Goal: Information Seeking & Learning: Check status

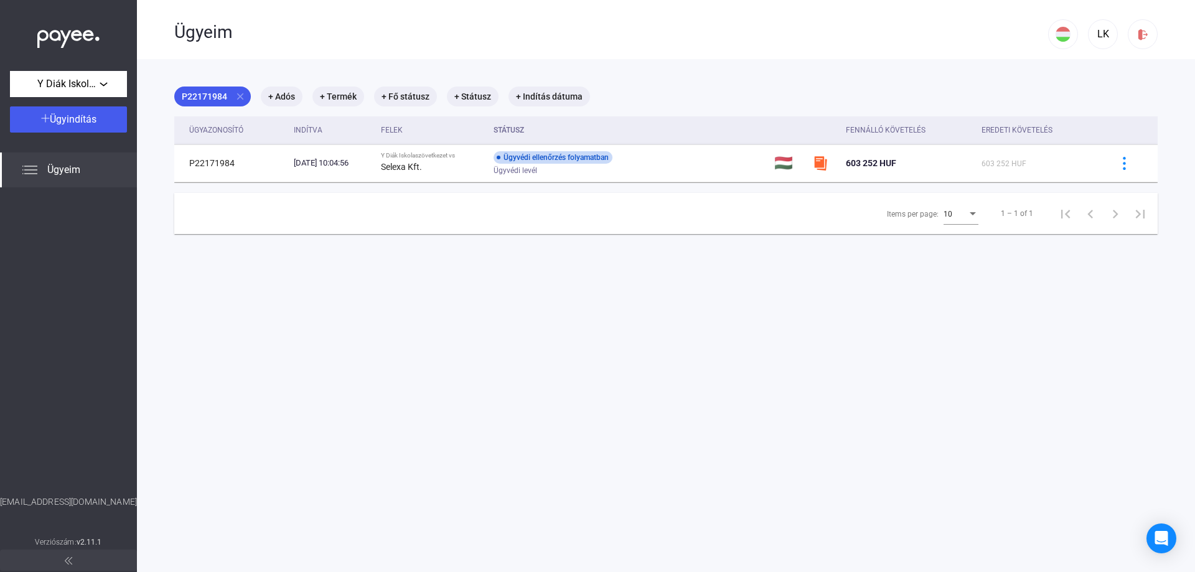
click at [80, 172] on span "Ügyeim" at bounding box center [63, 169] width 33 height 15
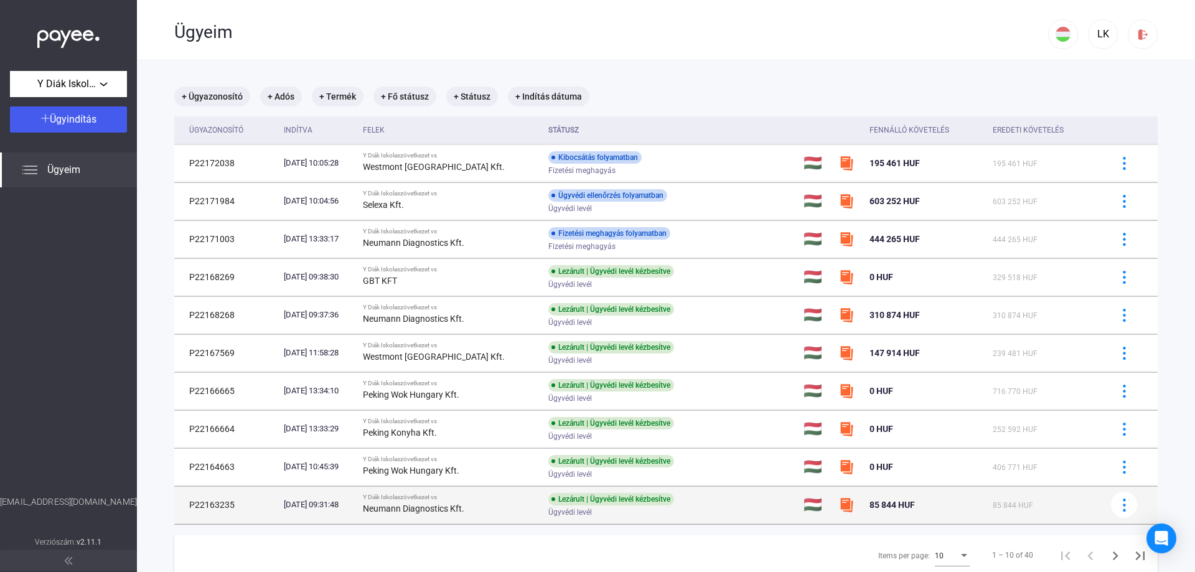
click at [238, 505] on td "P22163235" at bounding box center [226, 504] width 105 height 37
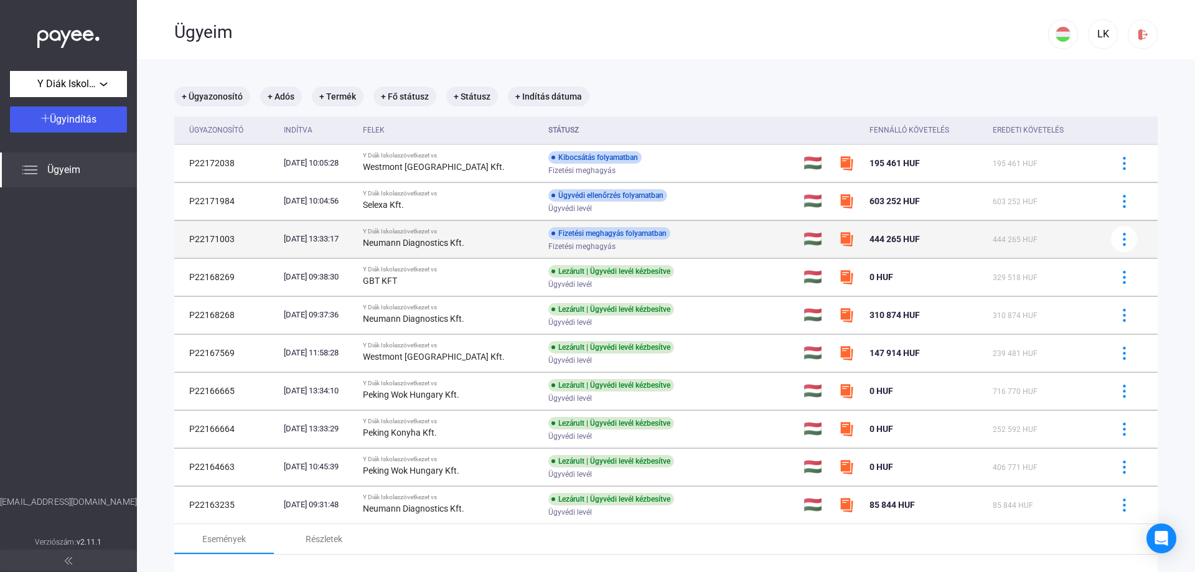
click at [419, 236] on div "Neumann Diagnostics Kft." at bounding box center [451, 242] width 176 height 15
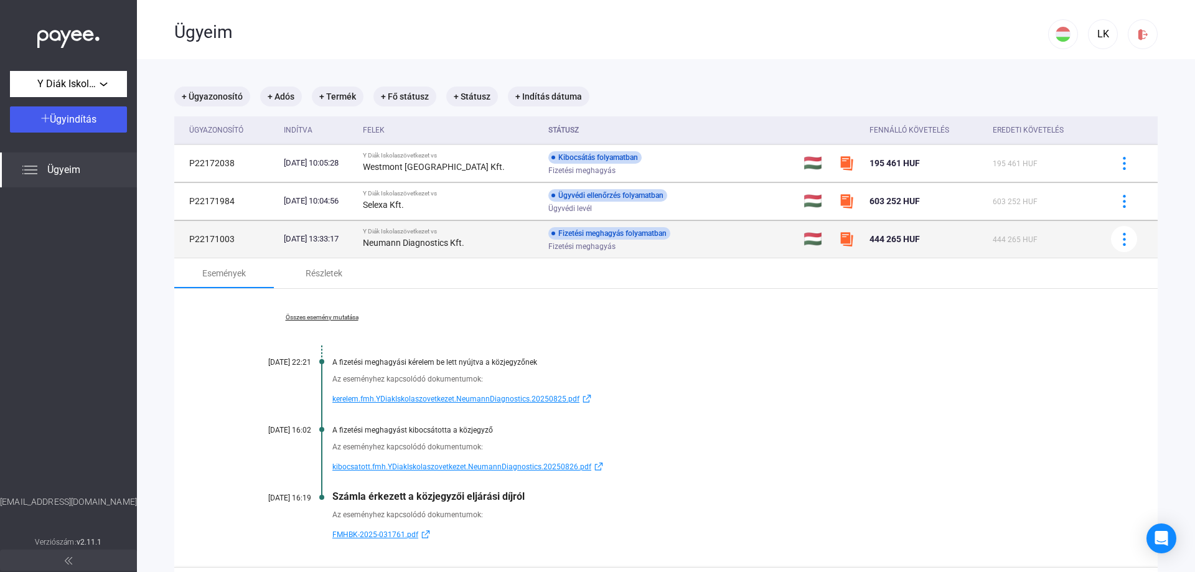
drag, startPoint x: 236, startPoint y: 240, endPoint x: 183, endPoint y: 240, distance: 52.9
click at [183, 240] on td "P22171003" at bounding box center [226, 238] width 105 height 37
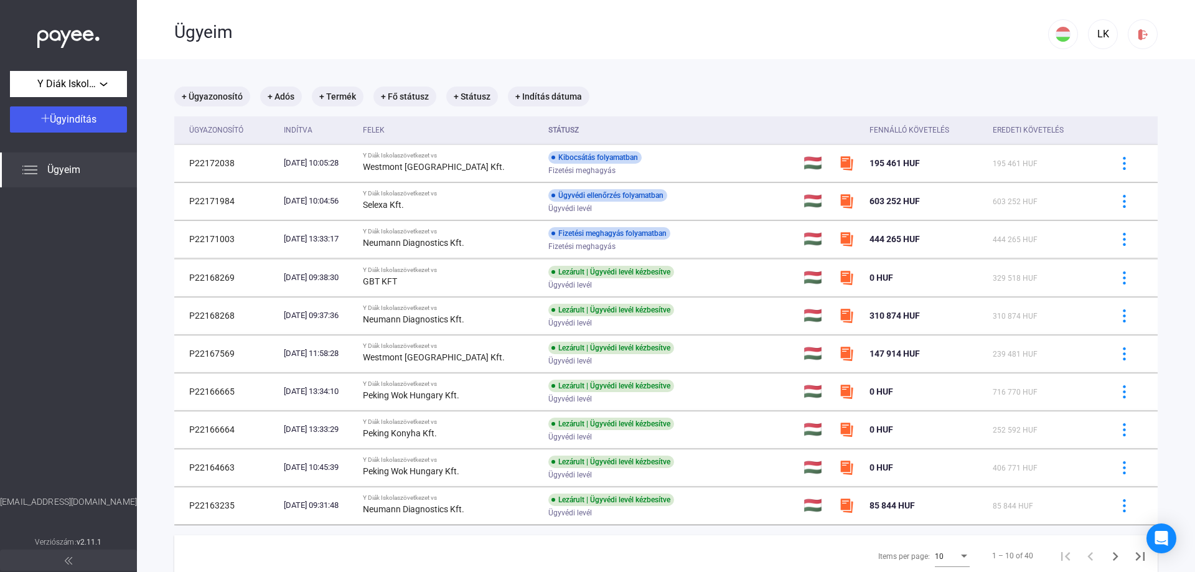
copy td "P22171003"
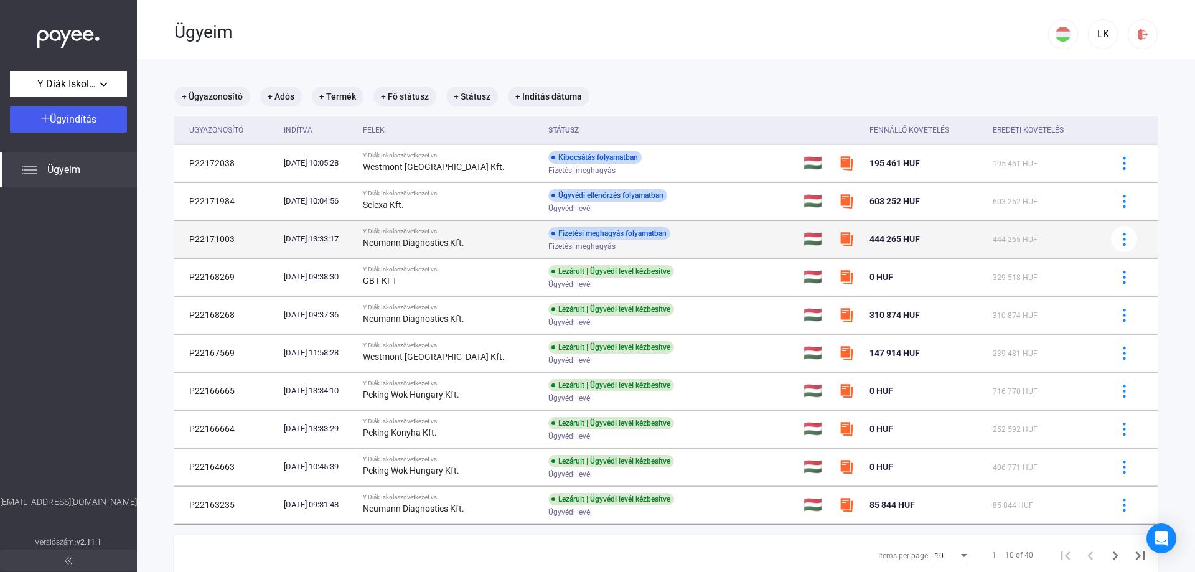
click at [246, 236] on td "P22171003" at bounding box center [226, 238] width 105 height 37
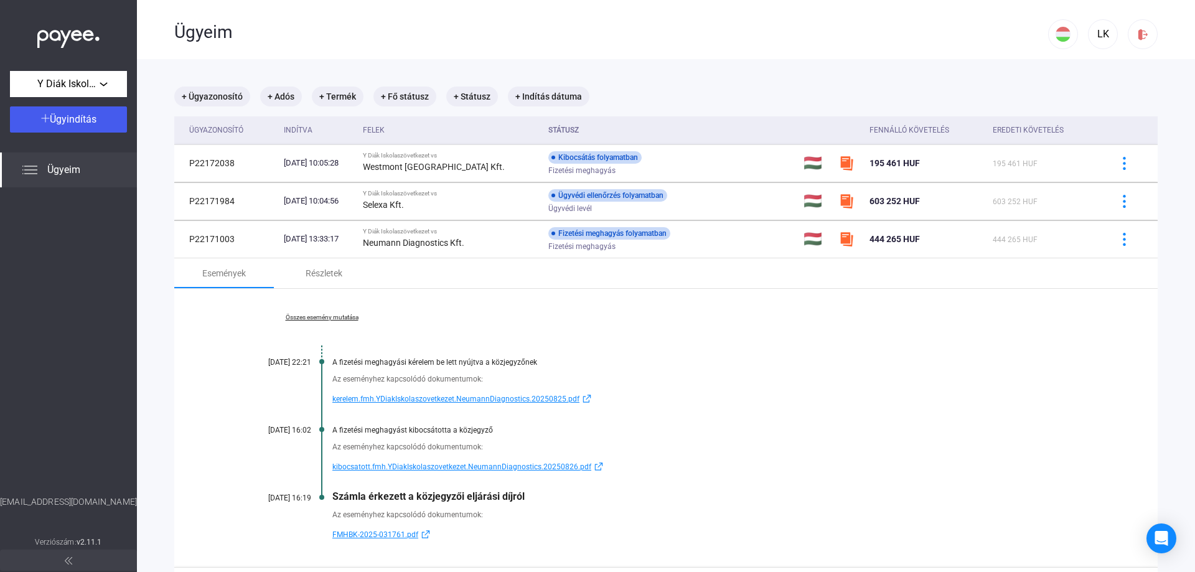
scroll to position [62, 0]
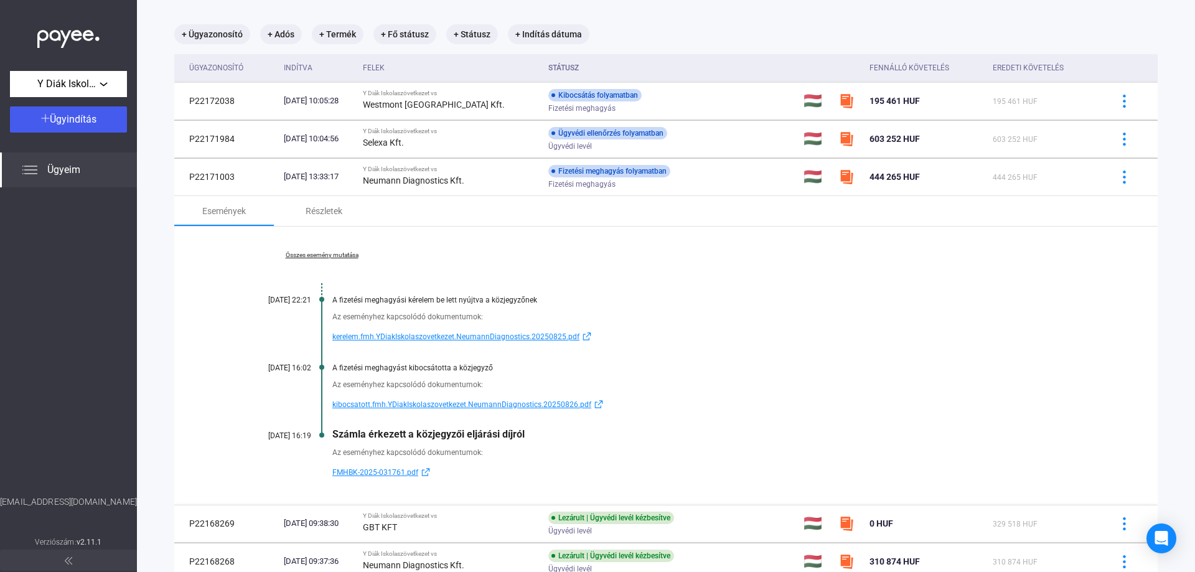
click at [339, 251] on link "Összes esemény mutatása" at bounding box center [321, 254] width 171 height 7
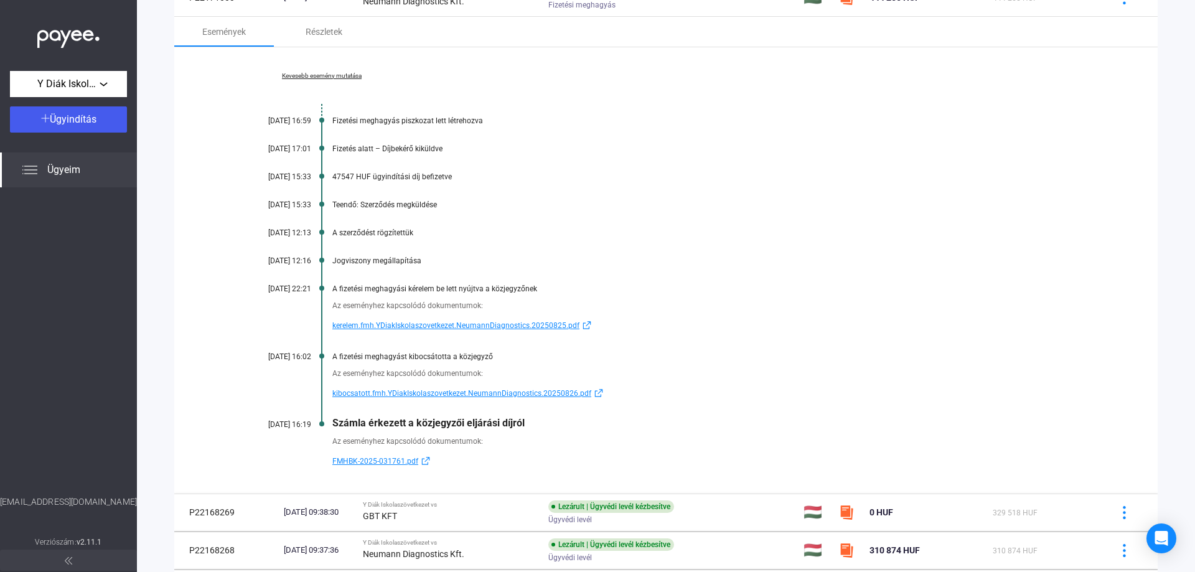
scroll to position [124, 0]
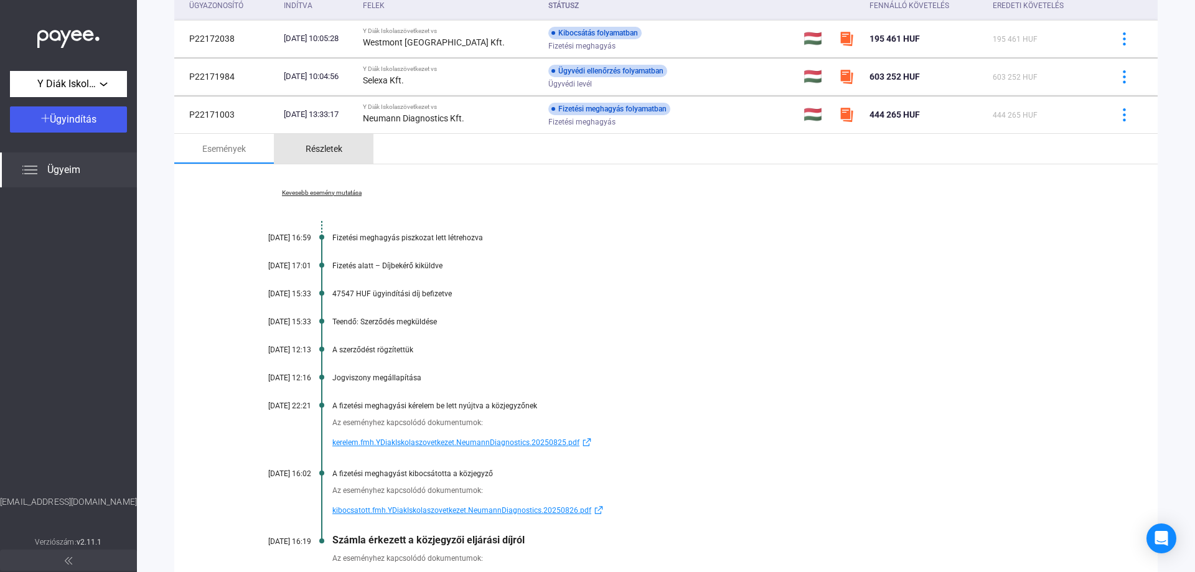
click at [329, 152] on div "Részletek" at bounding box center [324, 148] width 37 height 15
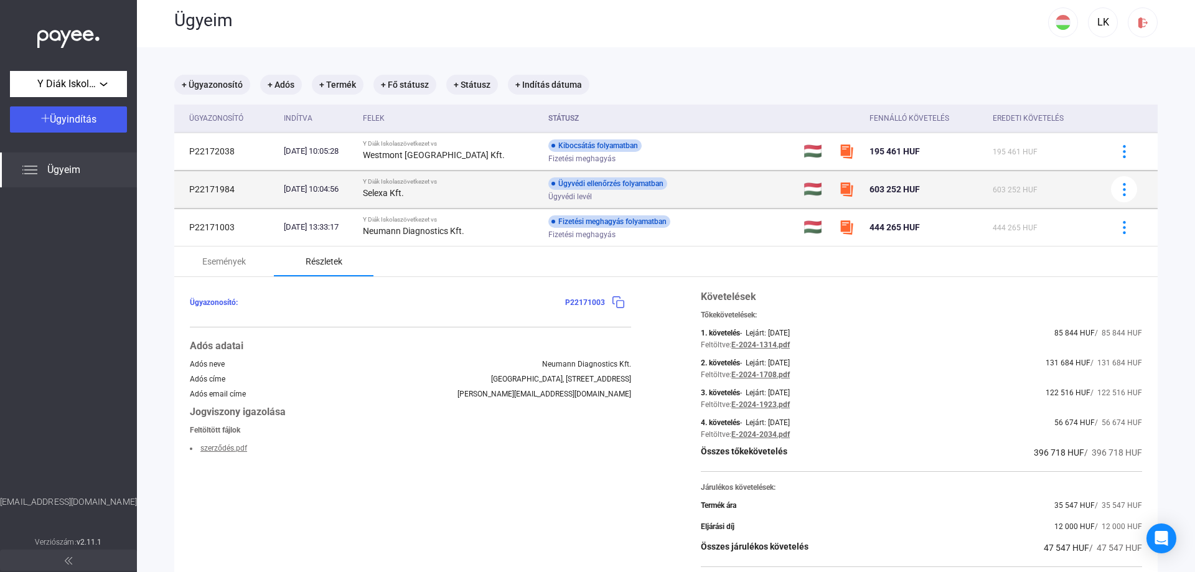
scroll to position [0, 0]
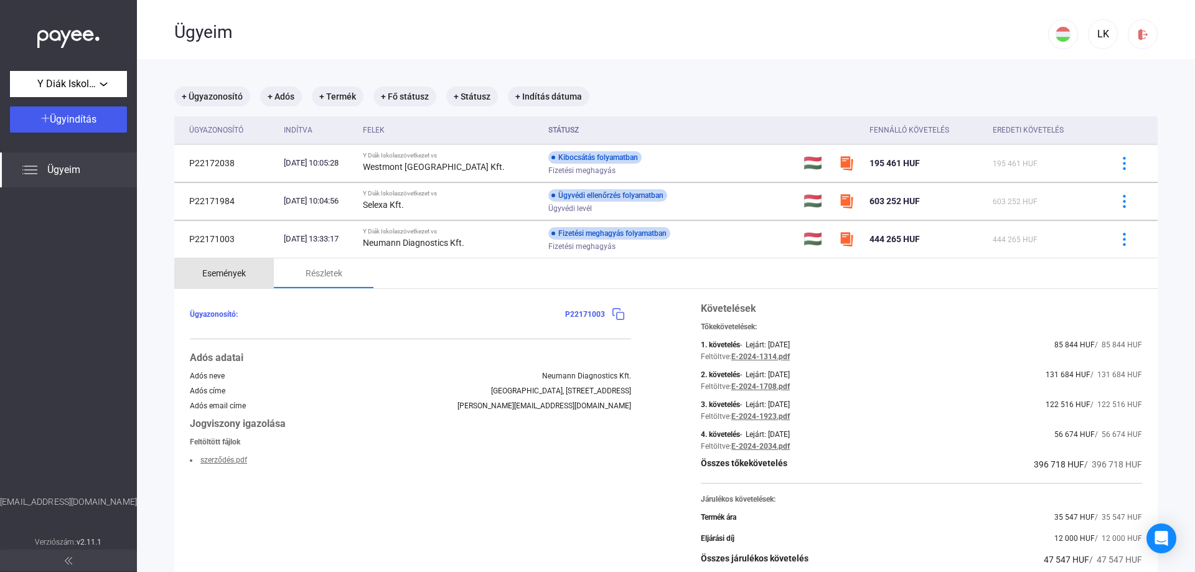
click at [232, 268] on div "Események" at bounding box center [224, 273] width 44 height 15
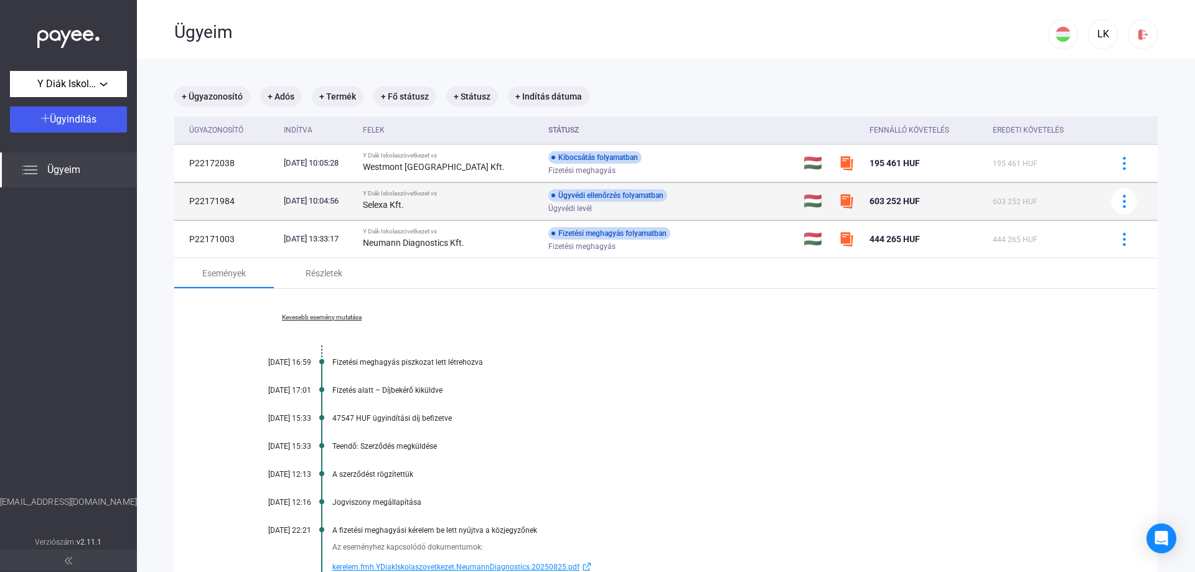
click at [208, 199] on td "P22171984" at bounding box center [226, 200] width 105 height 37
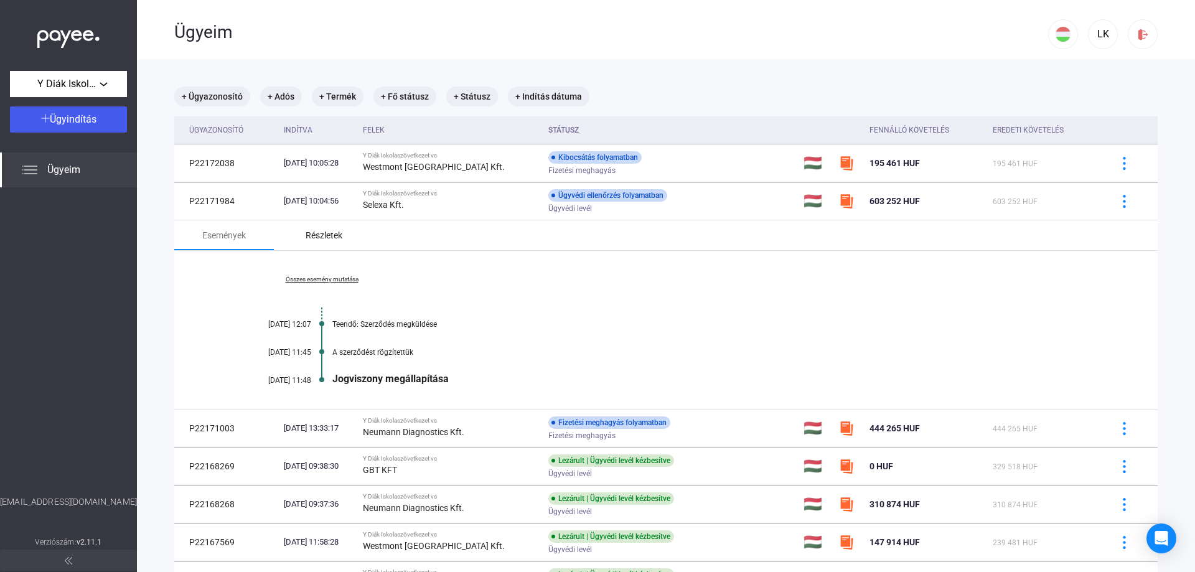
click at [337, 237] on div "Részletek" at bounding box center [324, 235] width 37 height 15
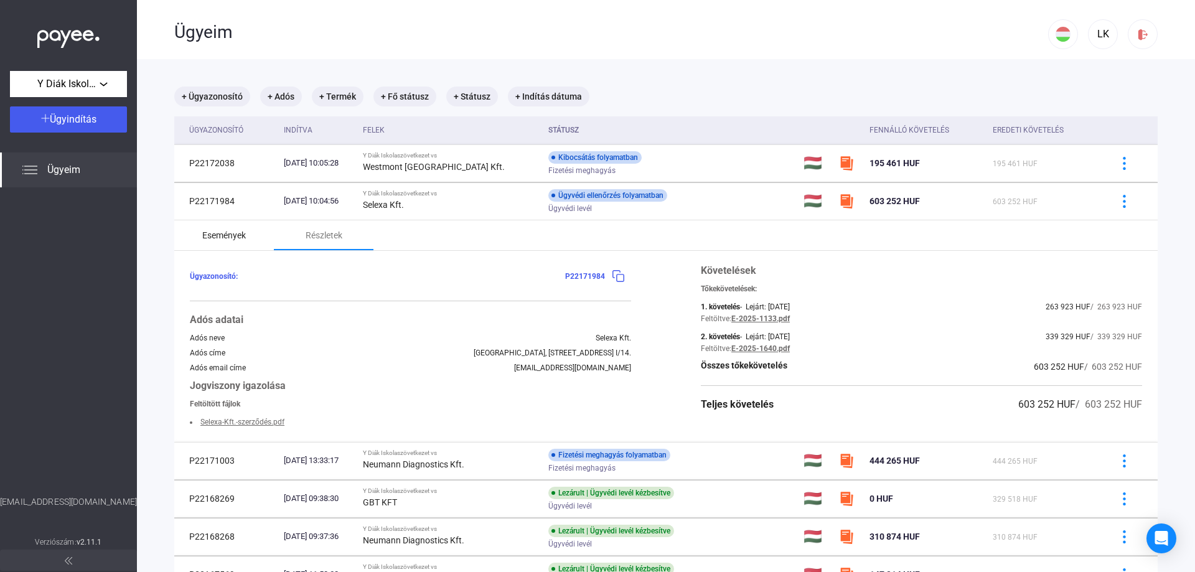
click at [240, 240] on div "Események" at bounding box center [224, 235] width 44 height 15
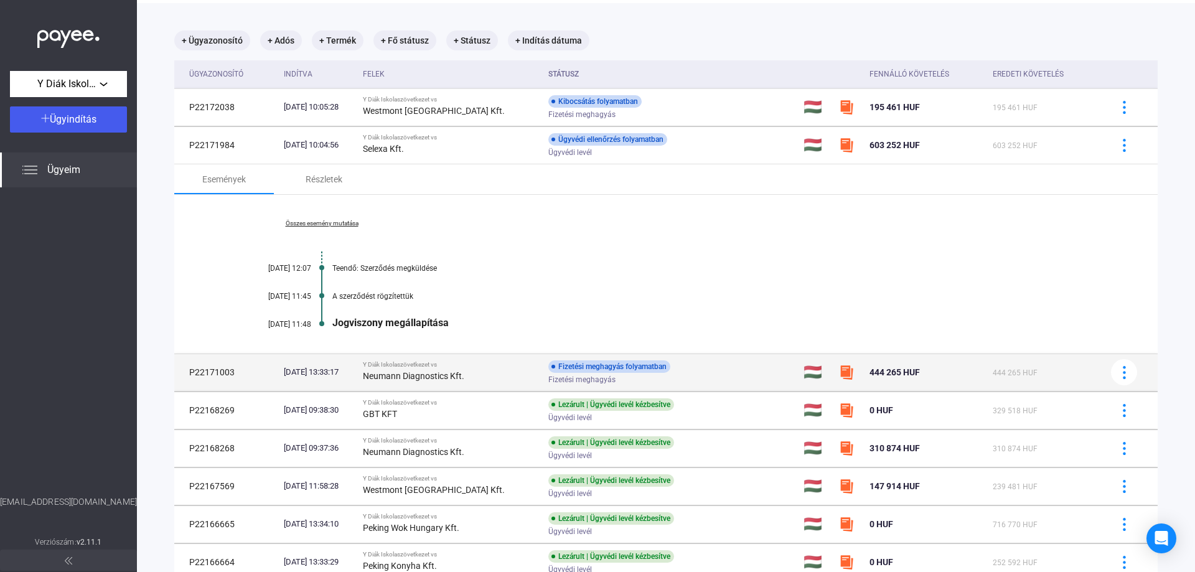
scroll to position [124, 0]
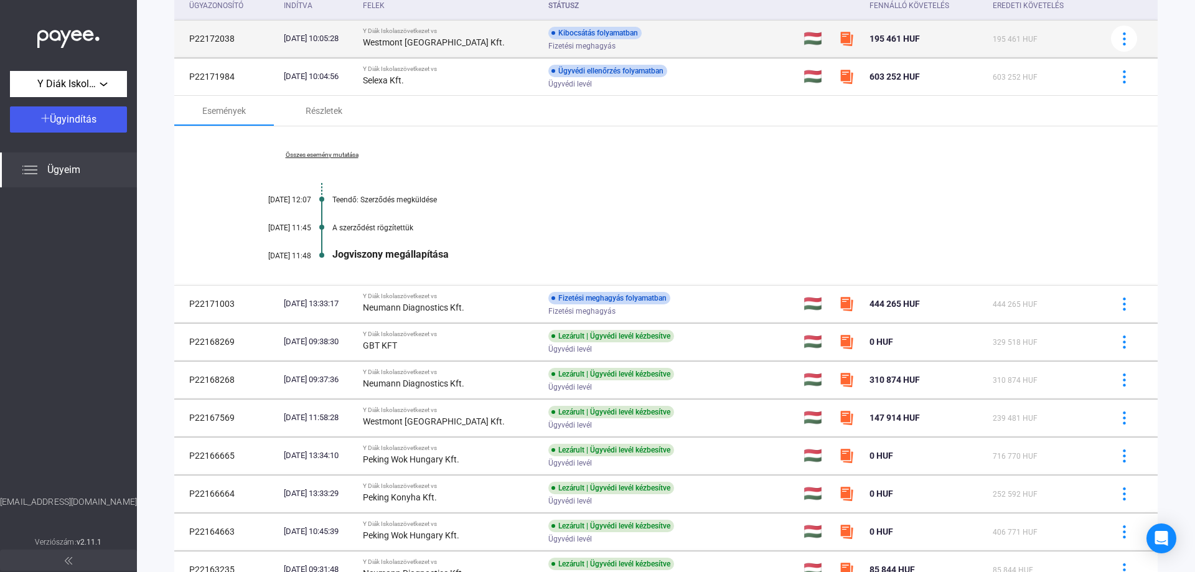
click at [217, 36] on td "P22172038" at bounding box center [226, 38] width 105 height 37
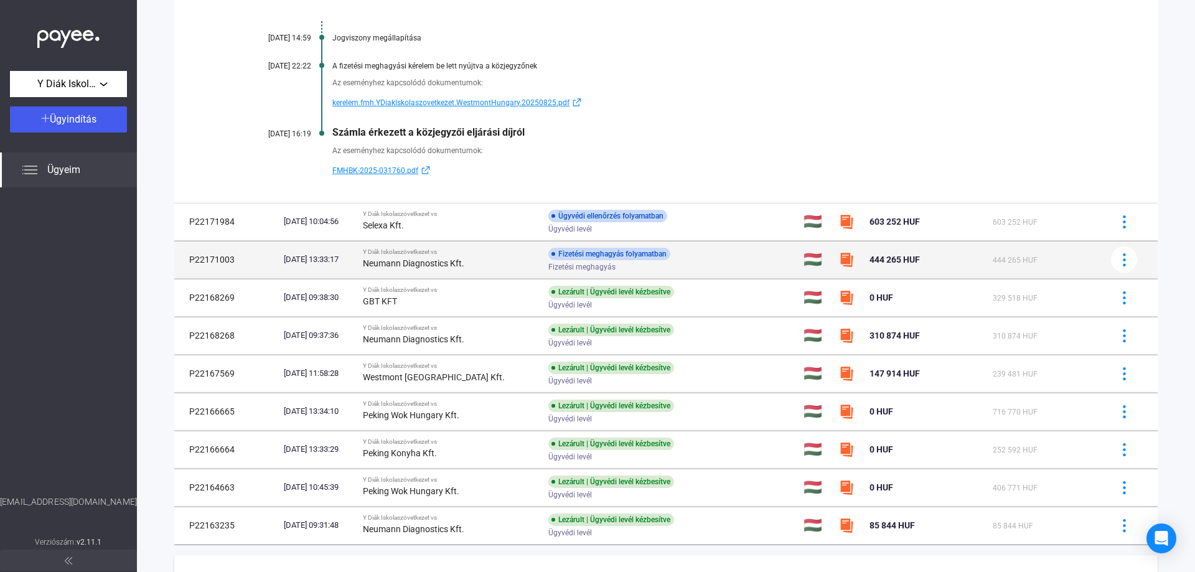
scroll to position [249, 0]
click at [218, 255] on td "P22171003" at bounding box center [226, 258] width 105 height 37
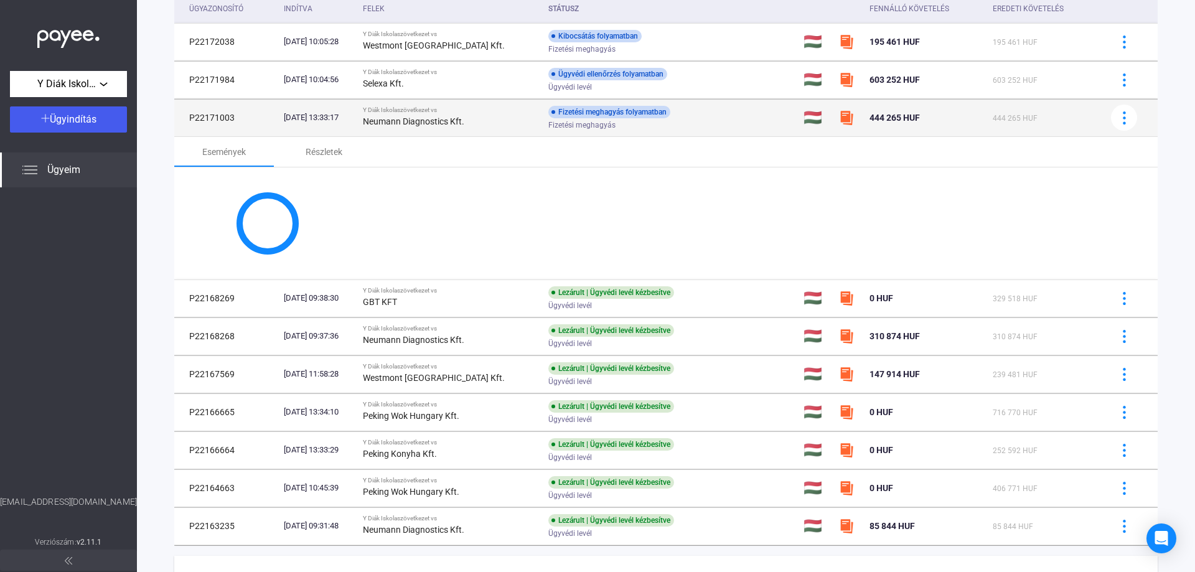
scroll to position [170, 0]
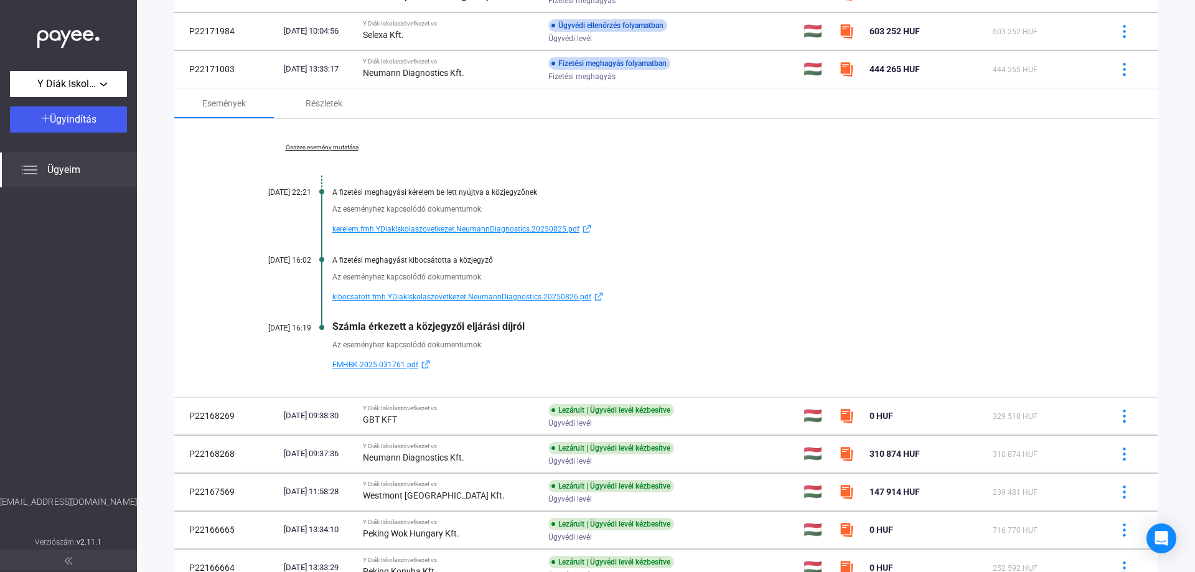
click at [352, 145] on link "Összes esemény mutatása" at bounding box center [321, 147] width 171 height 7
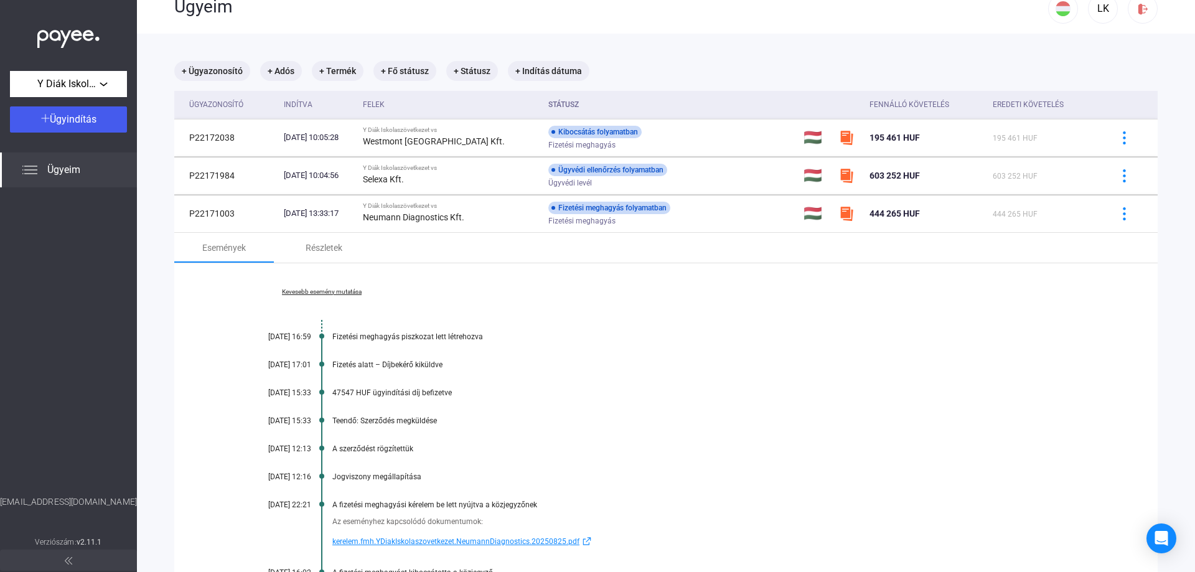
scroll to position [0, 0]
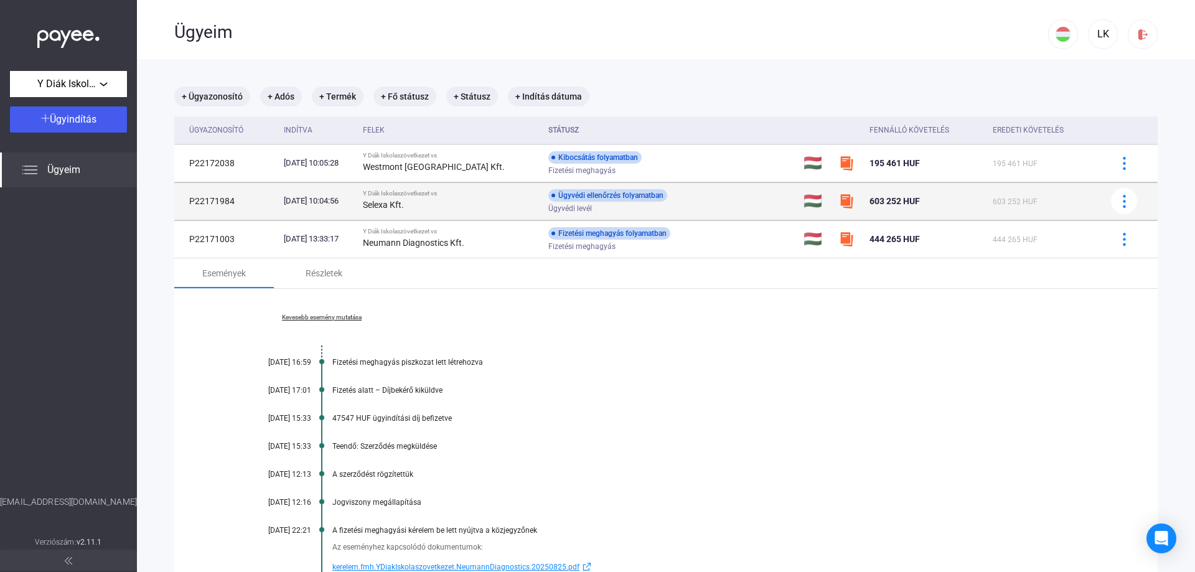
click at [225, 203] on td "P22171984" at bounding box center [226, 200] width 105 height 37
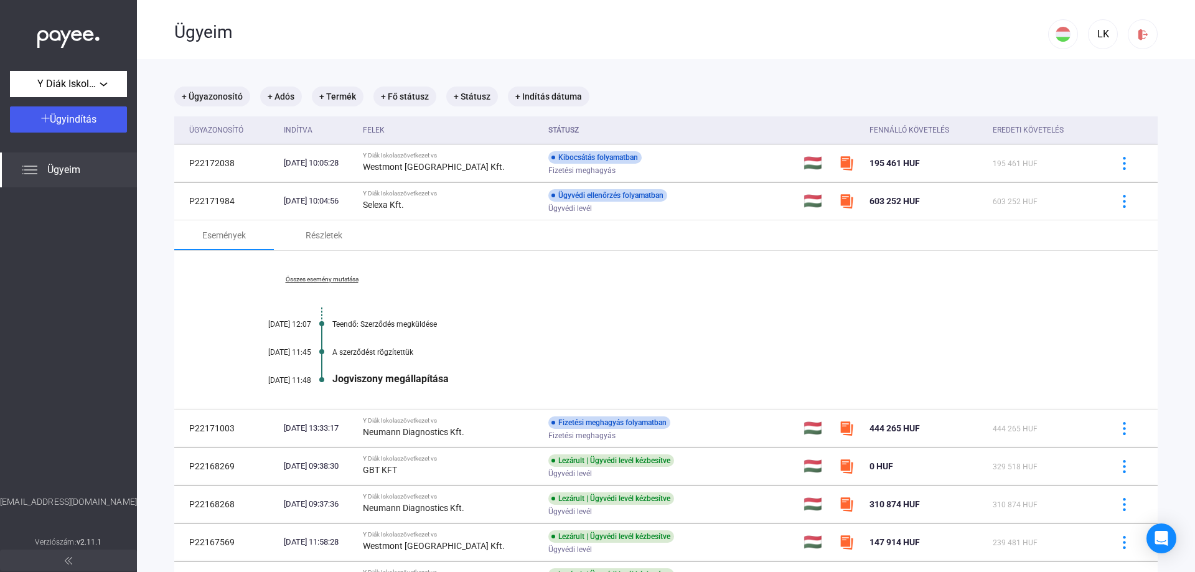
click at [604, 360] on div "Összes esemény mutatása [DATE] 12:07 Teendő: Szerződés megküldése [DATE] 11:45 …" at bounding box center [665, 330] width 983 height 159
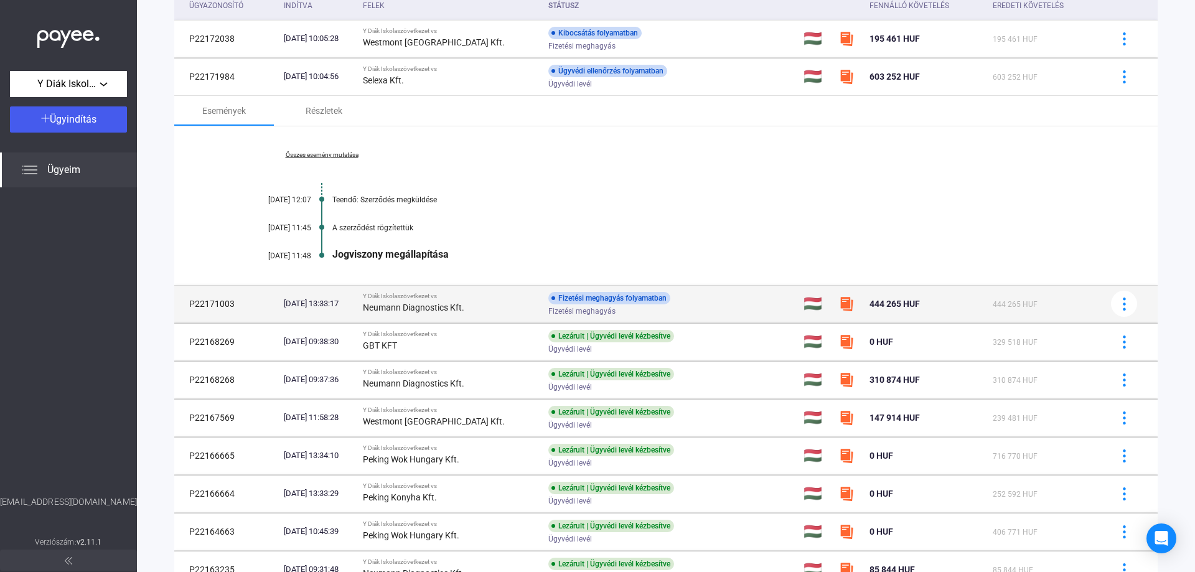
scroll to position [187, 0]
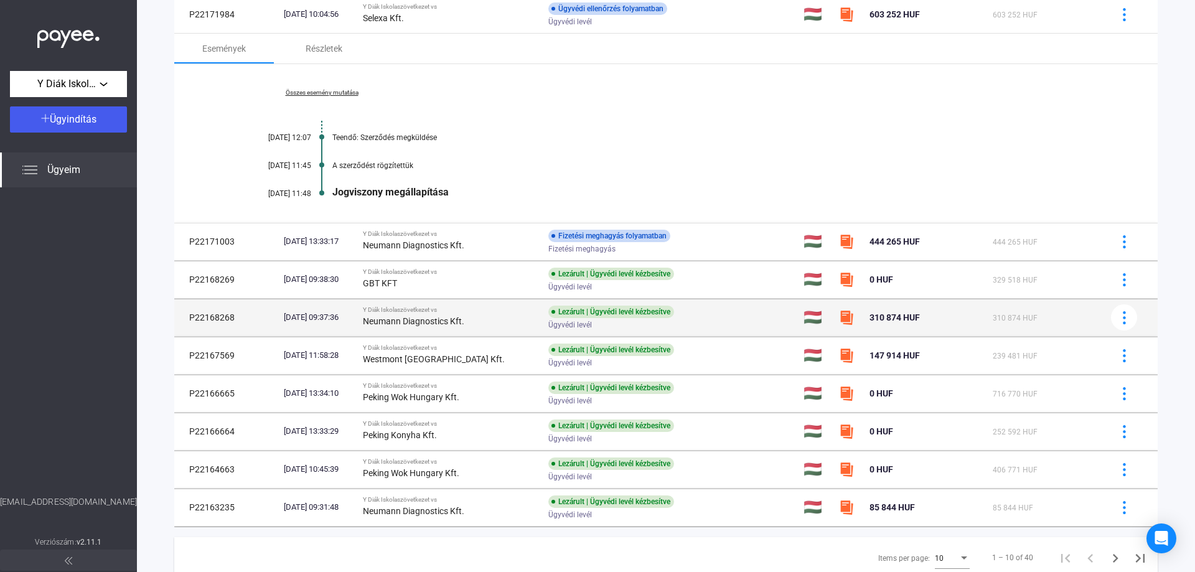
click at [204, 318] on td "P22168268" at bounding box center [226, 317] width 105 height 37
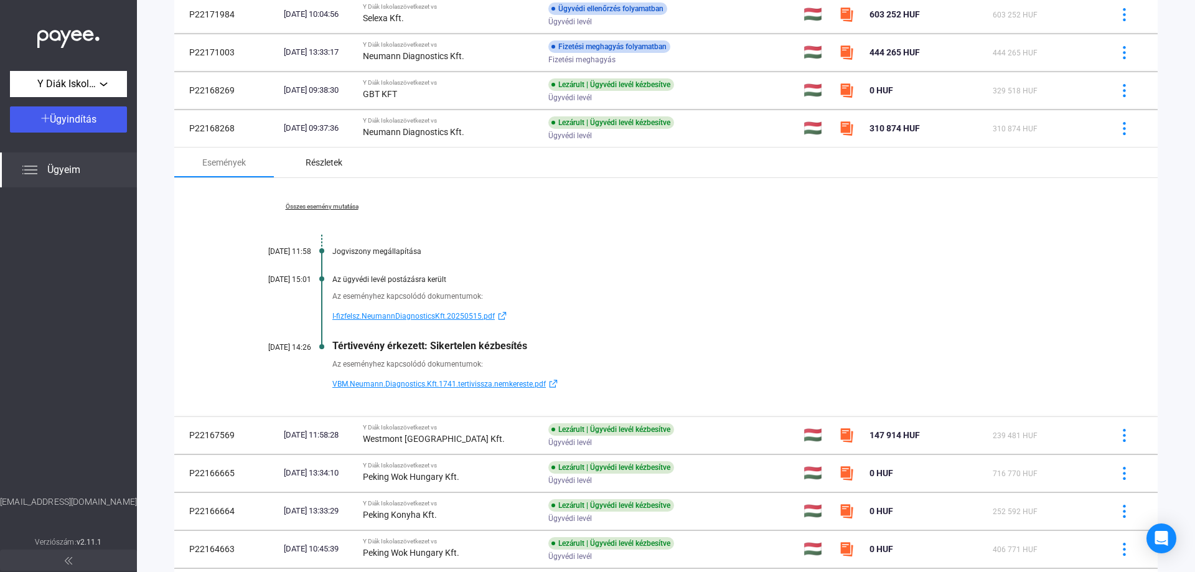
click at [334, 165] on div "Részletek" at bounding box center [324, 162] width 37 height 15
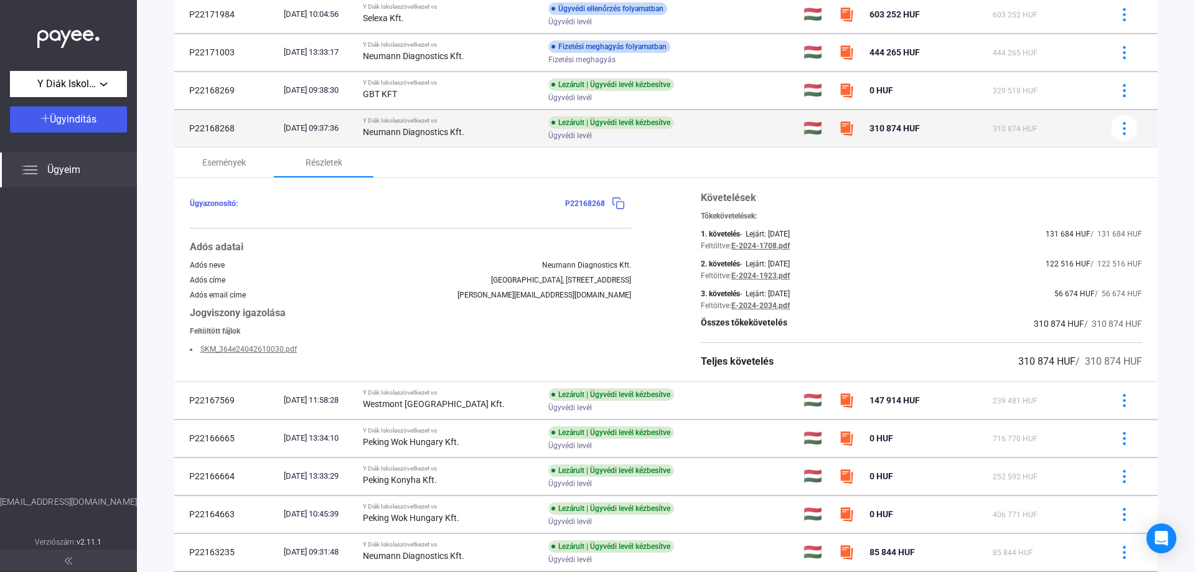
drag, startPoint x: 233, startPoint y: 129, endPoint x: 190, endPoint y: 134, distance: 42.7
click at [190, 134] on td "P22168268" at bounding box center [226, 128] width 105 height 37
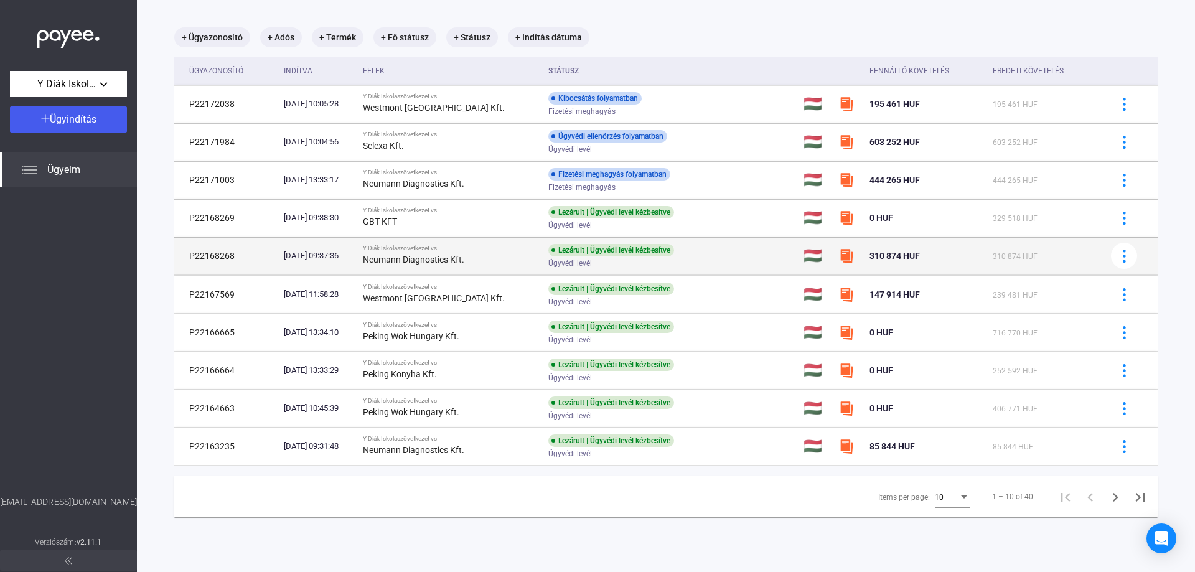
scroll to position [59, 0]
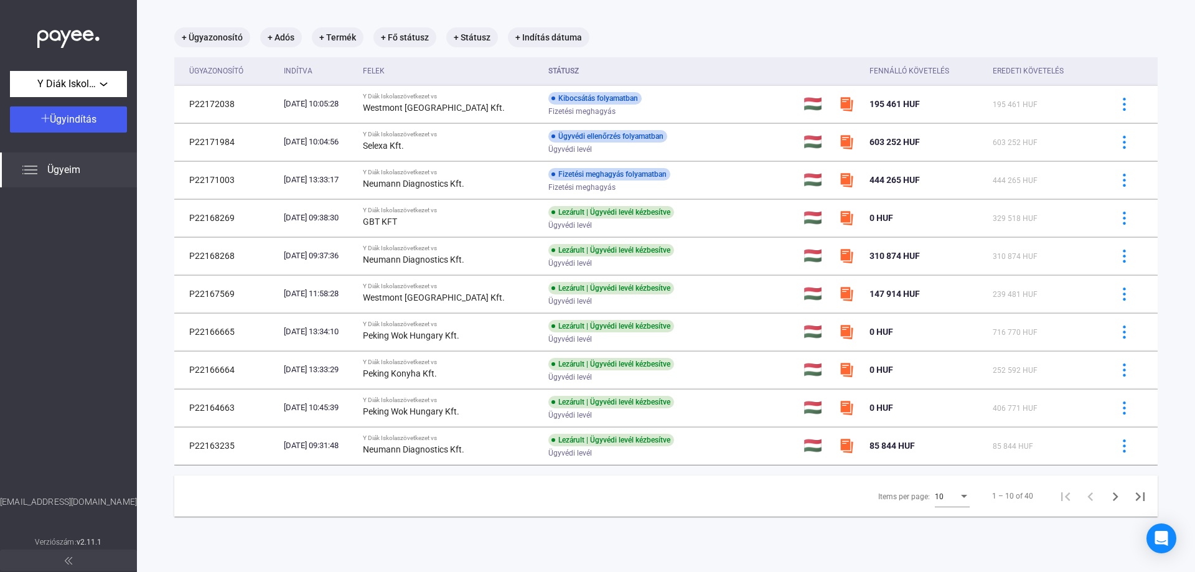
copy td "P22168268"
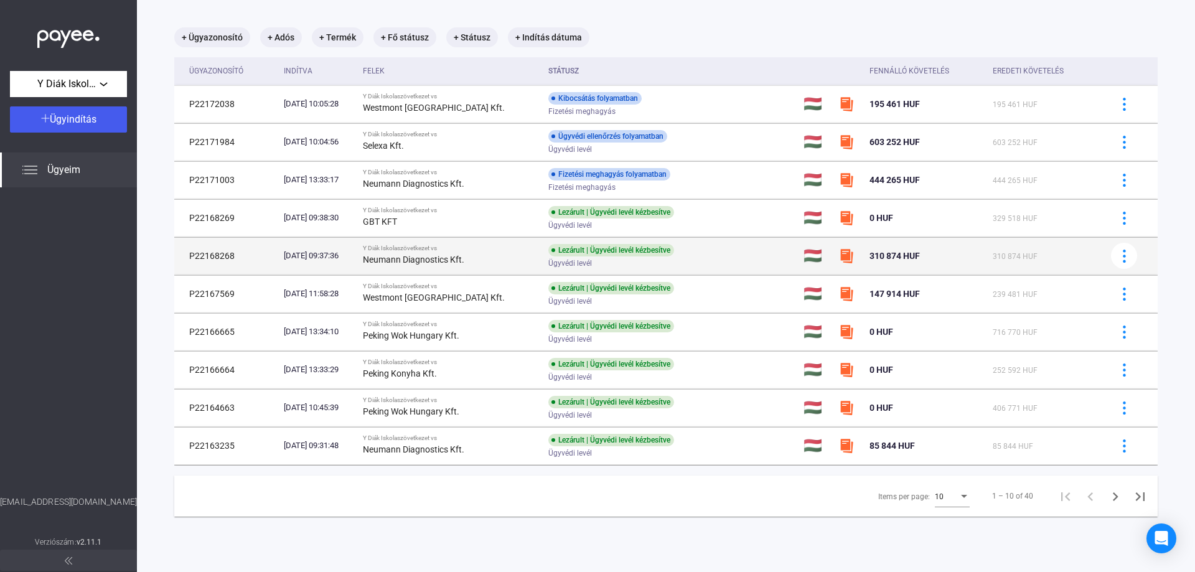
click at [205, 256] on td "P22168268" at bounding box center [226, 255] width 105 height 37
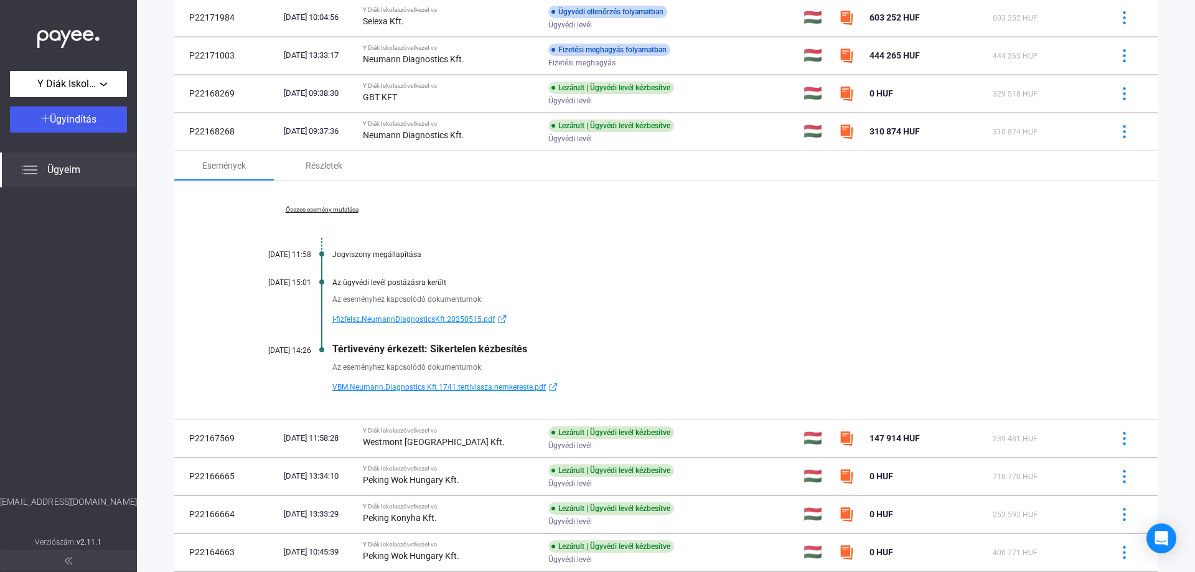
scroll to position [187, 0]
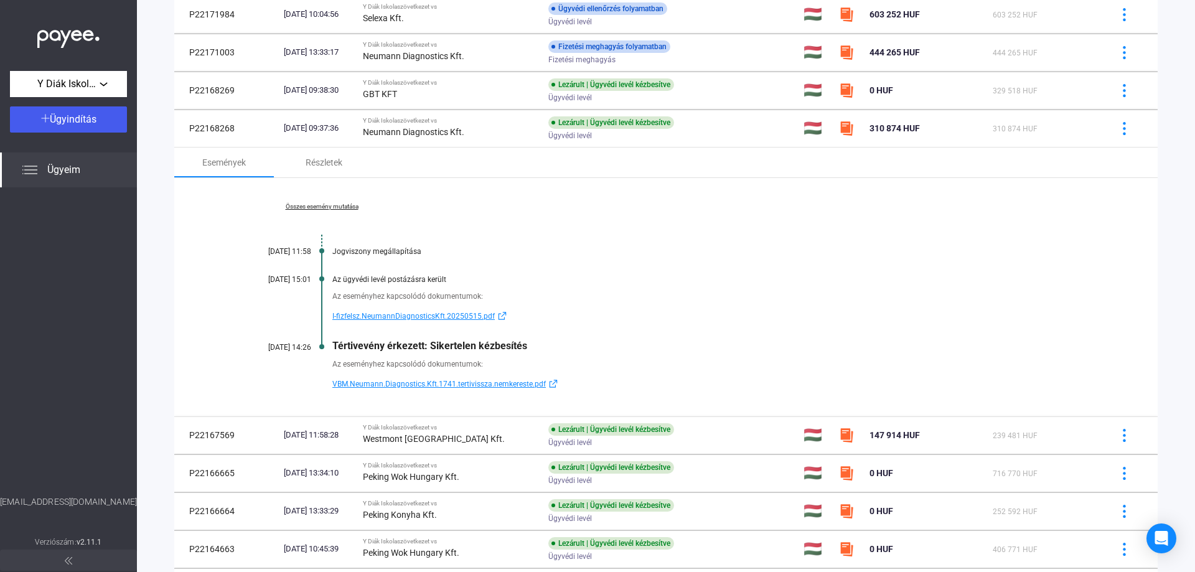
click at [315, 208] on link "Összes esemény mutatása" at bounding box center [321, 206] width 171 height 7
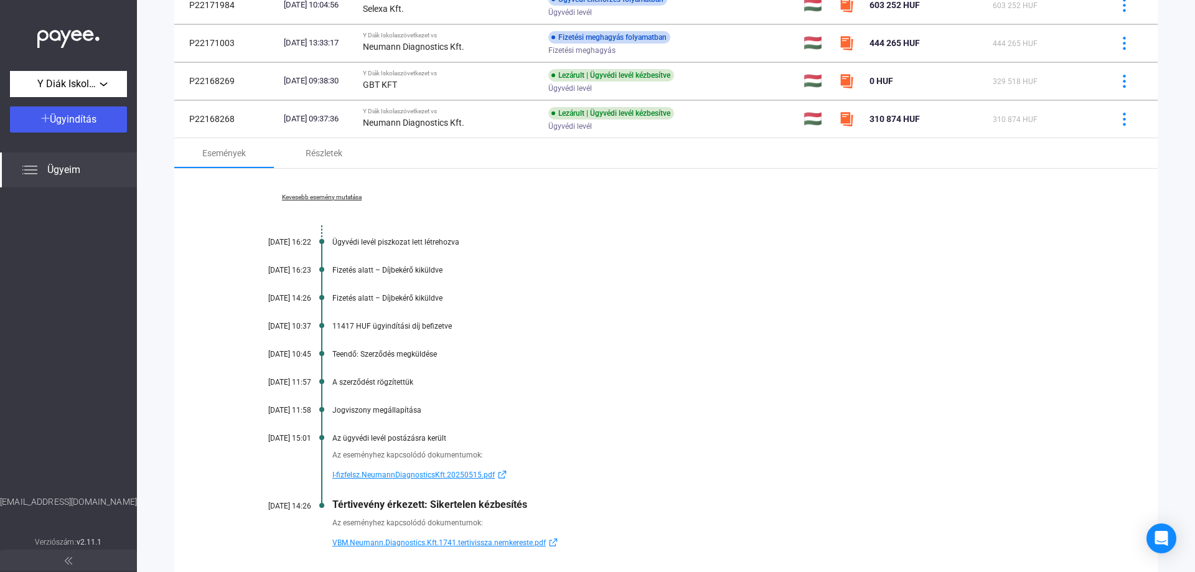
scroll to position [124, 0]
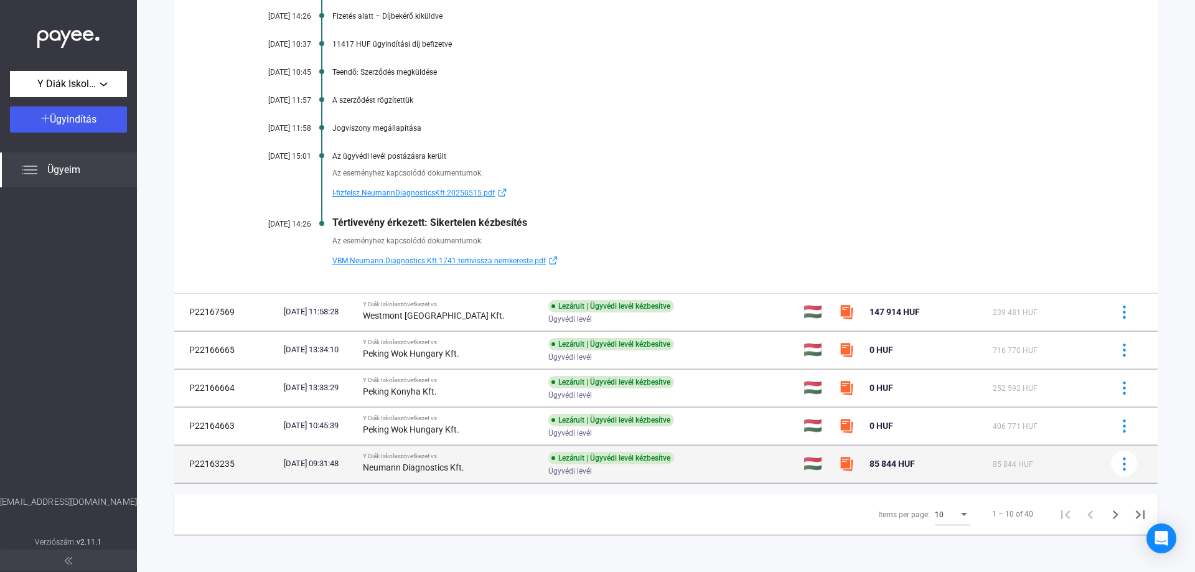
click at [208, 464] on td "P22163235" at bounding box center [226, 463] width 105 height 37
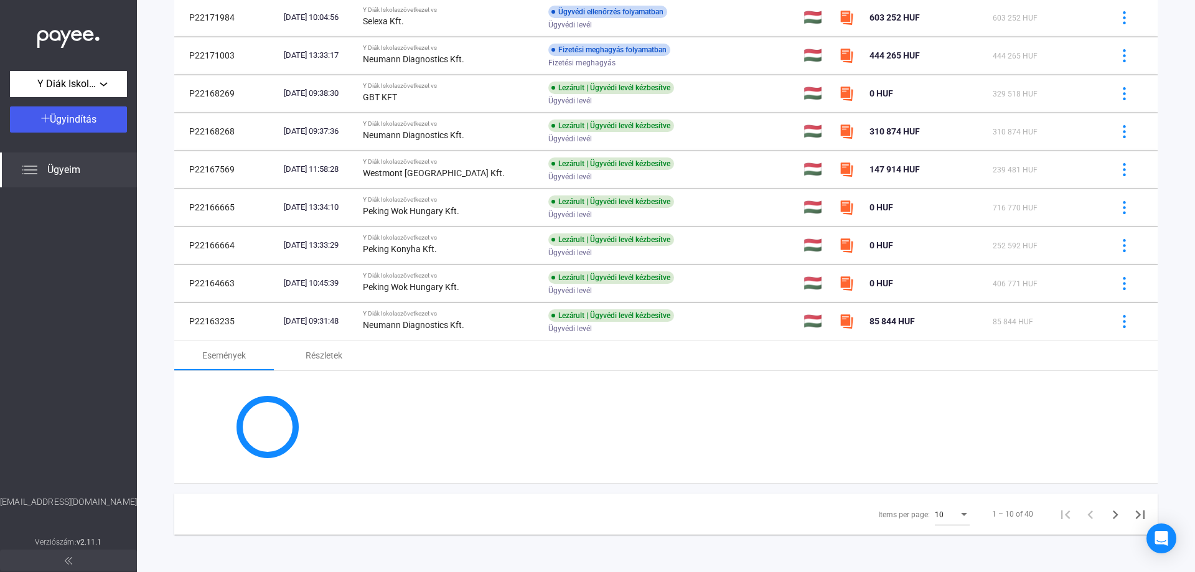
scroll to position [310, 0]
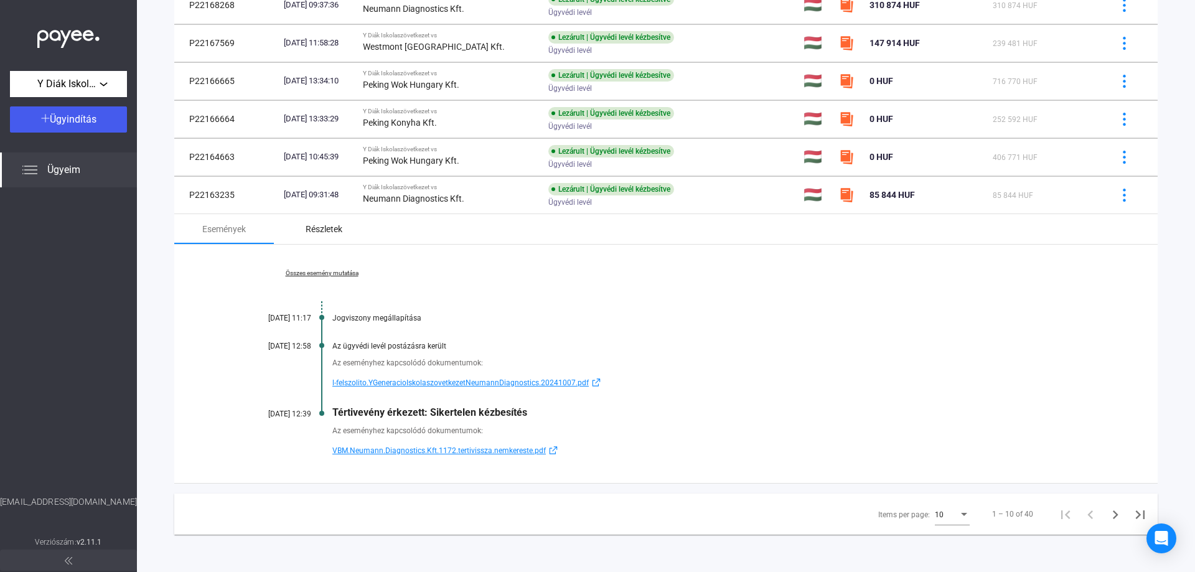
click at [334, 223] on div "Részletek" at bounding box center [324, 229] width 37 height 15
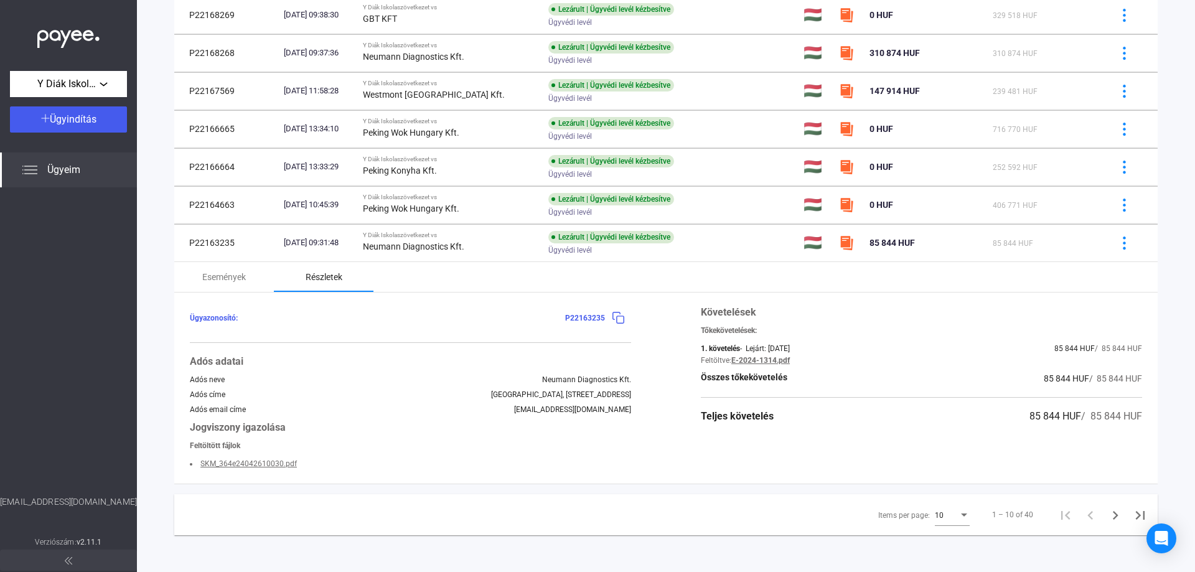
scroll to position [263, 0]
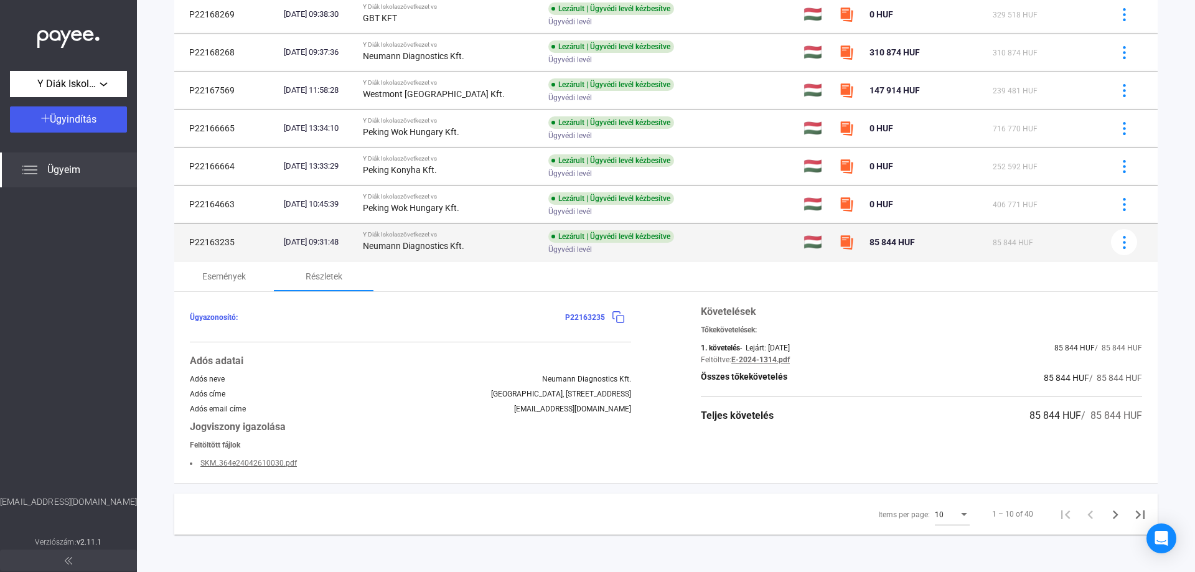
drag, startPoint x: 236, startPoint y: 238, endPoint x: 187, endPoint y: 245, distance: 49.6
click at [187, 245] on td "P22163235" at bounding box center [226, 241] width 105 height 37
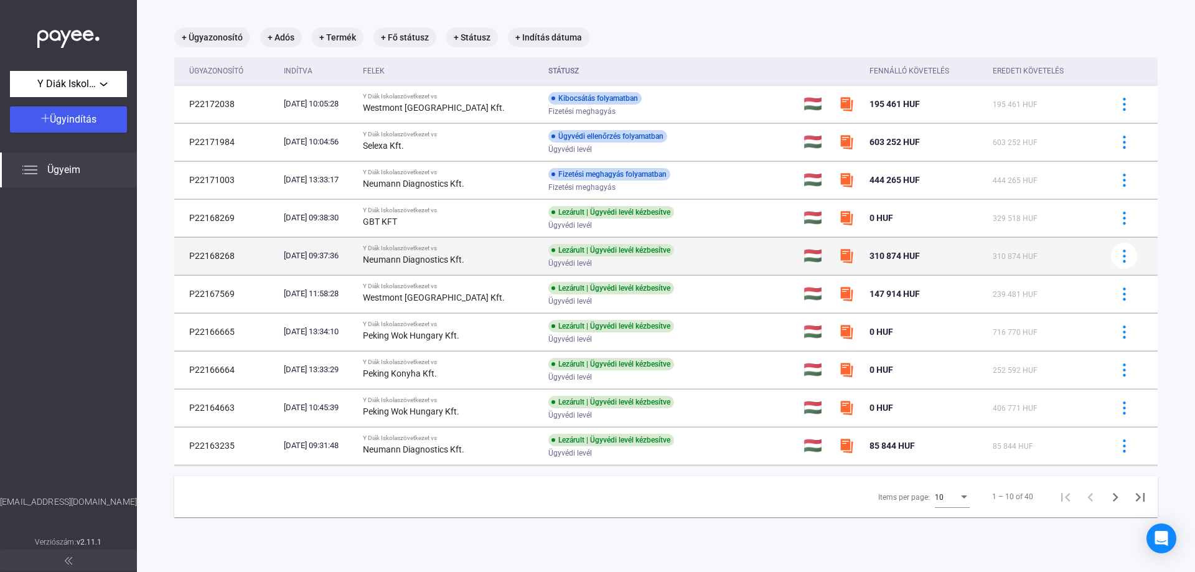
scroll to position [59, 0]
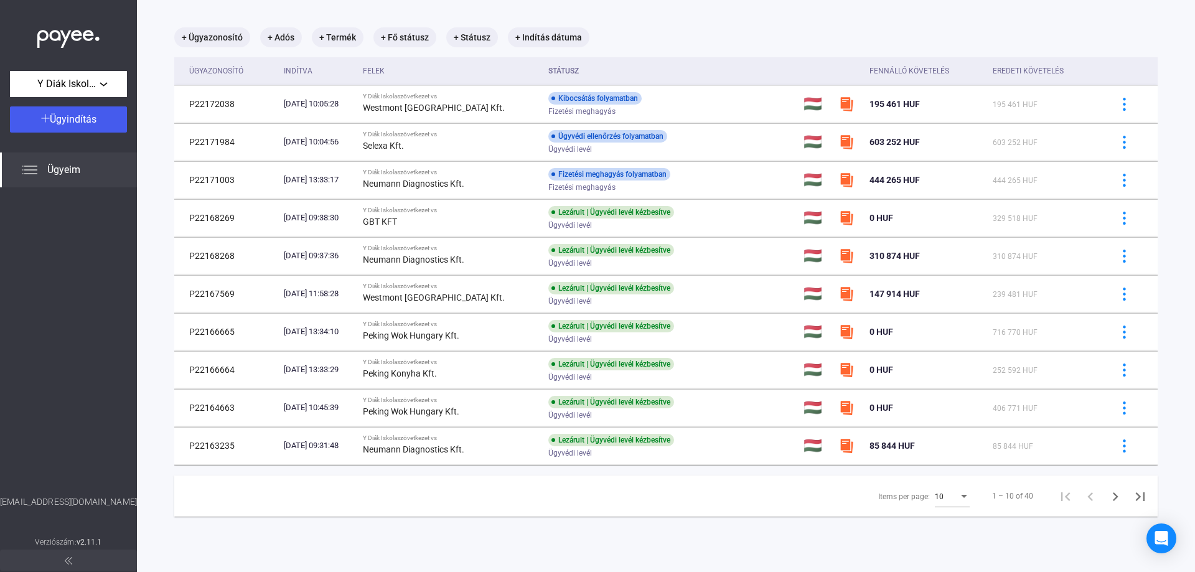
copy td "P22163235"
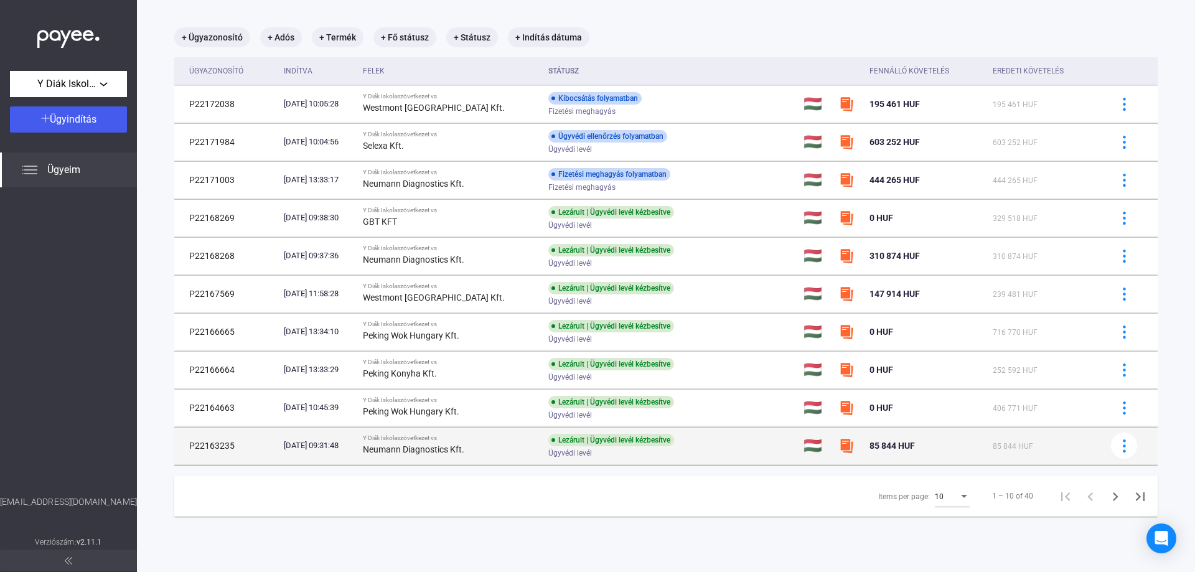
click at [235, 450] on td "P22163235" at bounding box center [226, 445] width 105 height 37
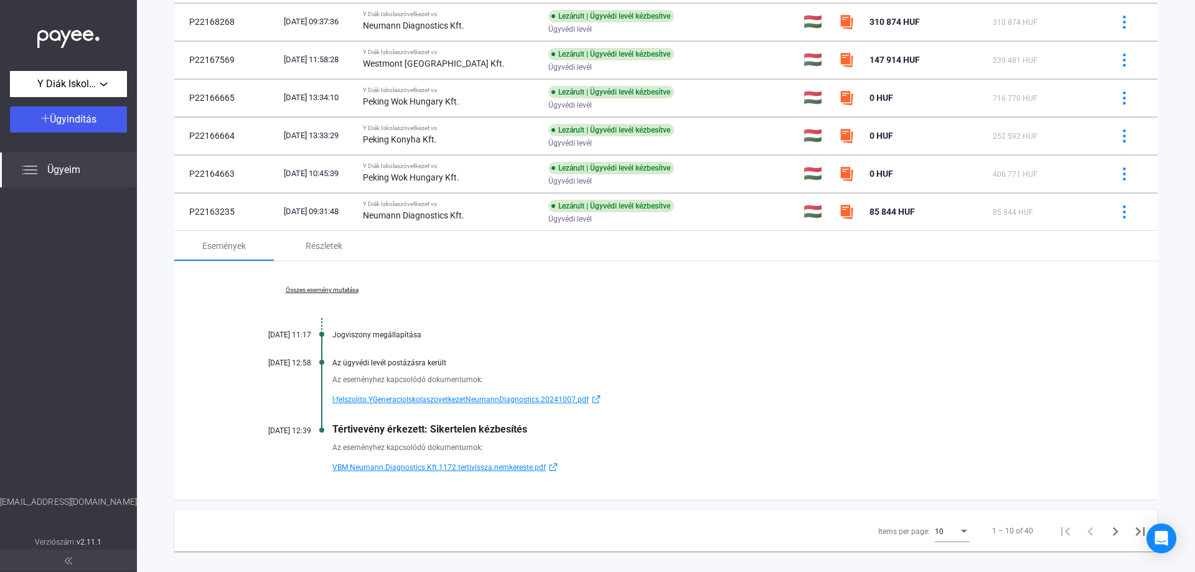
scroll to position [310, 0]
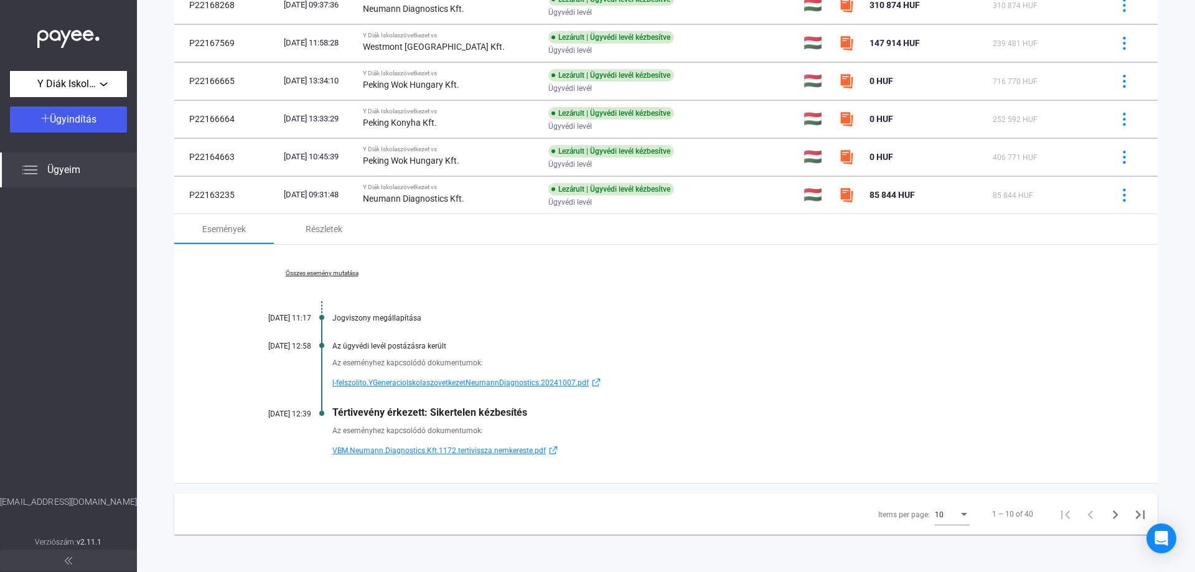
click at [349, 273] on link "Összes esemény mutatása" at bounding box center [321, 272] width 171 height 7
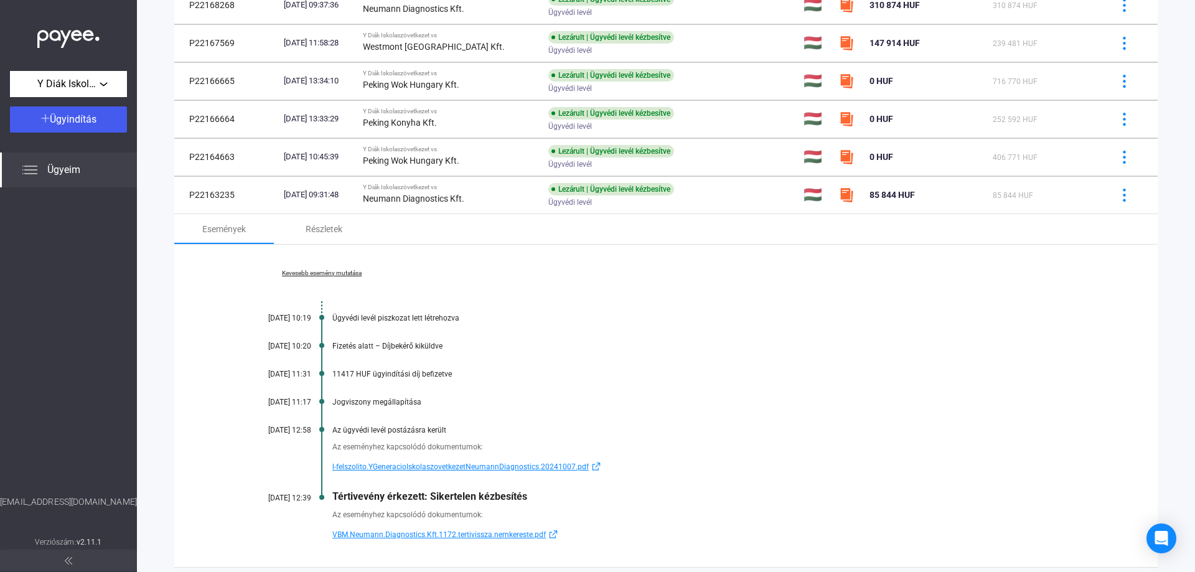
click at [311, 274] on link "Kevesebb esemény mutatása" at bounding box center [321, 272] width 171 height 7
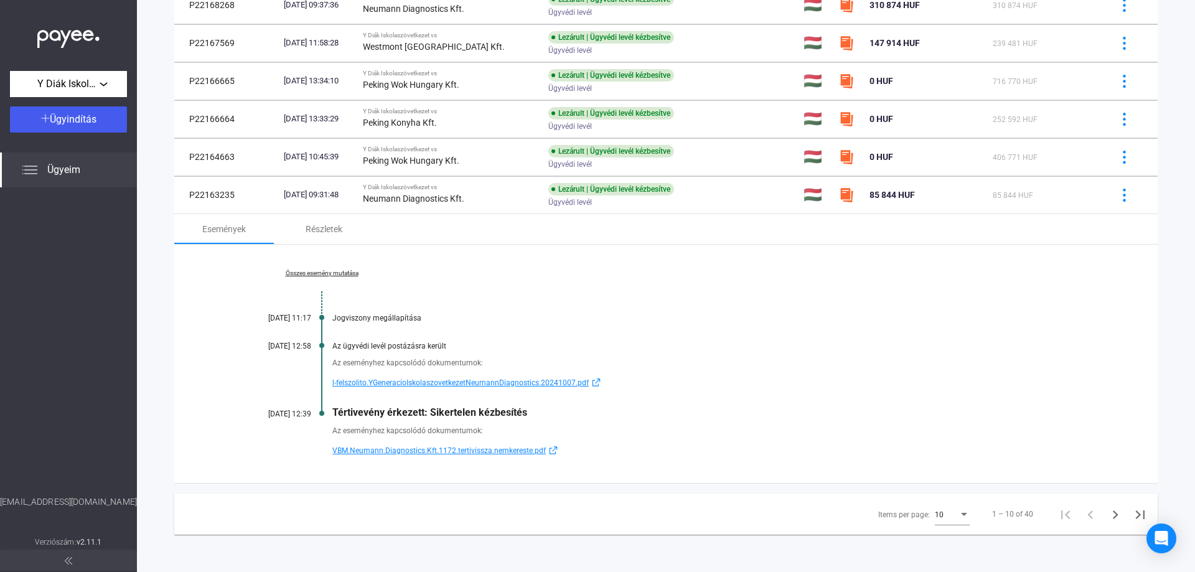
click at [347, 271] on link "Összes esemény mutatása" at bounding box center [321, 272] width 171 height 7
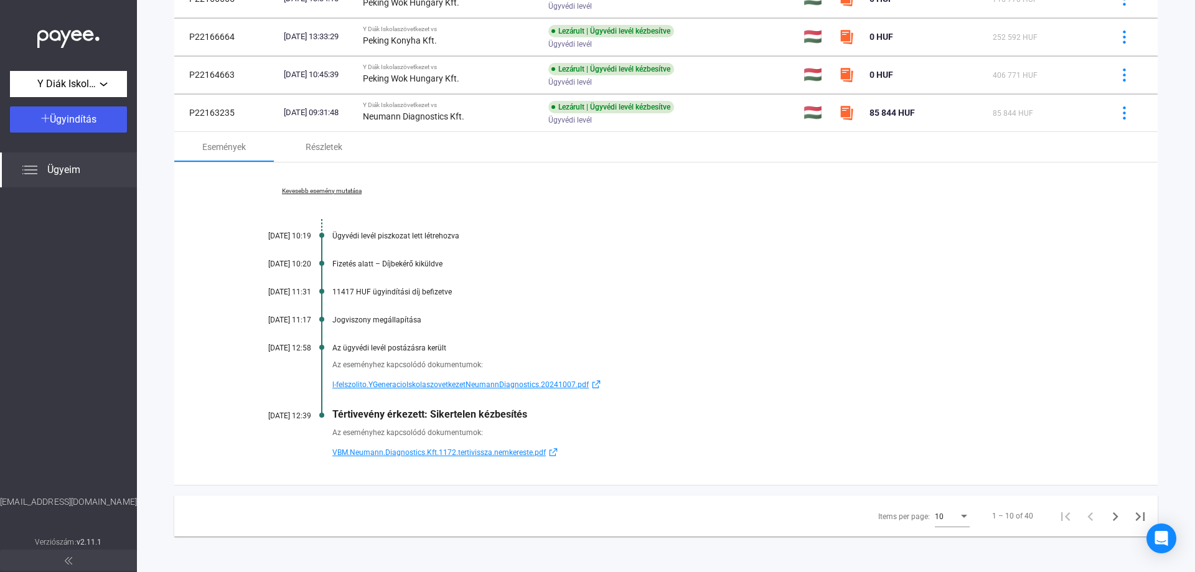
scroll to position [394, 0]
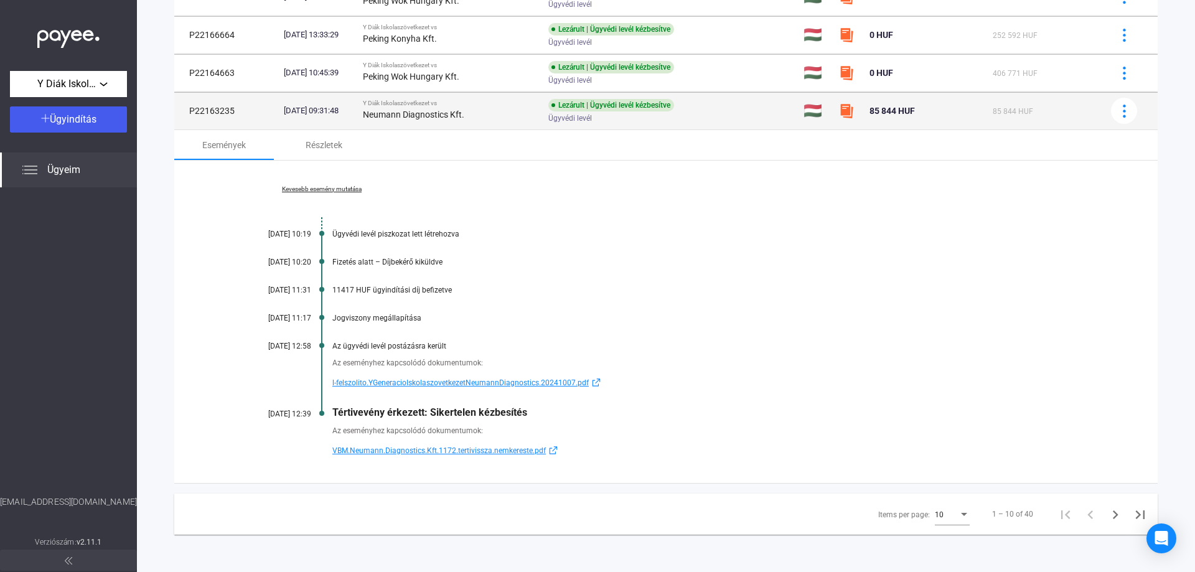
click at [222, 113] on td "P22163235" at bounding box center [226, 110] width 105 height 37
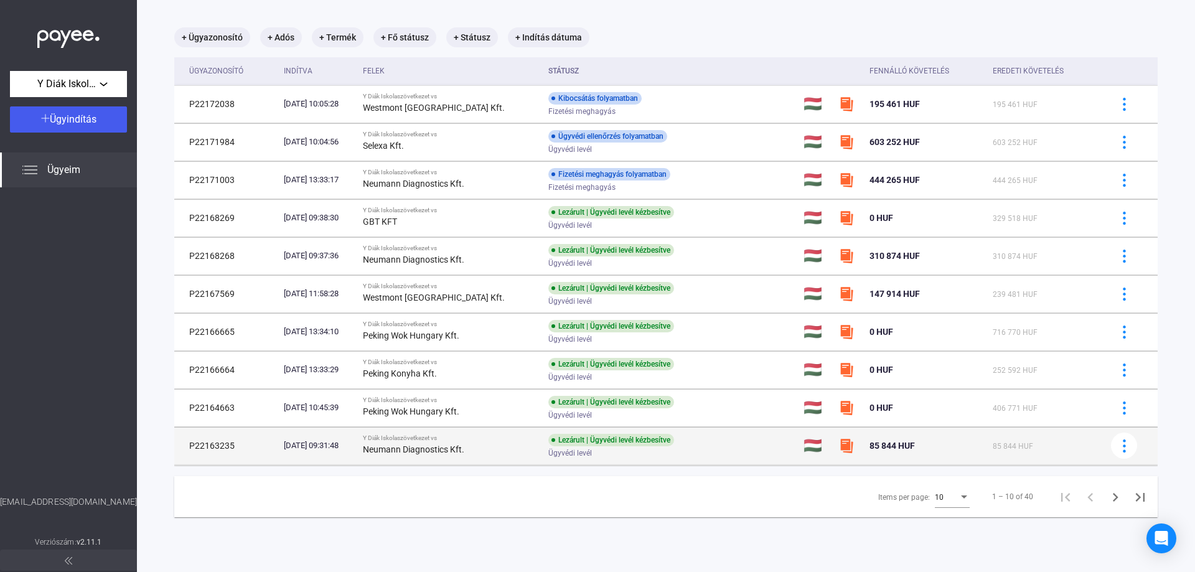
scroll to position [59, 0]
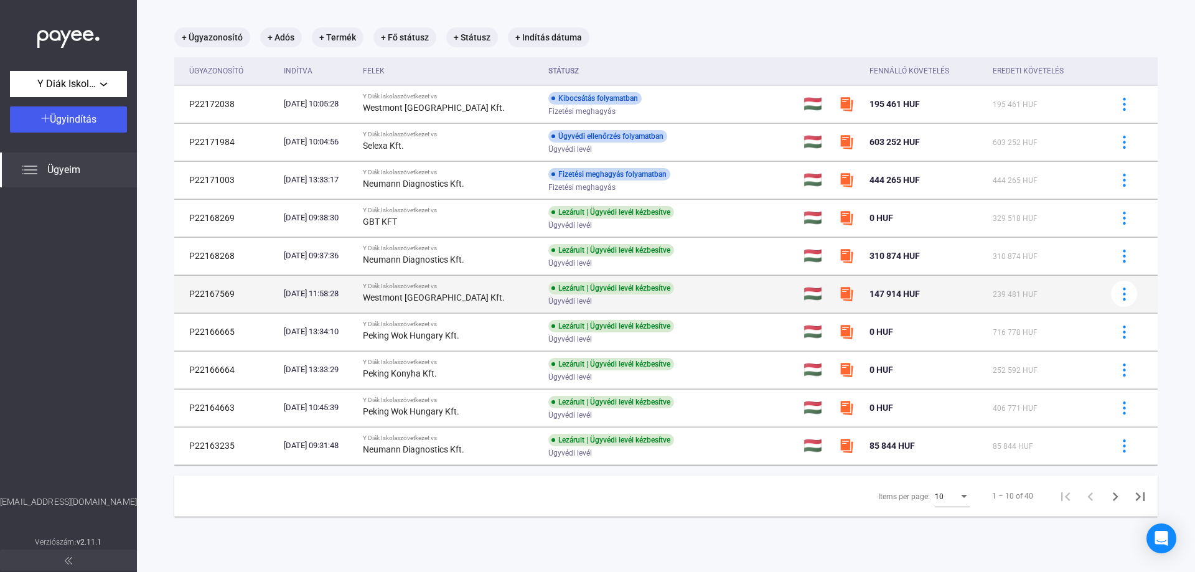
click at [195, 295] on td "P22167569" at bounding box center [226, 293] width 105 height 37
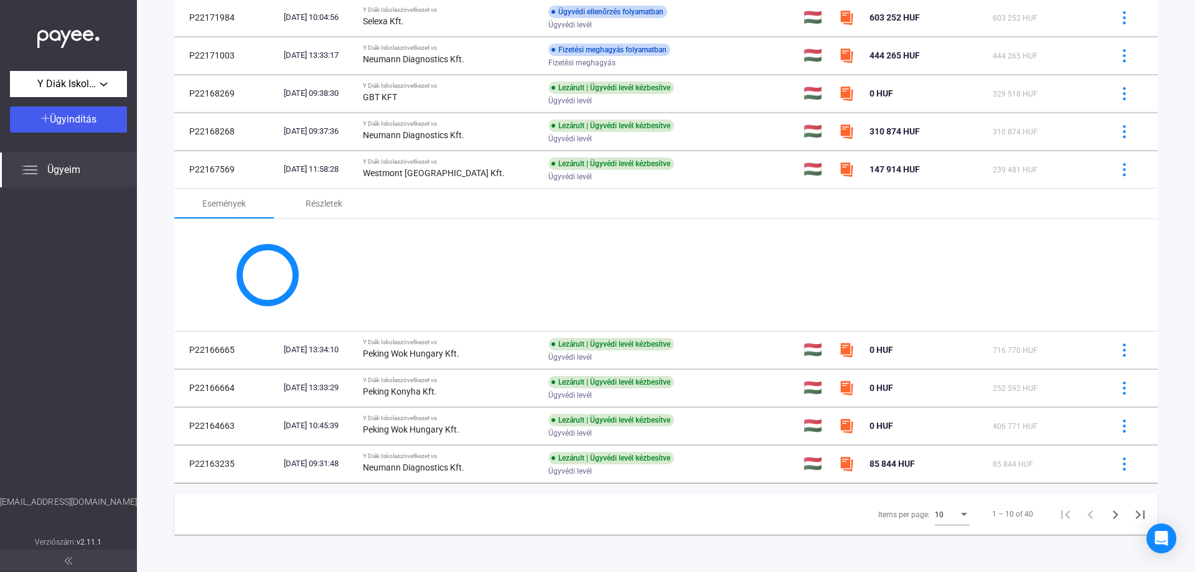
scroll to position [270, 0]
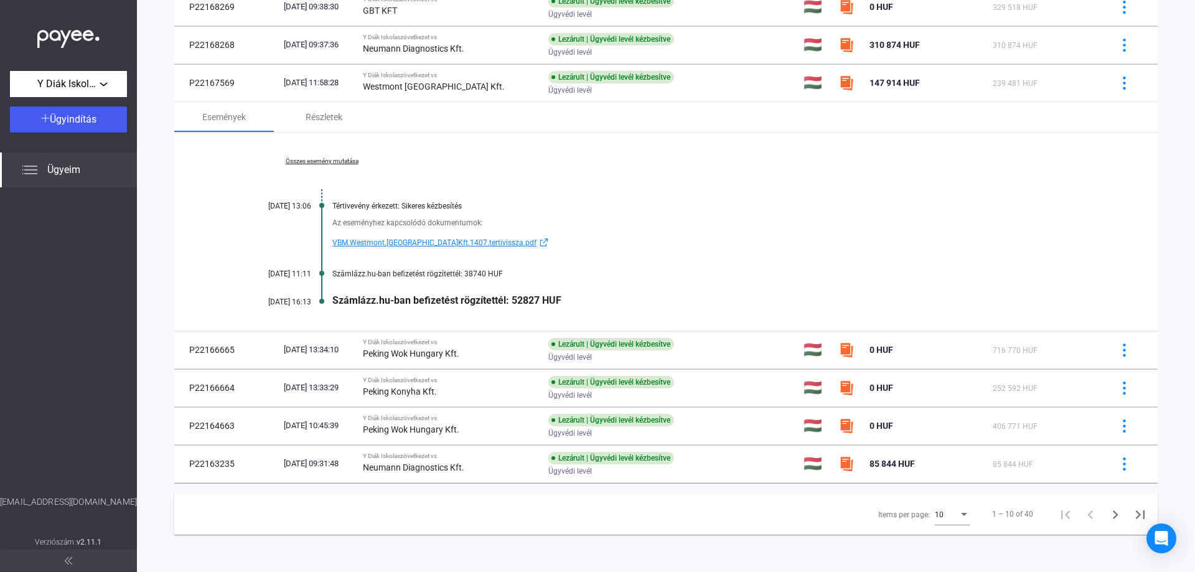
click at [317, 166] on div "Összes esemény mutatása [DATE] 13:06 Tértivevény érkezett: Sikeres kézbesítés A…" at bounding box center [665, 232] width 983 height 199
click at [321, 160] on link "Összes esemény mutatása" at bounding box center [321, 160] width 171 height 7
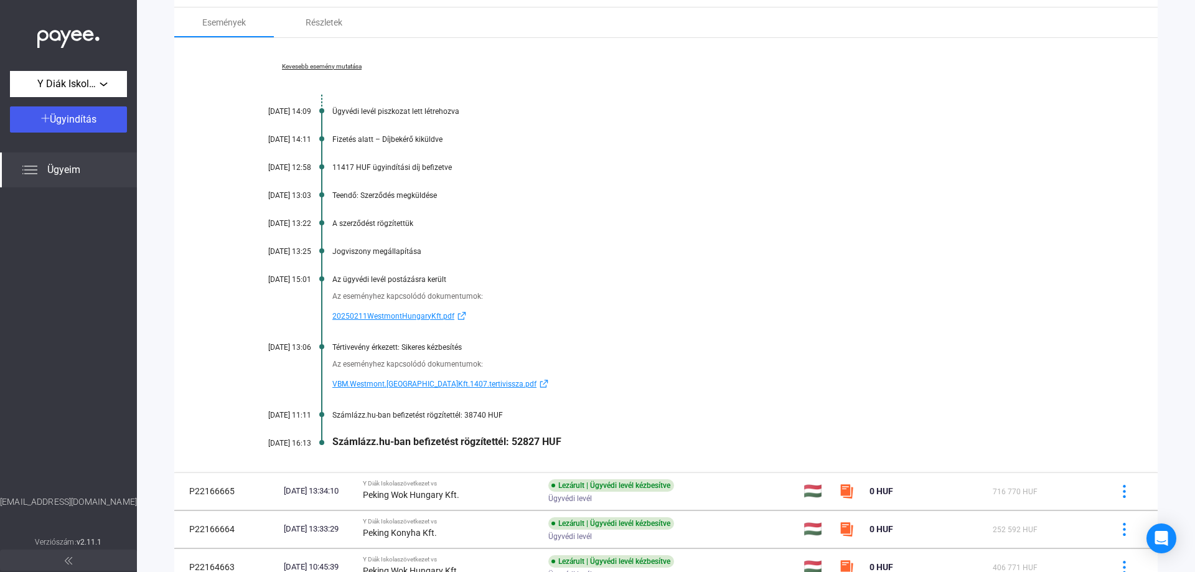
scroll to position [133, 0]
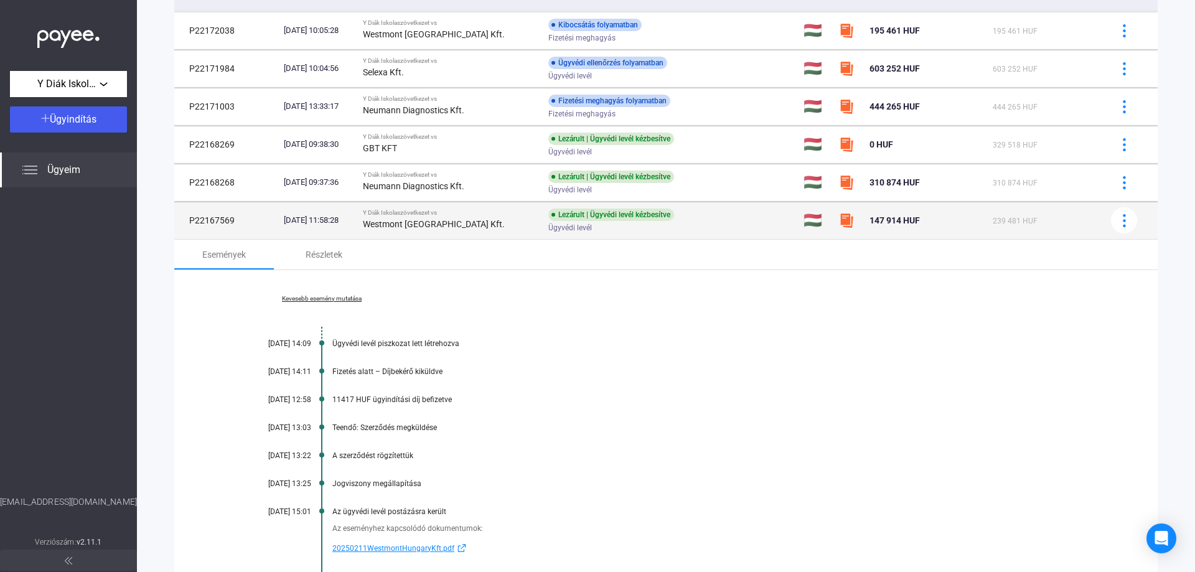
click at [214, 218] on td "P22167569" at bounding box center [226, 220] width 105 height 37
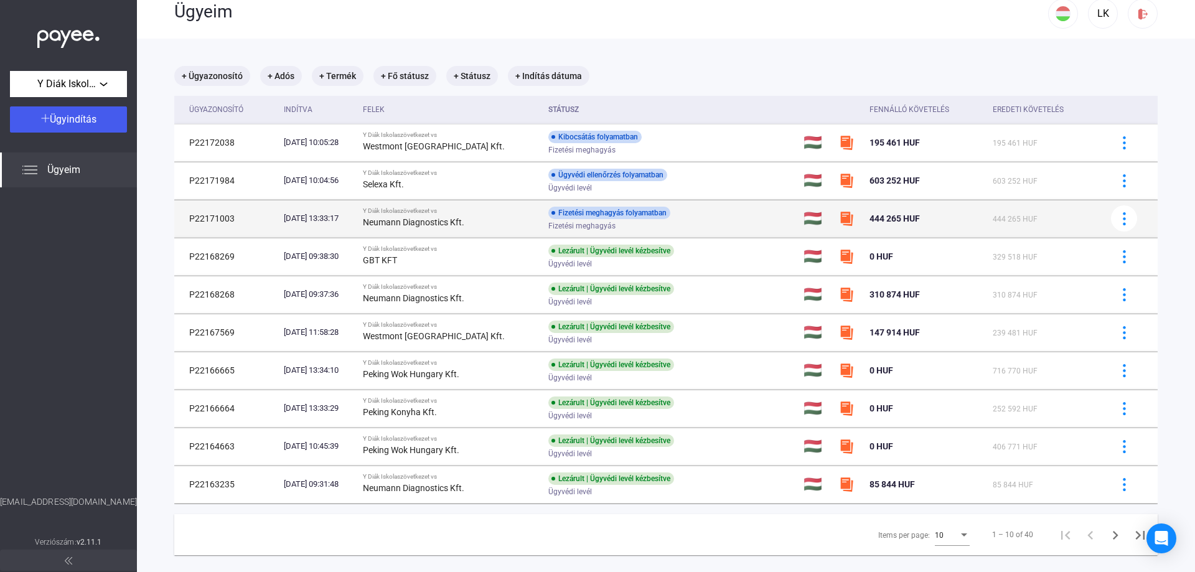
scroll to position [0, 0]
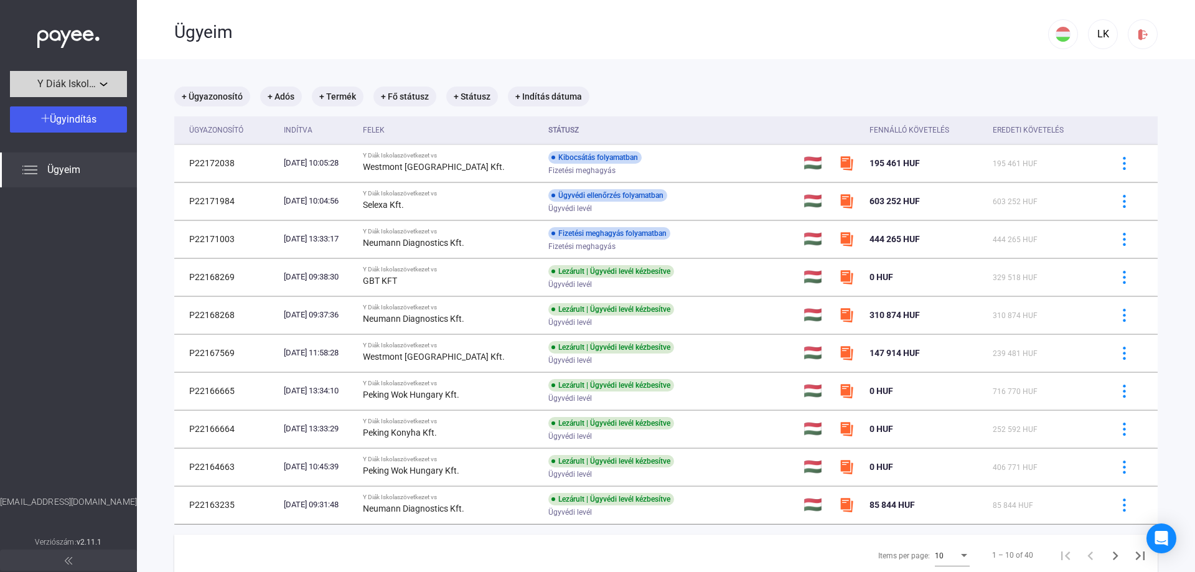
click at [71, 81] on span "Y Diák Iskolaszövetkezet" at bounding box center [68, 84] width 62 height 15
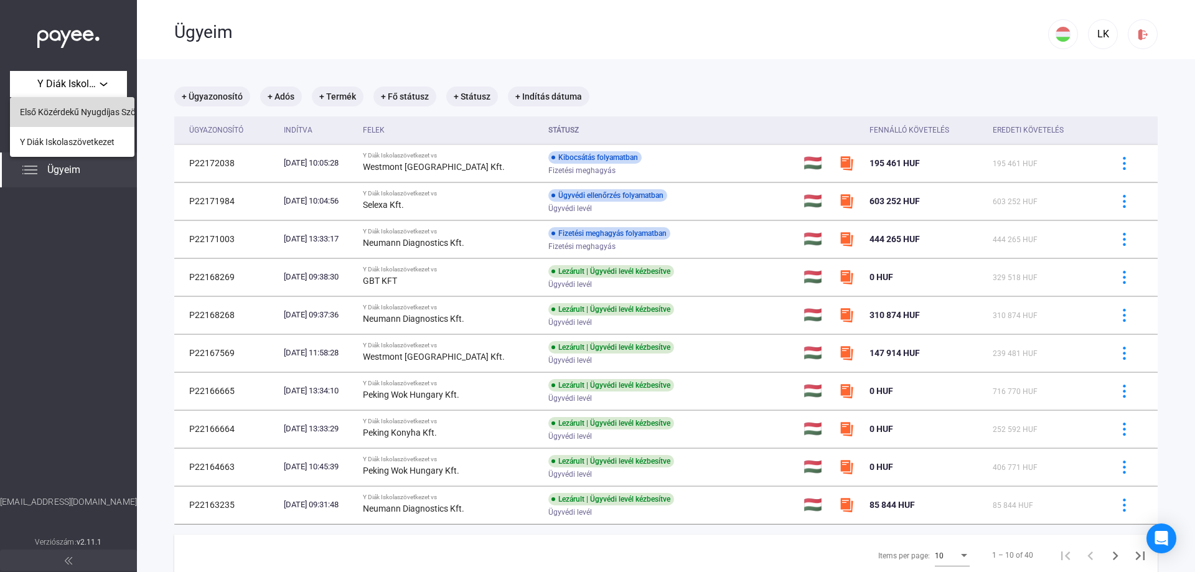
click at [77, 105] on span "Első Közérdekű Nyugdíjas Szövetkezet" at bounding box center [94, 112] width 148 height 15
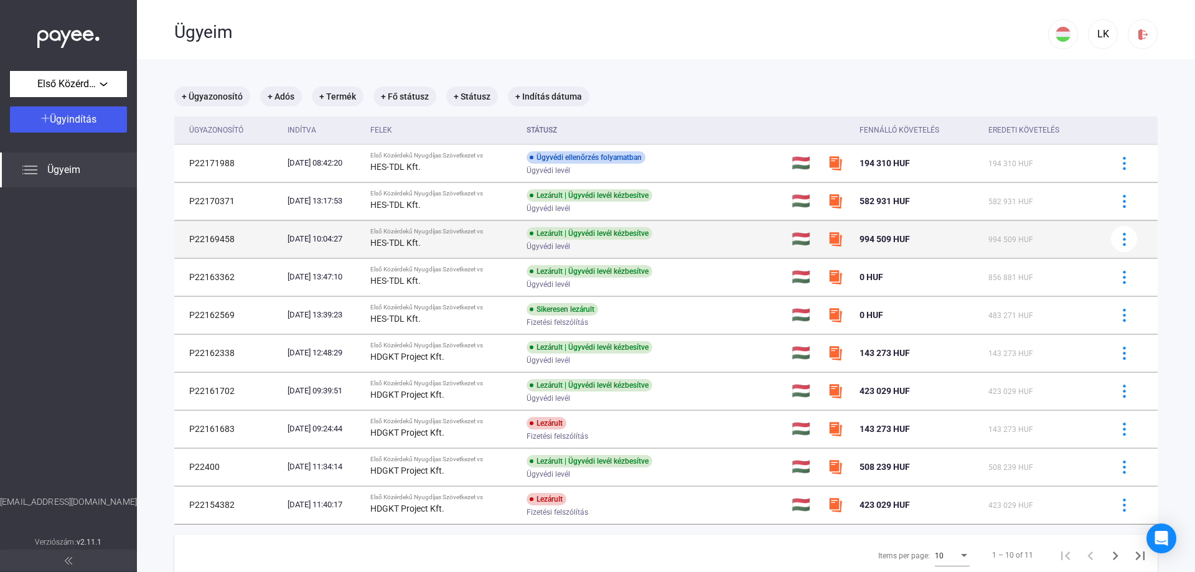
scroll to position [59, 0]
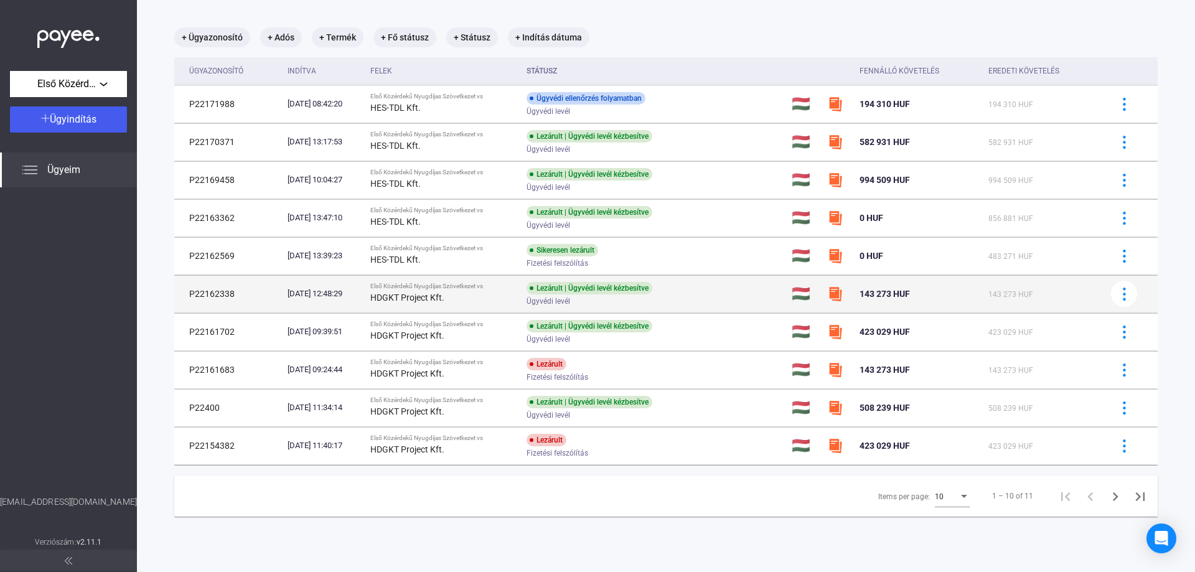
click at [293, 299] on div "[DATE] 12:48:29" at bounding box center [324, 294] width 72 height 12
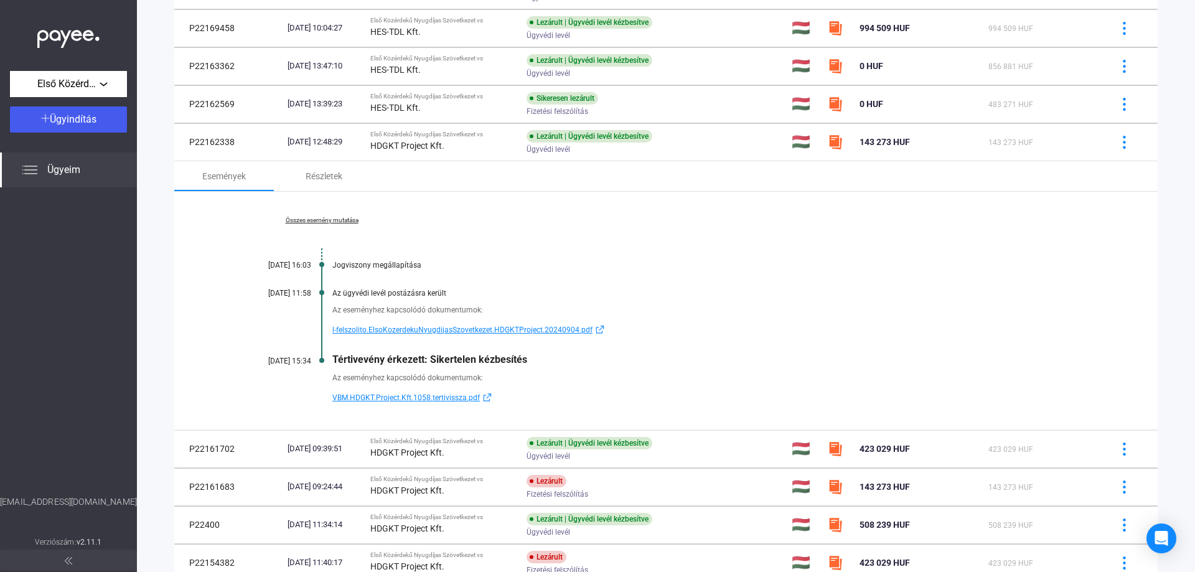
scroll to position [246, 0]
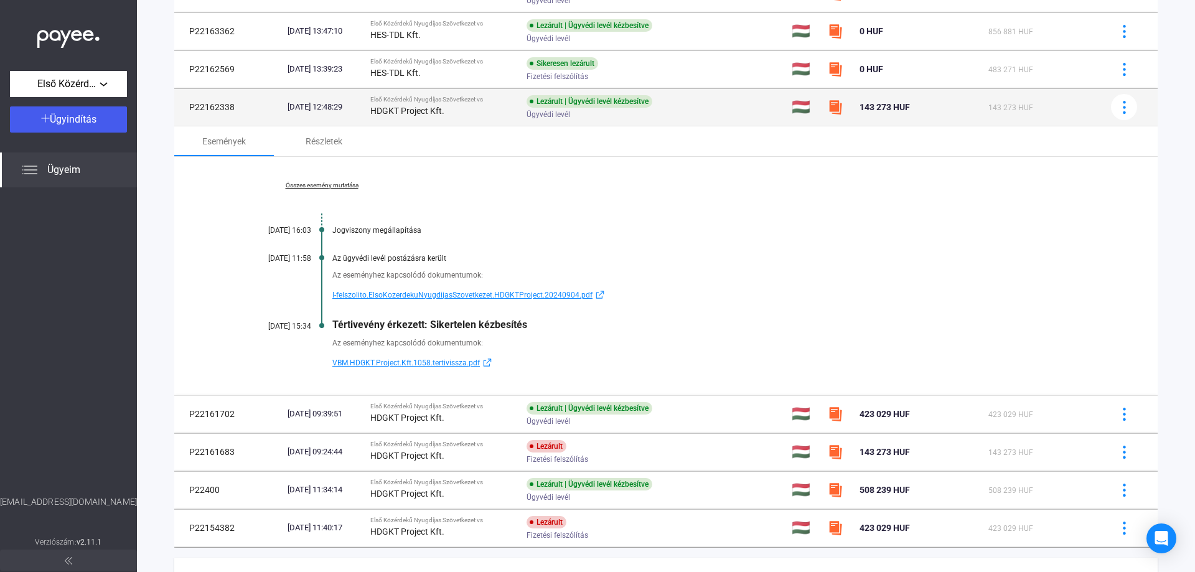
drag, startPoint x: 234, startPoint y: 113, endPoint x: 190, endPoint y: 115, distance: 44.3
click at [190, 115] on td "P22162338" at bounding box center [228, 106] width 108 height 37
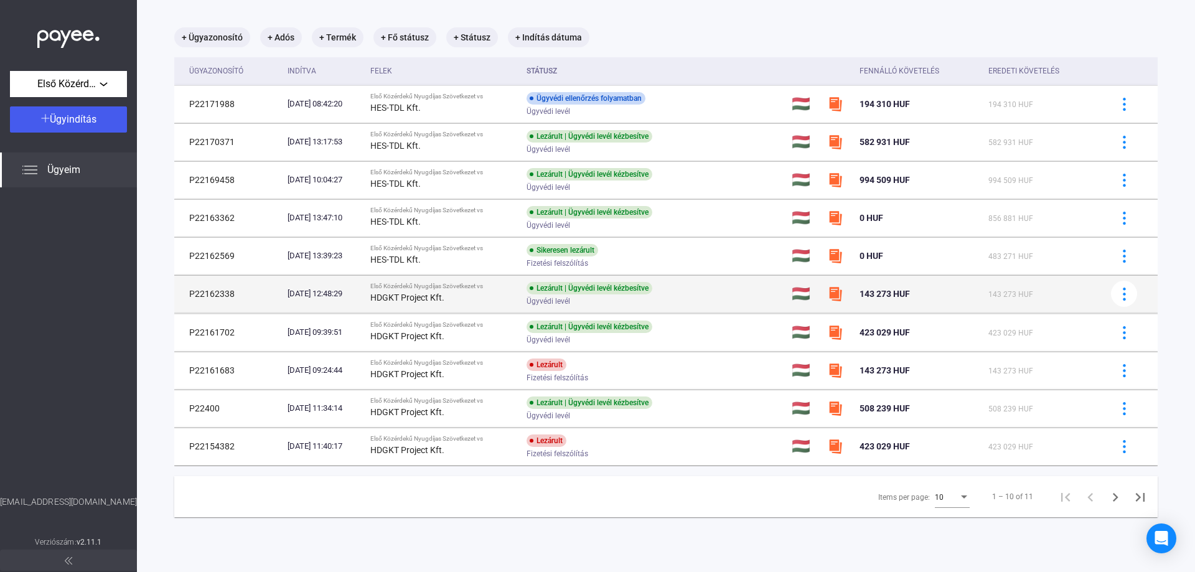
scroll to position [59, 0]
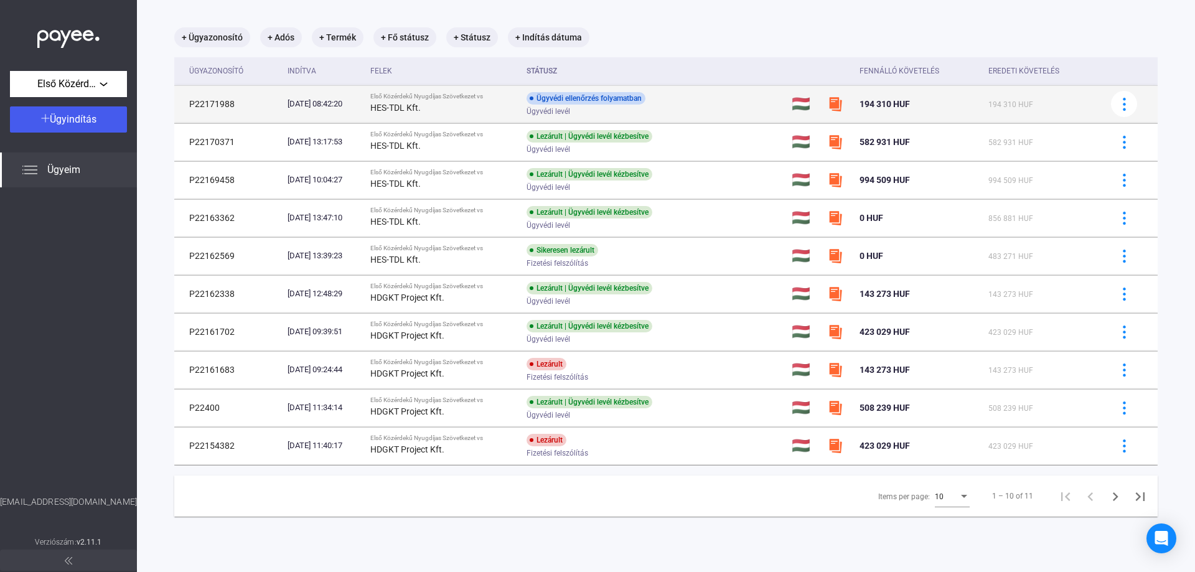
copy td "P22162338"
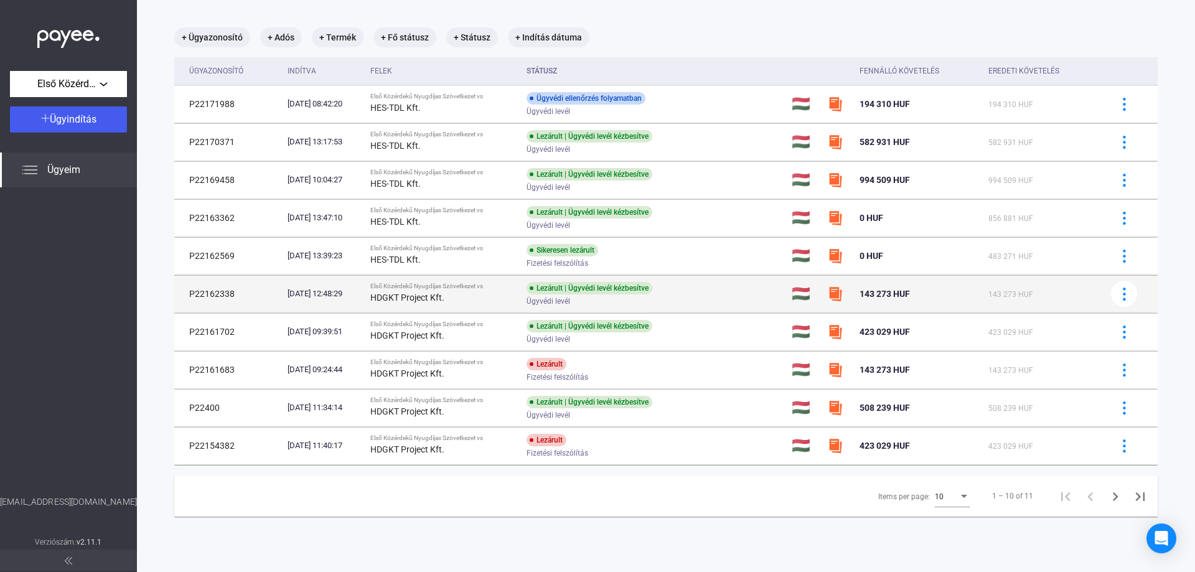
click at [230, 292] on td "P22162338" at bounding box center [228, 293] width 108 height 37
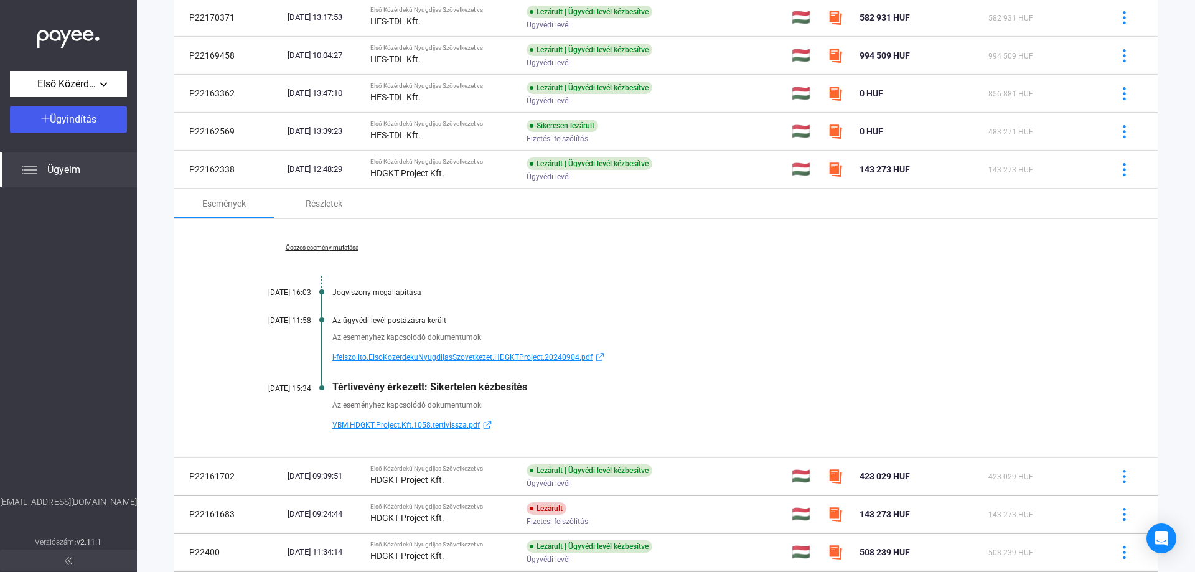
scroll to position [246, 0]
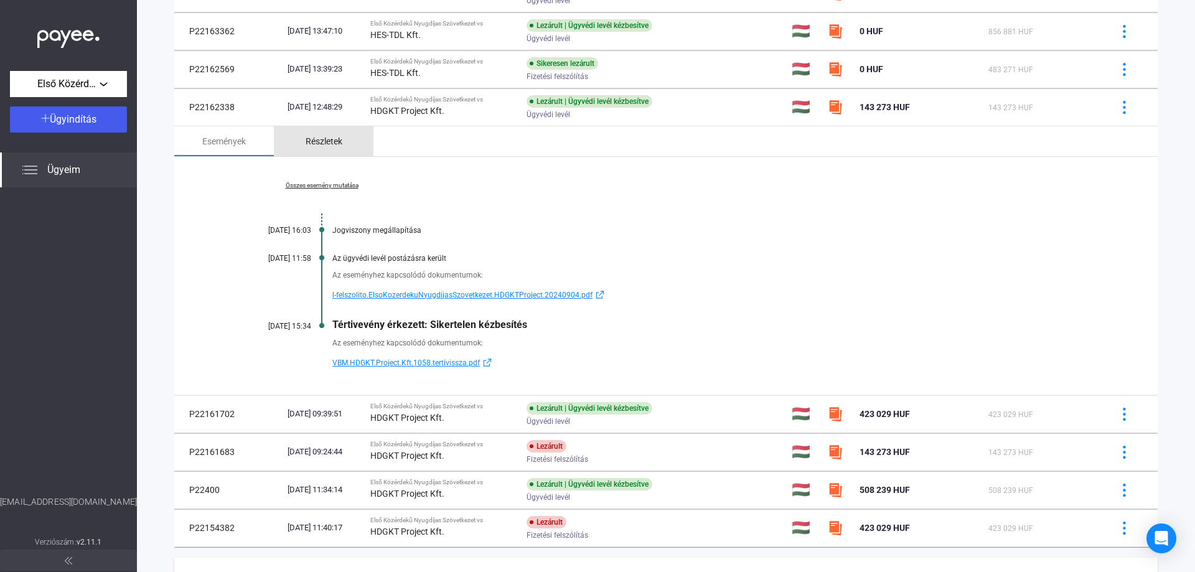
click at [339, 144] on div "Részletek" at bounding box center [324, 141] width 37 height 15
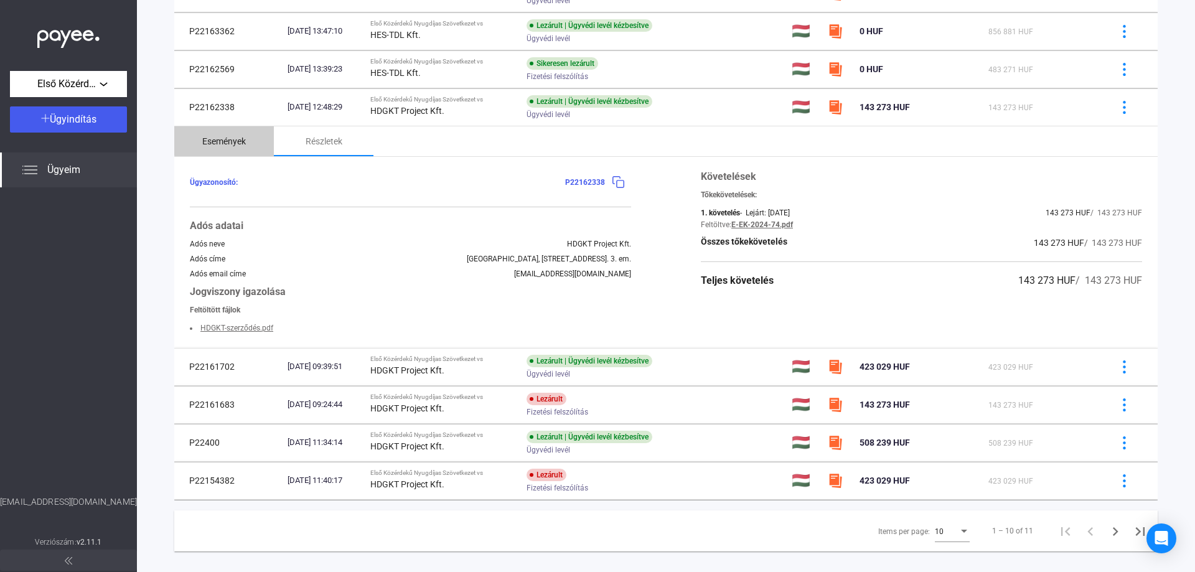
click at [225, 139] on div "Események" at bounding box center [224, 141] width 44 height 15
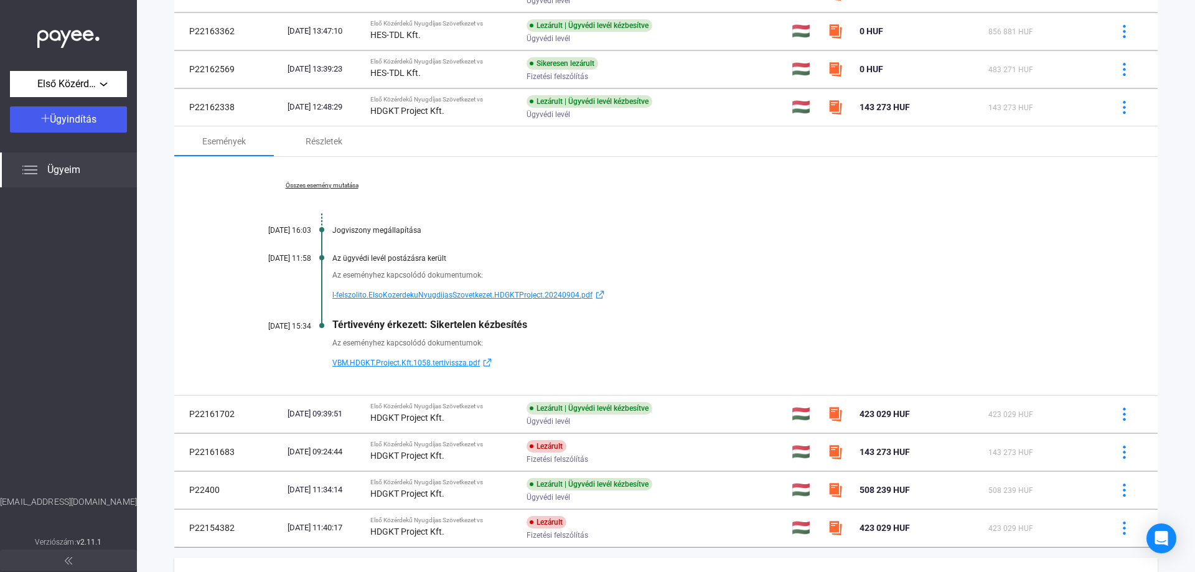
drag, startPoint x: 225, startPoint y: 139, endPoint x: 703, endPoint y: 227, distance: 485.8
click at [703, 227] on div "Jogviszony megállapítása" at bounding box center [713, 230] width 763 height 9
click at [329, 189] on link "Összes esemény mutatása" at bounding box center [321, 185] width 171 height 7
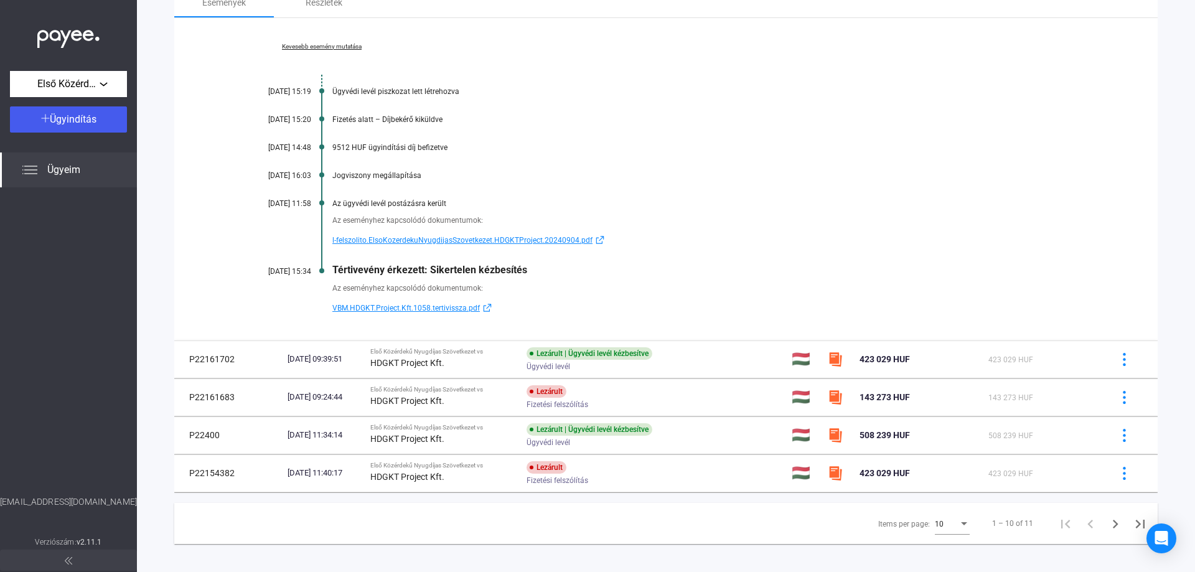
scroll to position [394, 0]
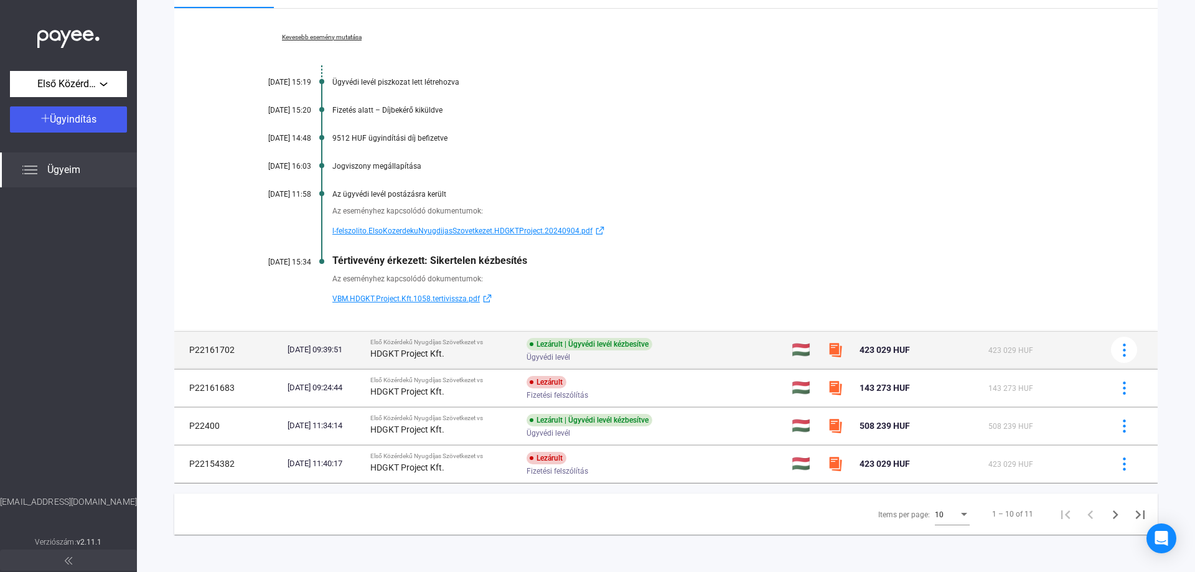
click at [210, 353] on td "P22161702" at bounding box center [228, 349] width 108 height 37
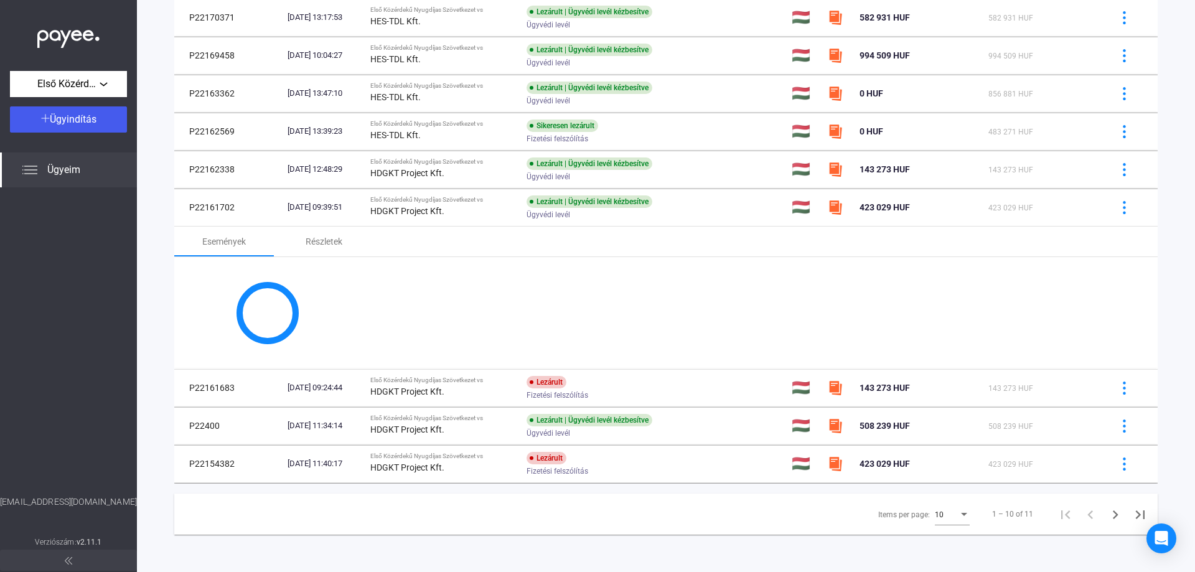
scroll to position [310, 0]
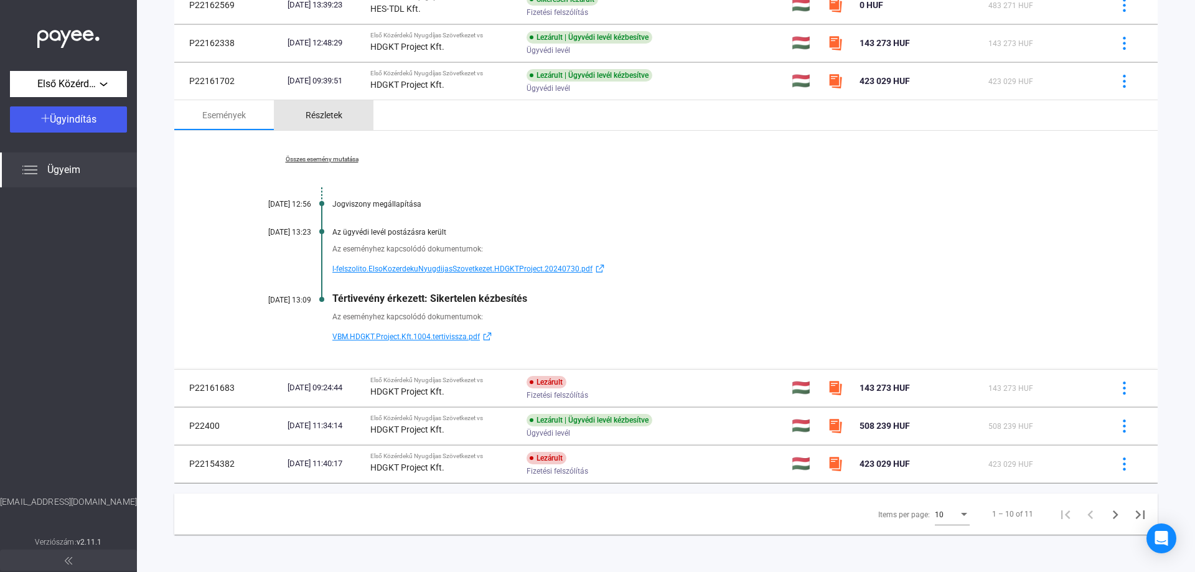
click at [325, 125] on div "Részletek" at bounding box center [324, 115] width 100 height 30
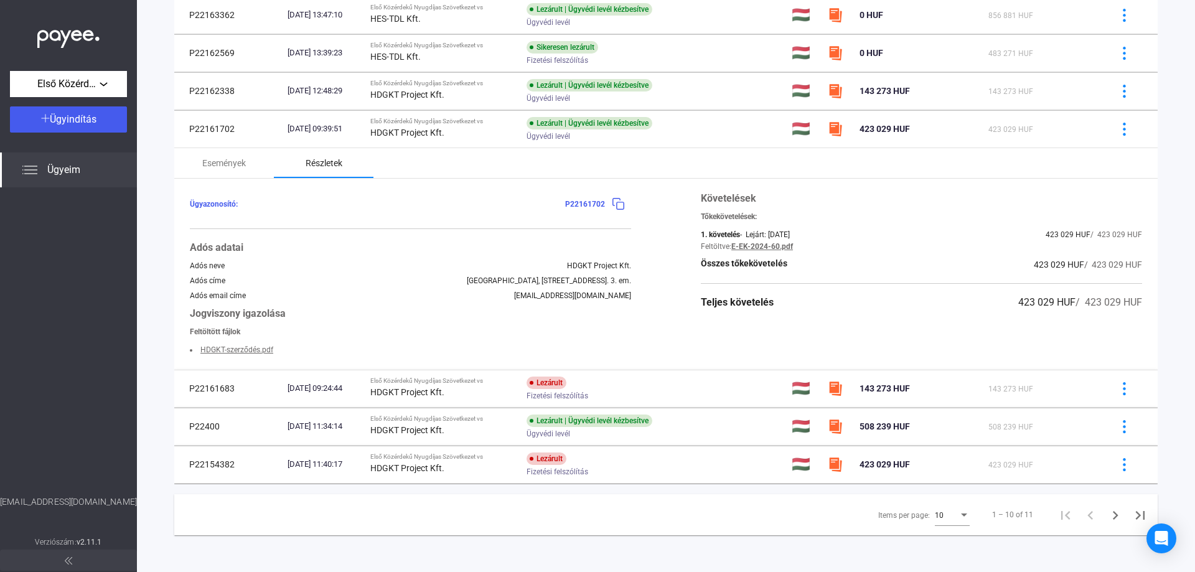
scroll to position [263, 0]
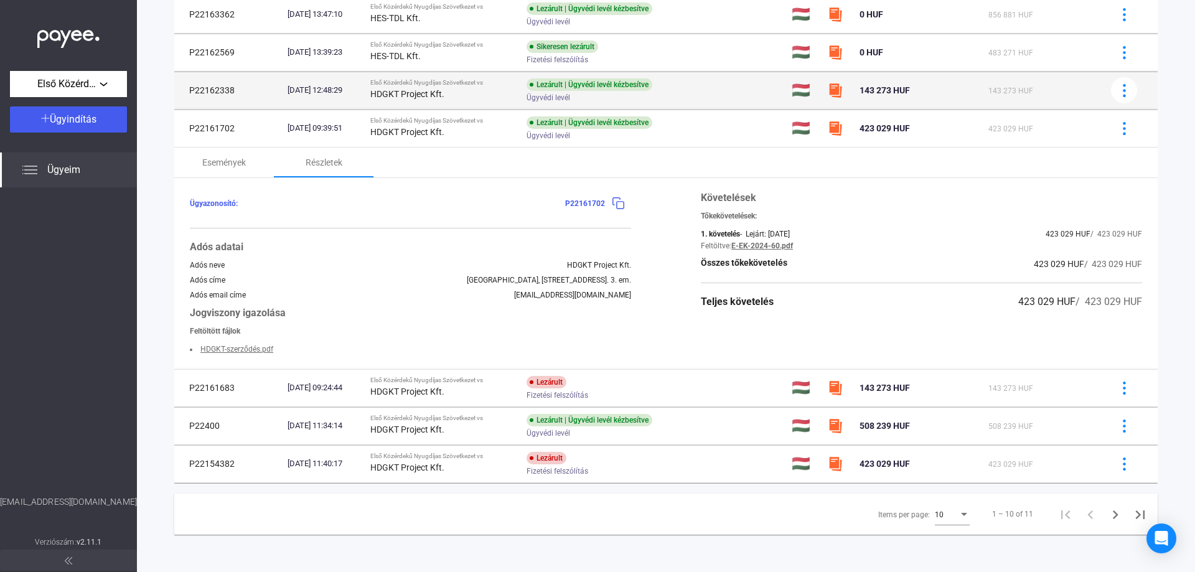
drag, startPoint x: 242, startPoint y: 132, endPoint x: 190, endPoint y: 136, distance: 52.4
click at [190, 136] on td "P22161702" at bounding box center [228, 128] width 108 height 37
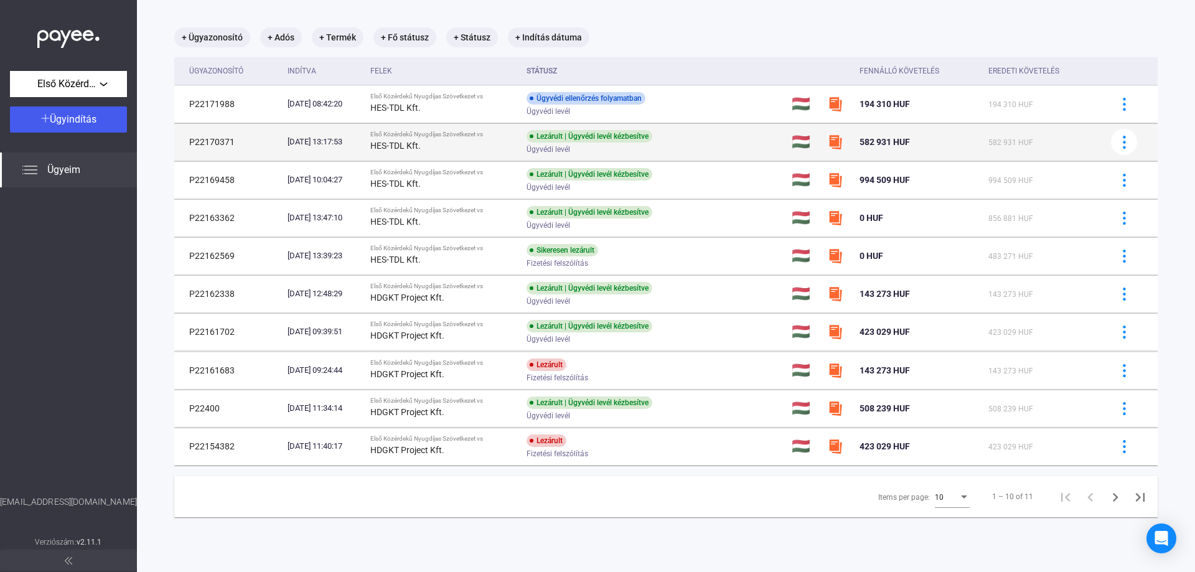
scroll to position [59, 0]
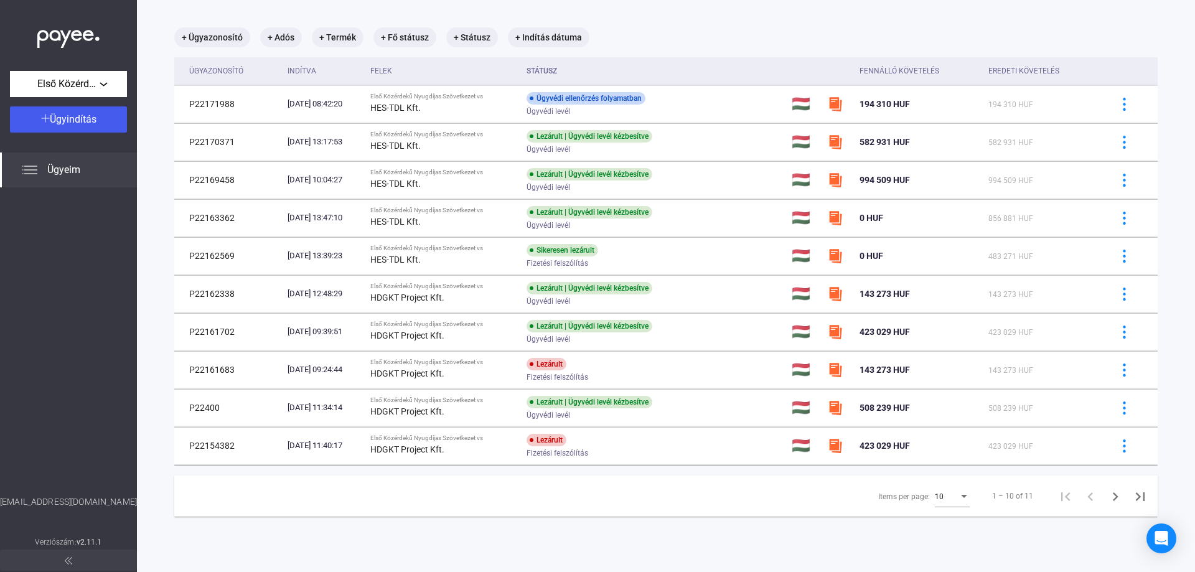
copy td "P22161702"
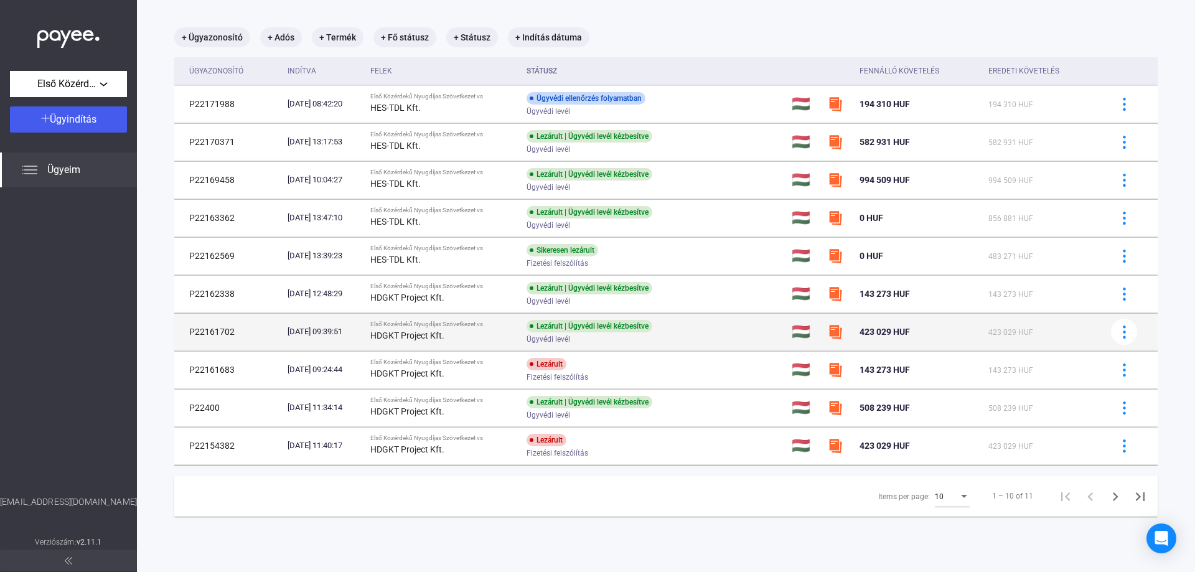
click at [241, 327] on td "P22161702" at bounding box center [228, 331] width 108 height 37
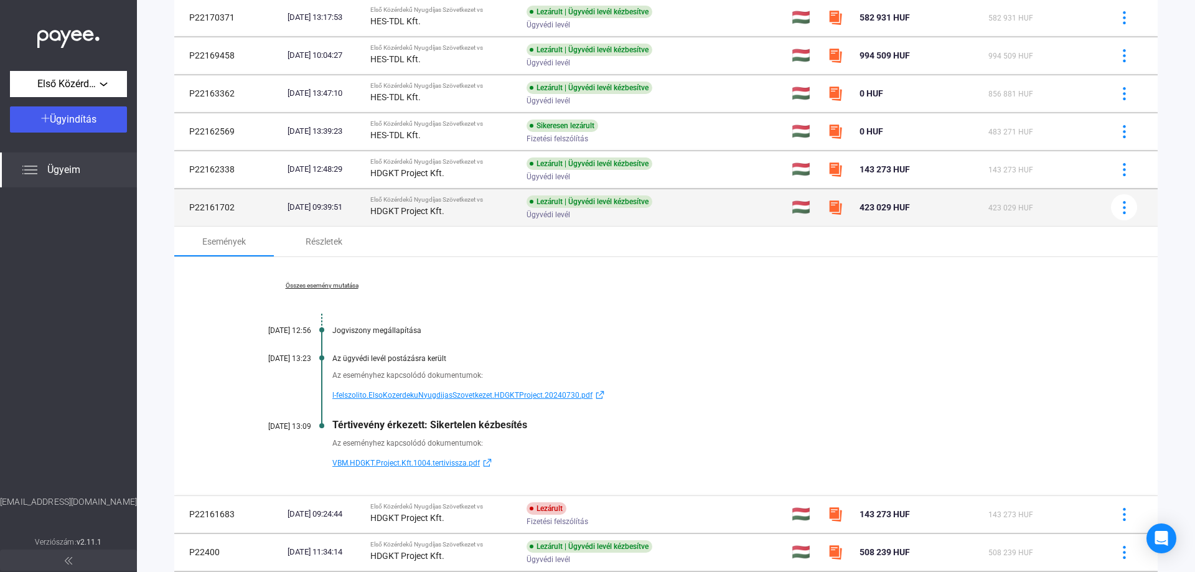
scroll to position [263, 0]
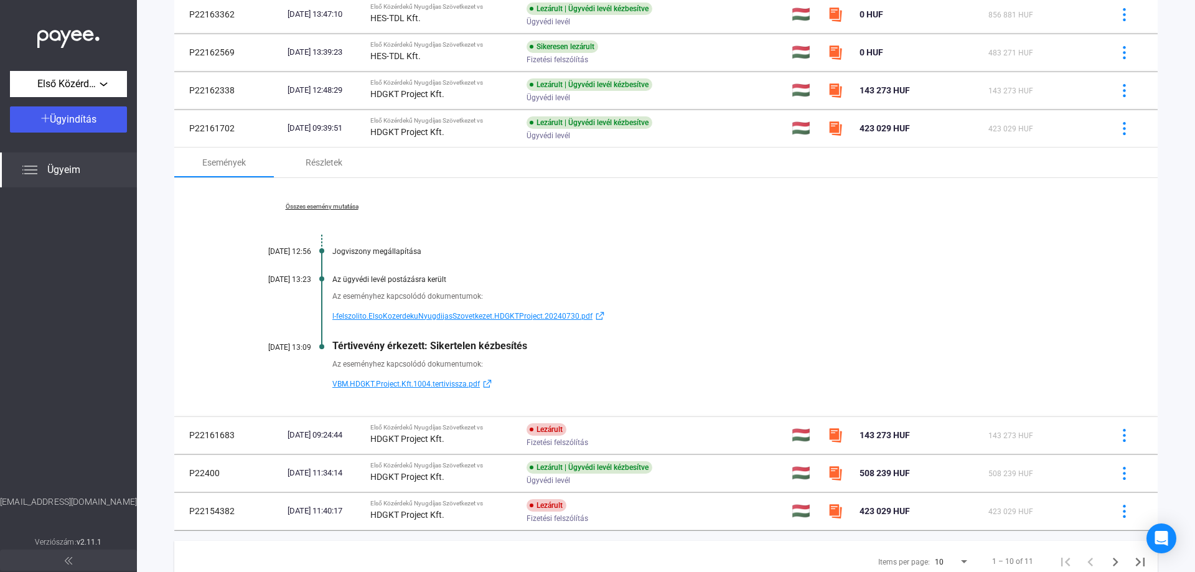
click at [302, 208] on link "Összes esemény mutatása" at bounding box center [321, 206] width 171 height 7
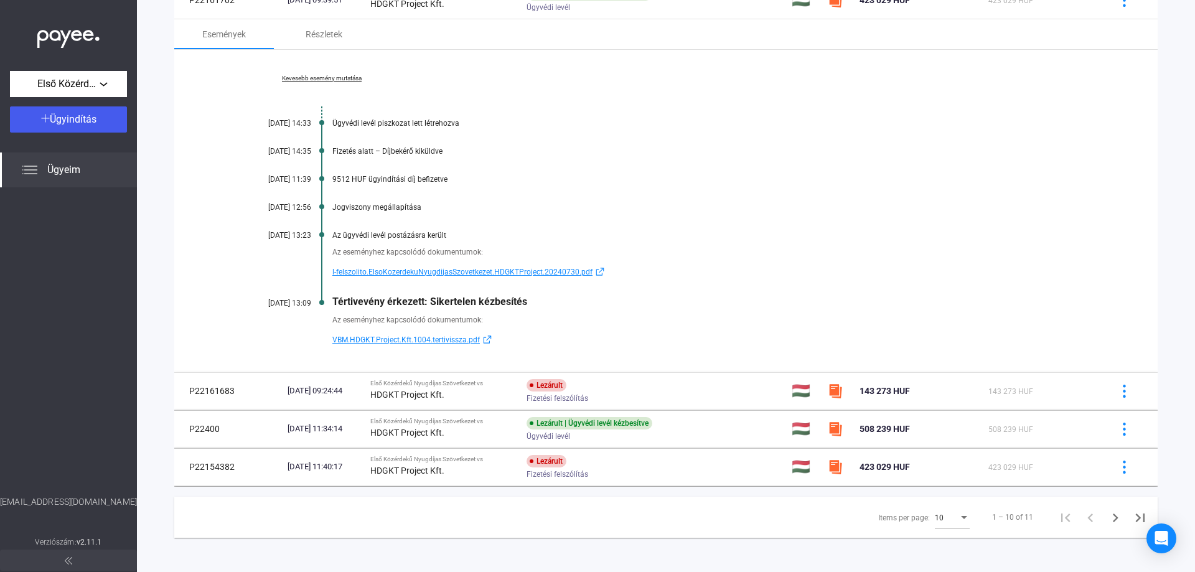
scroll to position [394, 0]
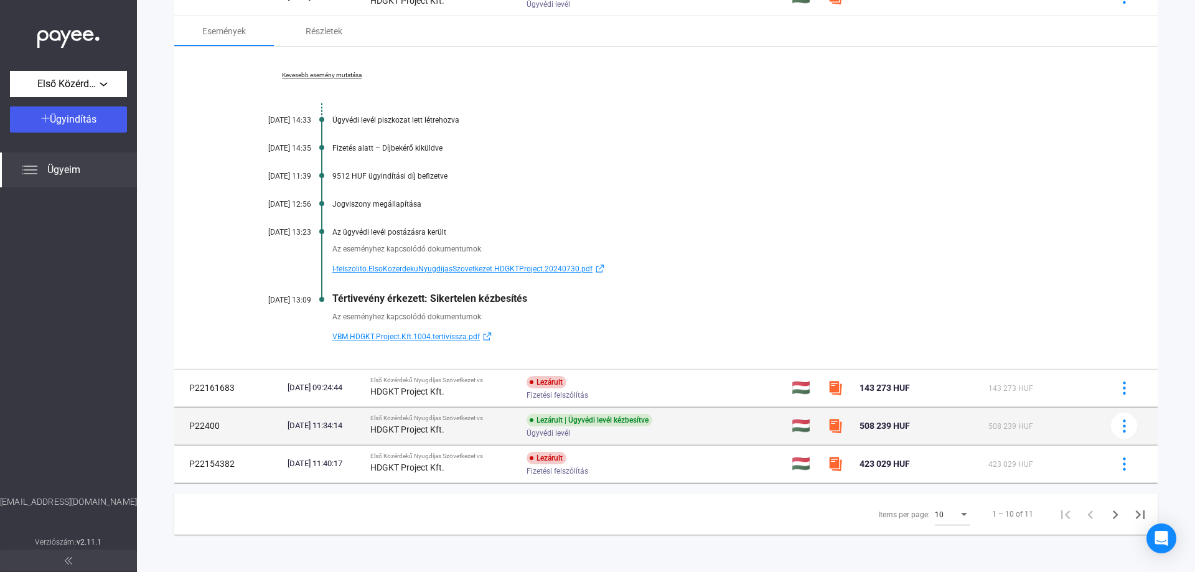
click at [238, 431] on td "P22400" at bounding box center [228, 425] width 108 height 37
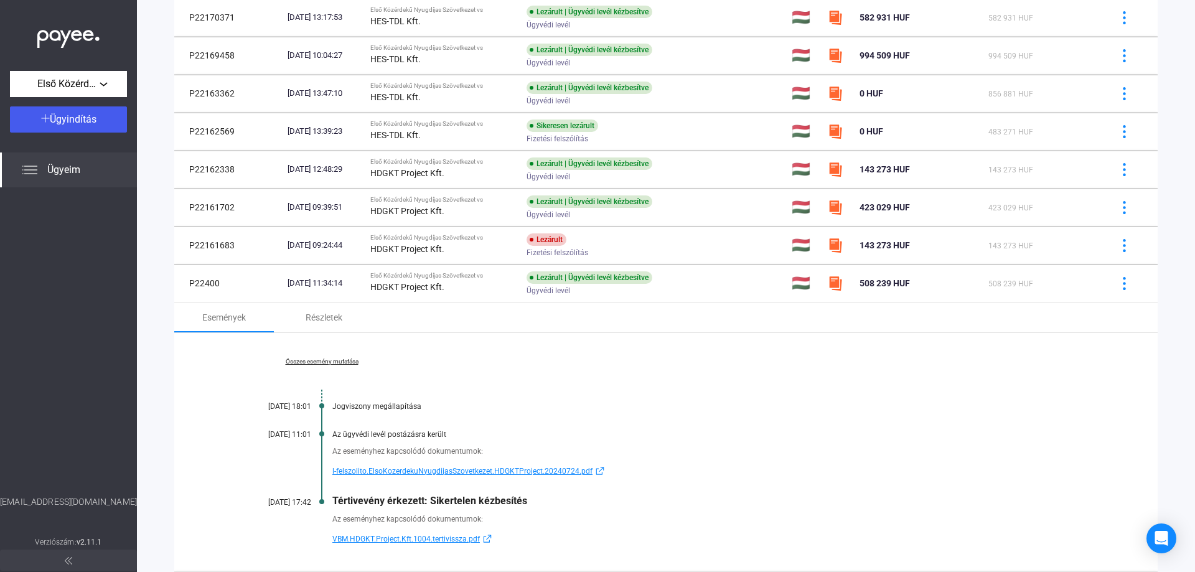
scroll to position [310, 0]
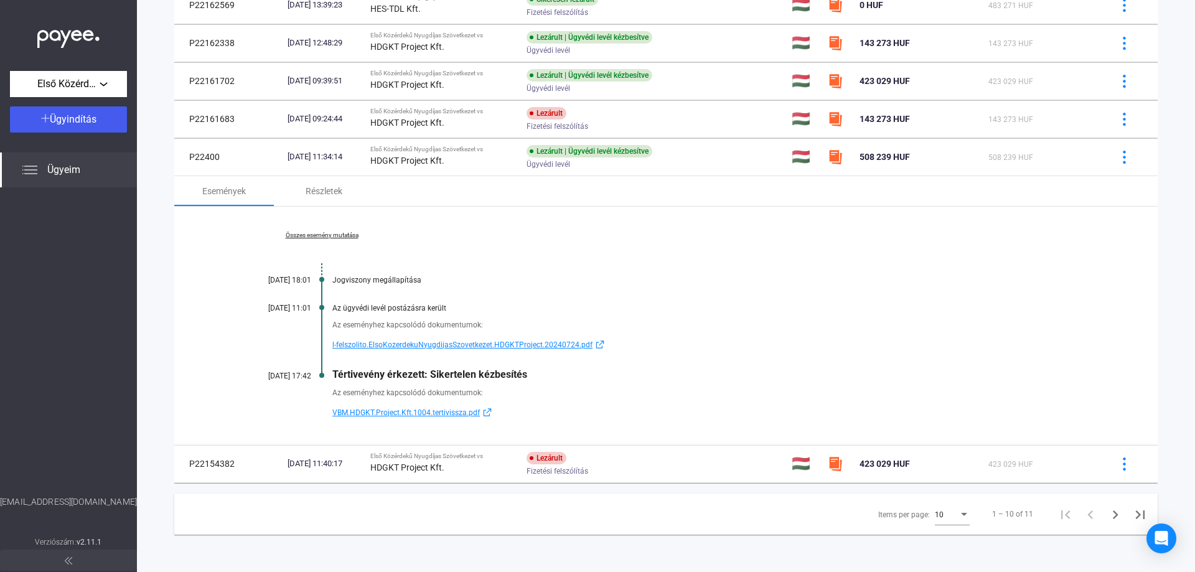
click at [301, 236] on link "Összes esemény mutatása" at bounding box center [321, 235] width 171 height 7
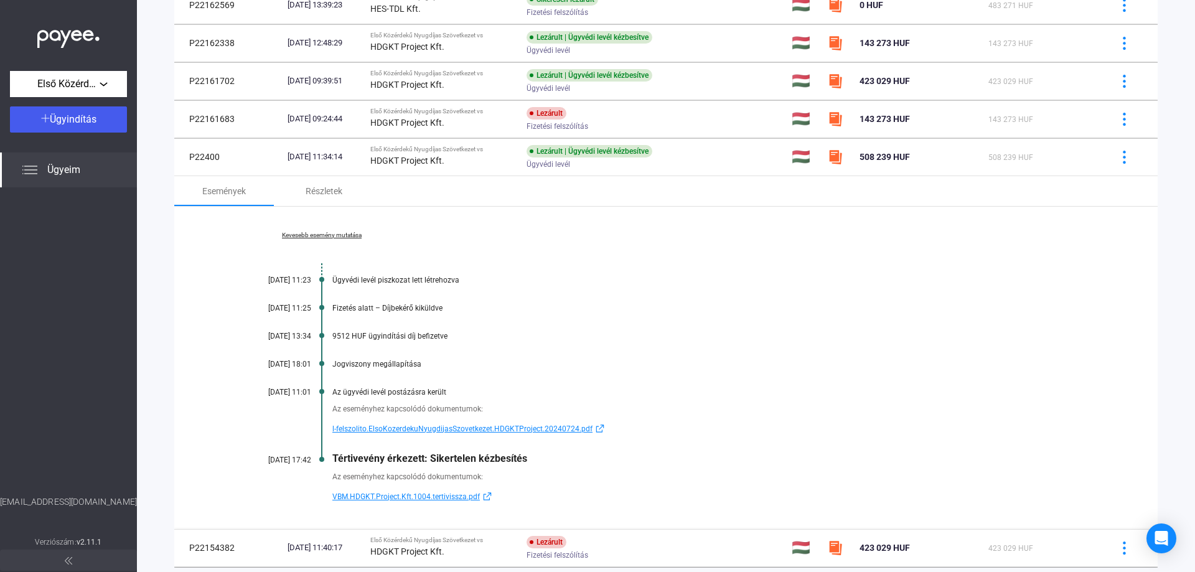
scroll to position [394, 0]
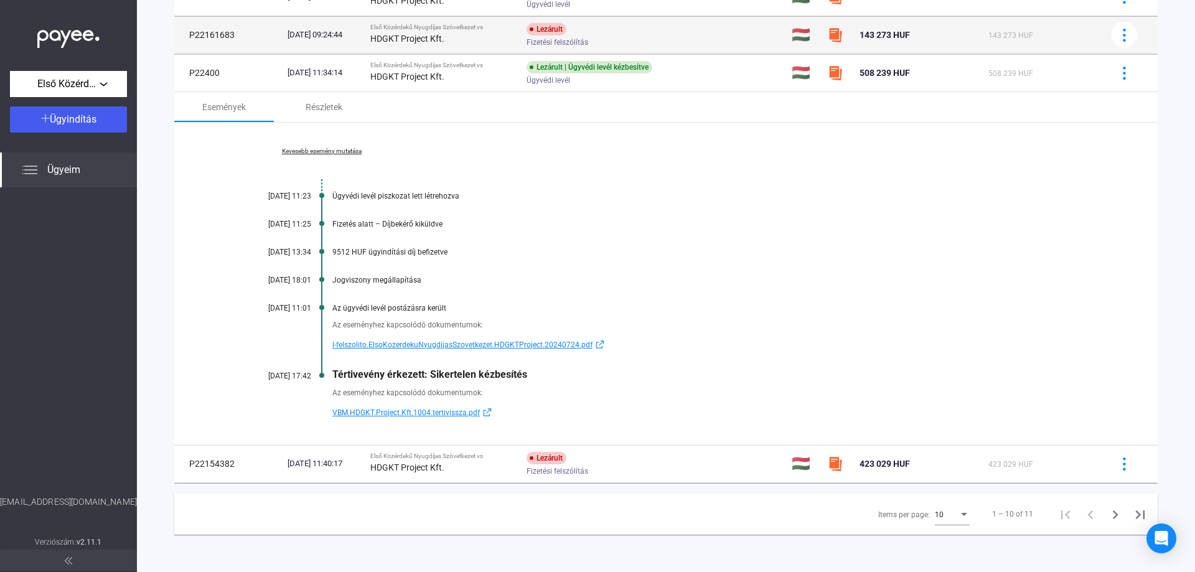
drag, startPoint x: 225, startPoint y: 75, endPoint x: 189, endPoint y: 75, distance: 36.1
click at [189, 75] on td "P22400" at bounding box center [228, 72] width 108 height 37
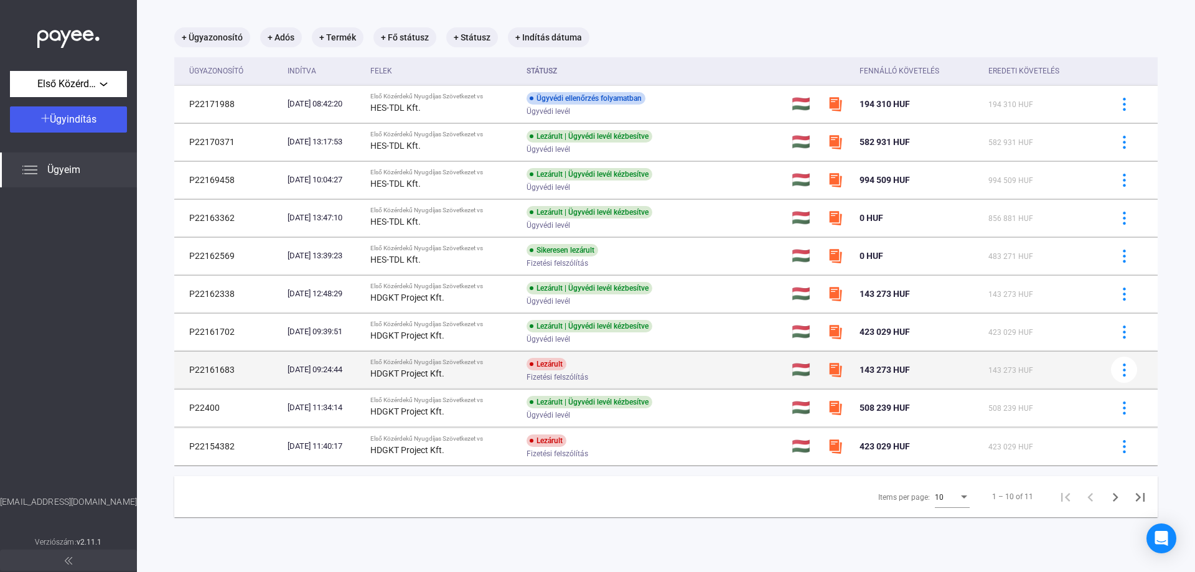
scroll to position [59, 0]
copy td "P22400"
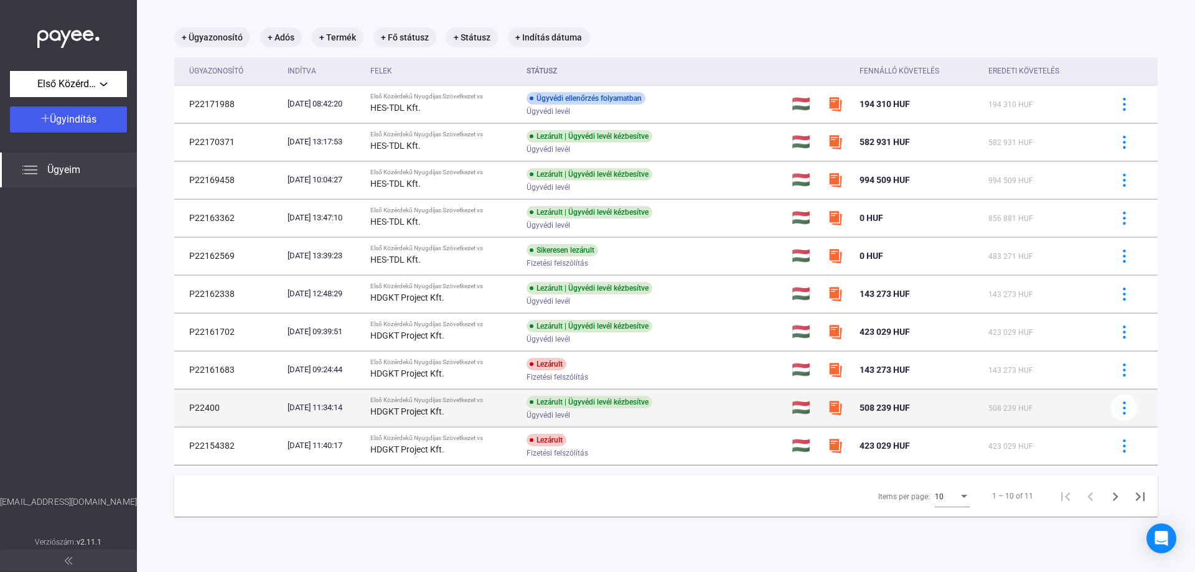
click at [202, 404] on td "P22400" at bounding box center [228, 407] width 108 height 37
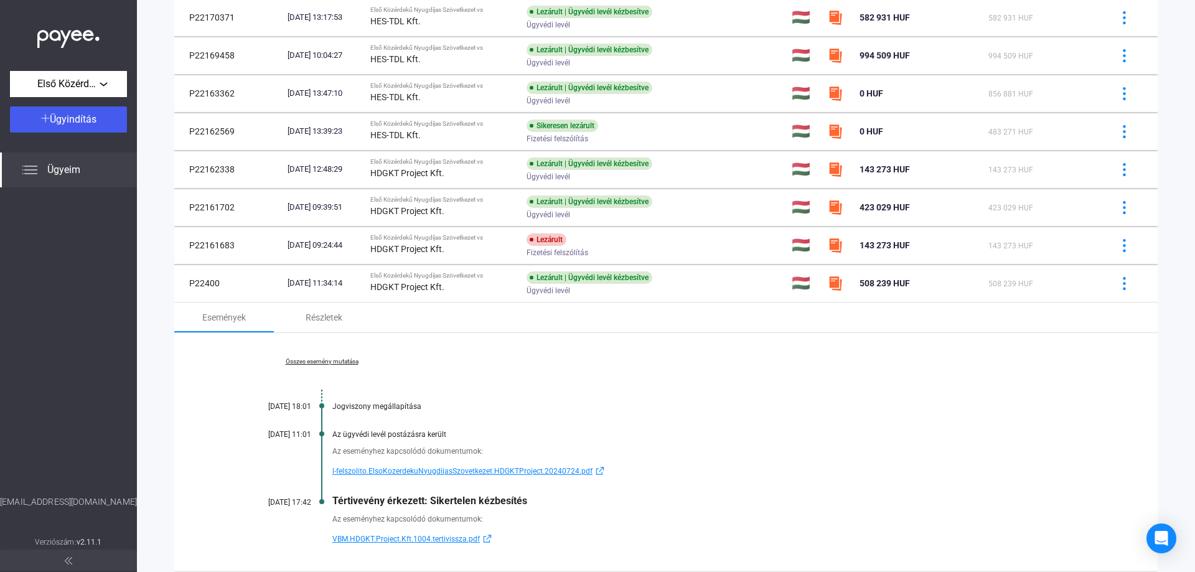
scroll to position [310, 0]
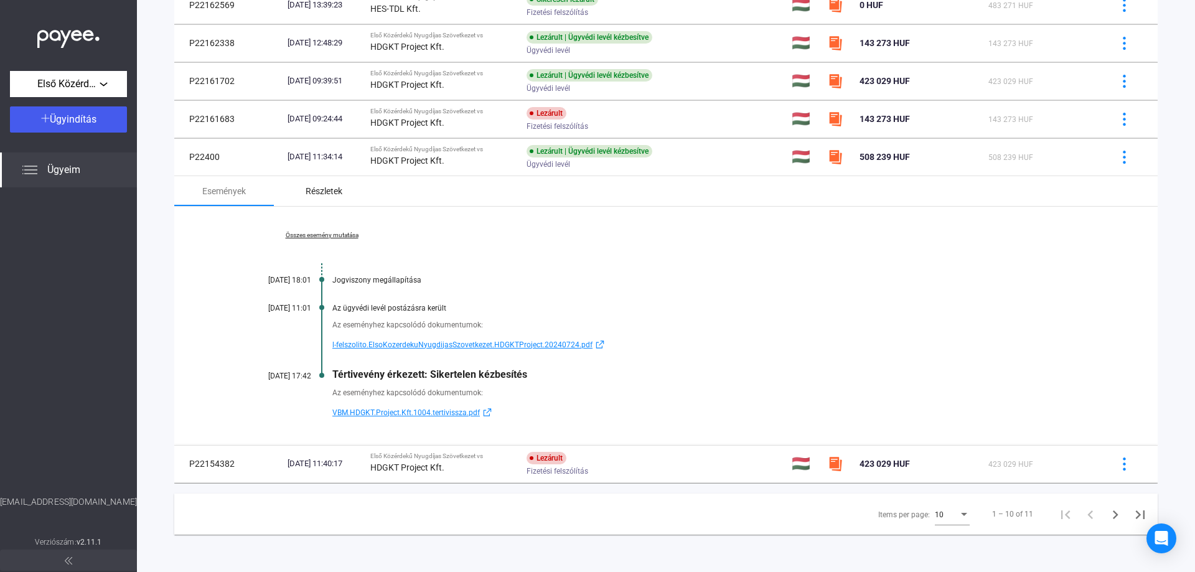
click at [334, 195] on div "Részletek" at bounding box center [324, 191] width 37 height 15
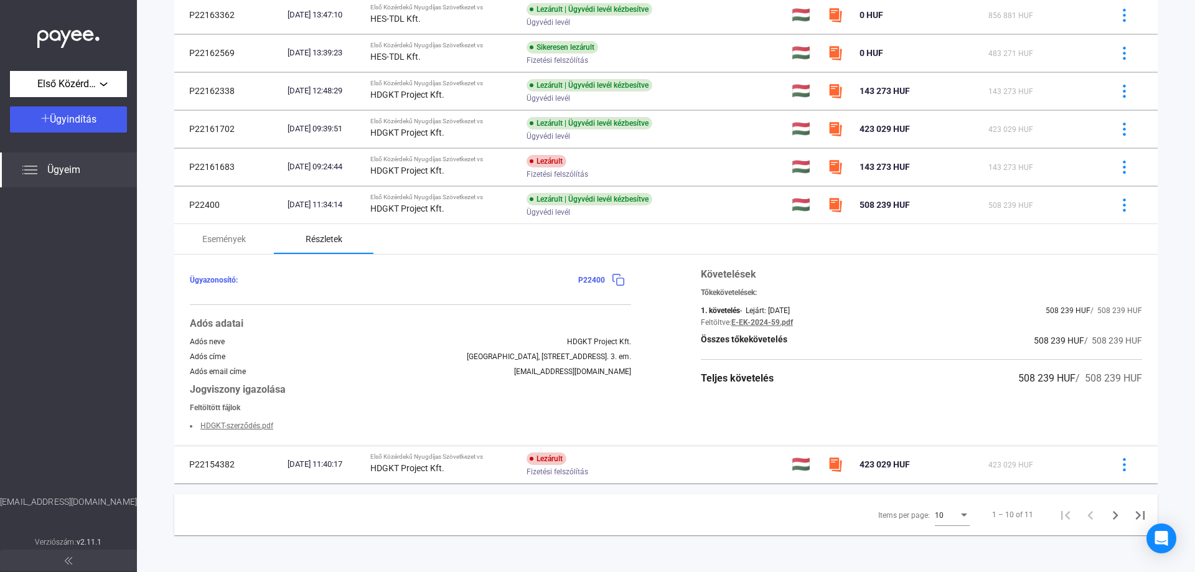
scroll to position [263, 0]
click at [223, 238] on div "Események" at bounding box center [224, 238] width 44 height 15
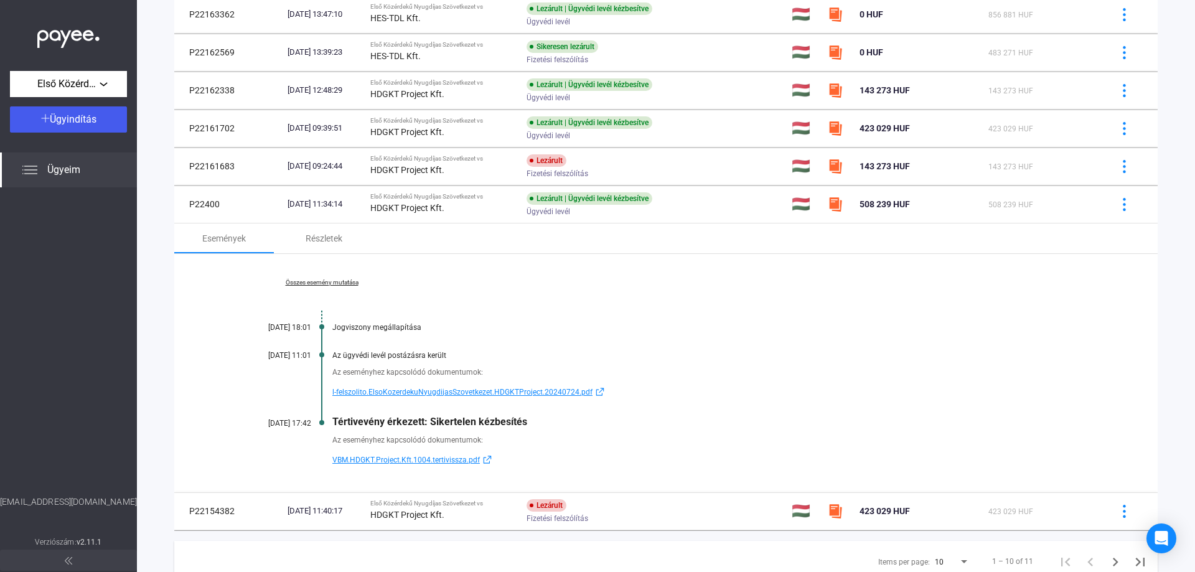
click at [317, 275] on div "Összes esemény mutatása [DATE] 18:01 Jogviszony megállapítása [DATE] 11:01 Az ü…" at bounding box center [665, 373] width 983 height 238
click at [314, 283] on link "Összes esemény mutatása" at bounding box center [321, 282] width 171 height 7
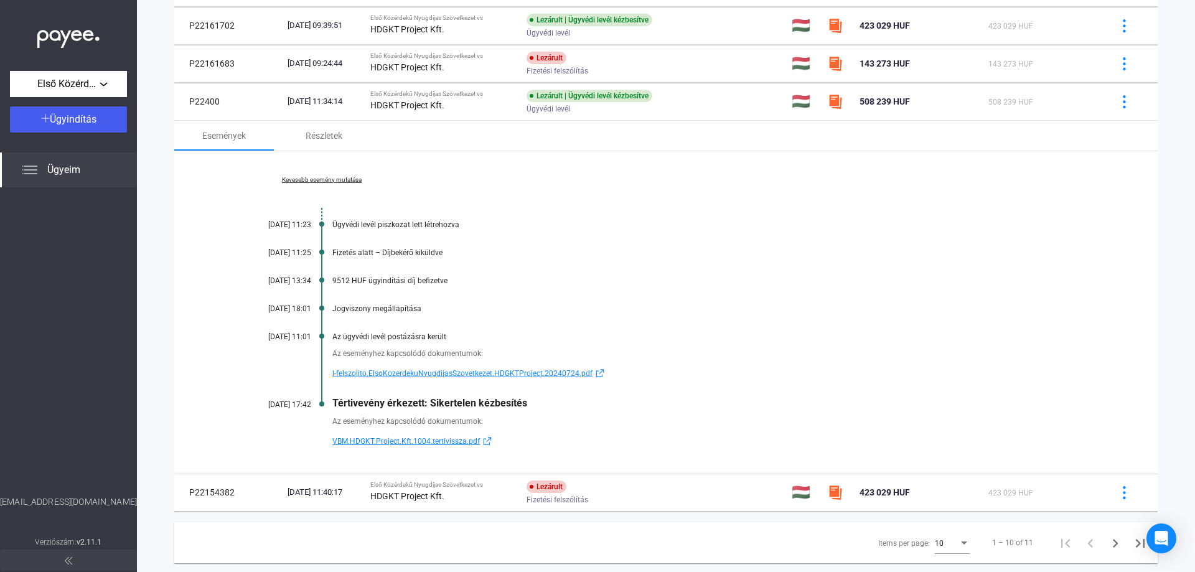
scroll to position [387, 0]
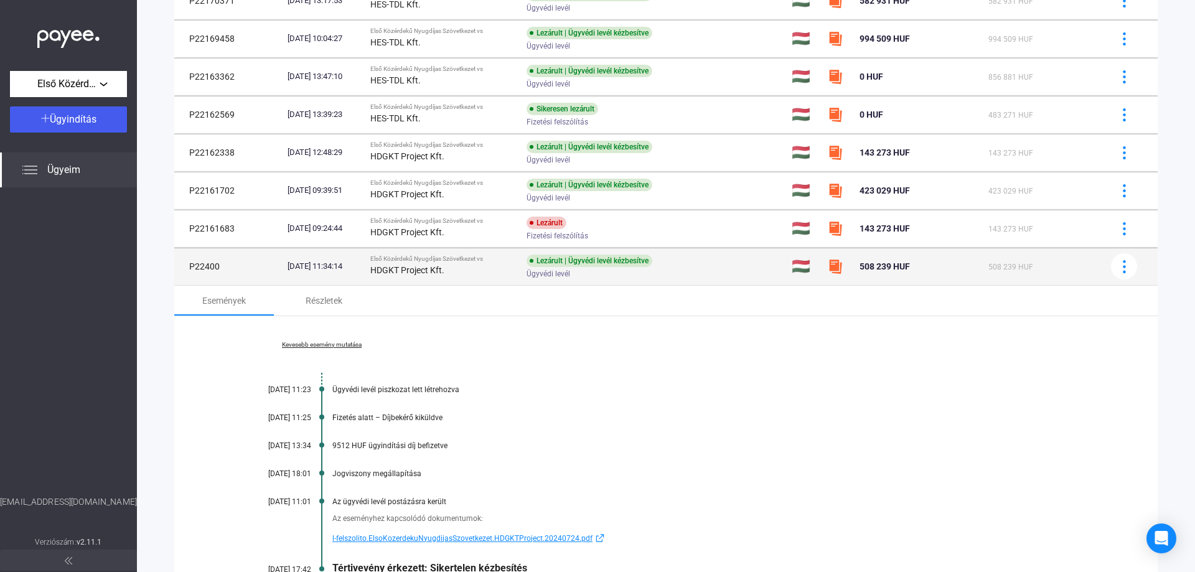
click at [215, 267] on td "P22400" at bounding box center [228, 266] width 108 height 37
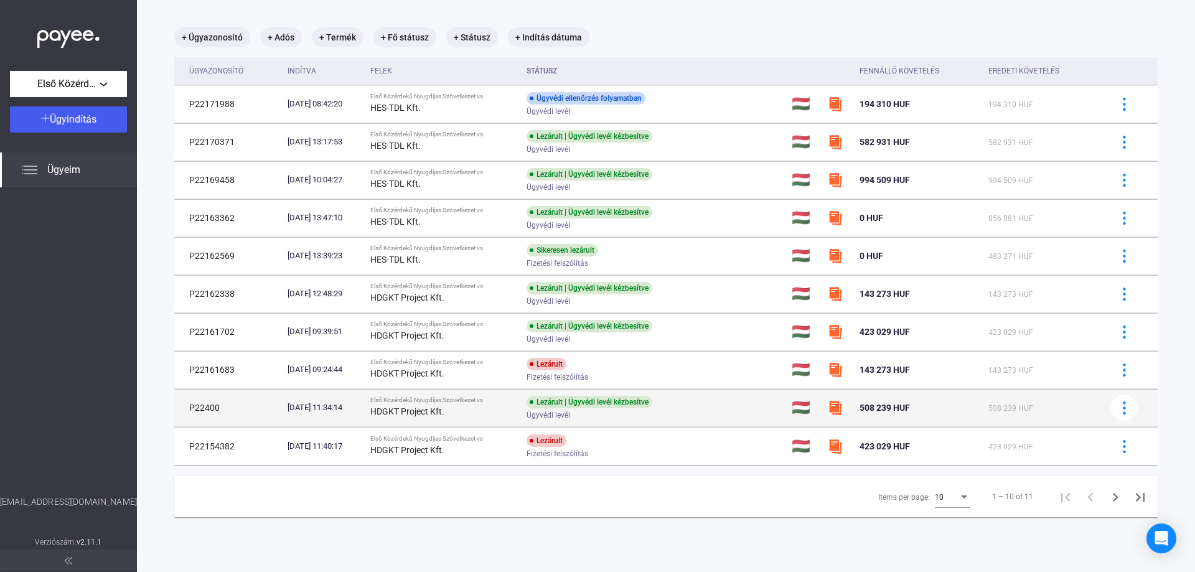
scroll to position [59, 0]
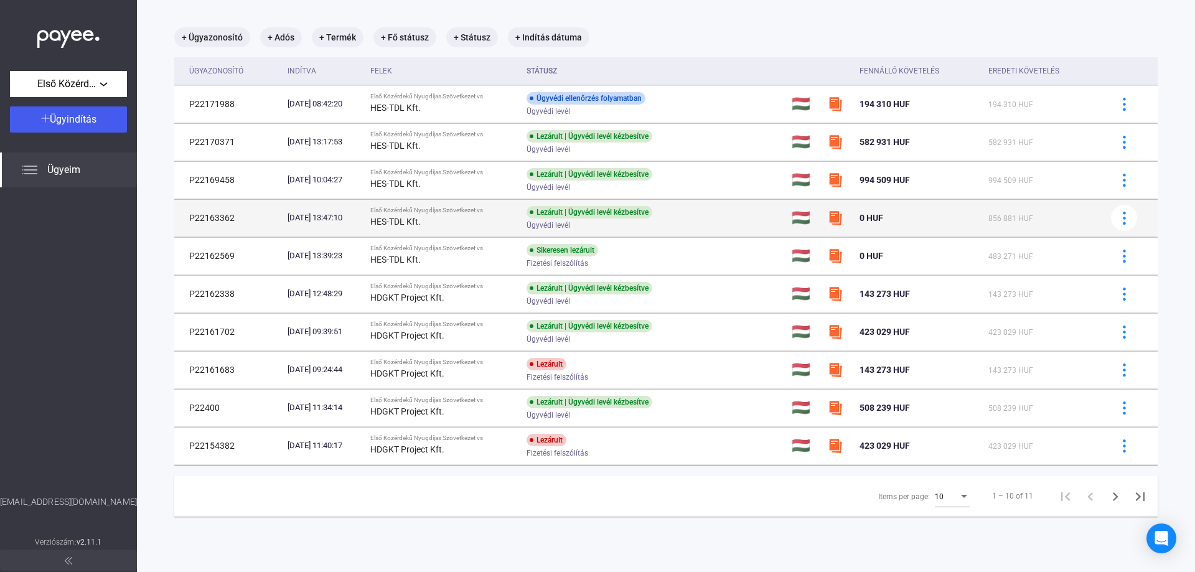
click at [238, 218] on td "P22163362" at bounding box center [228, 217] width 108 height 37
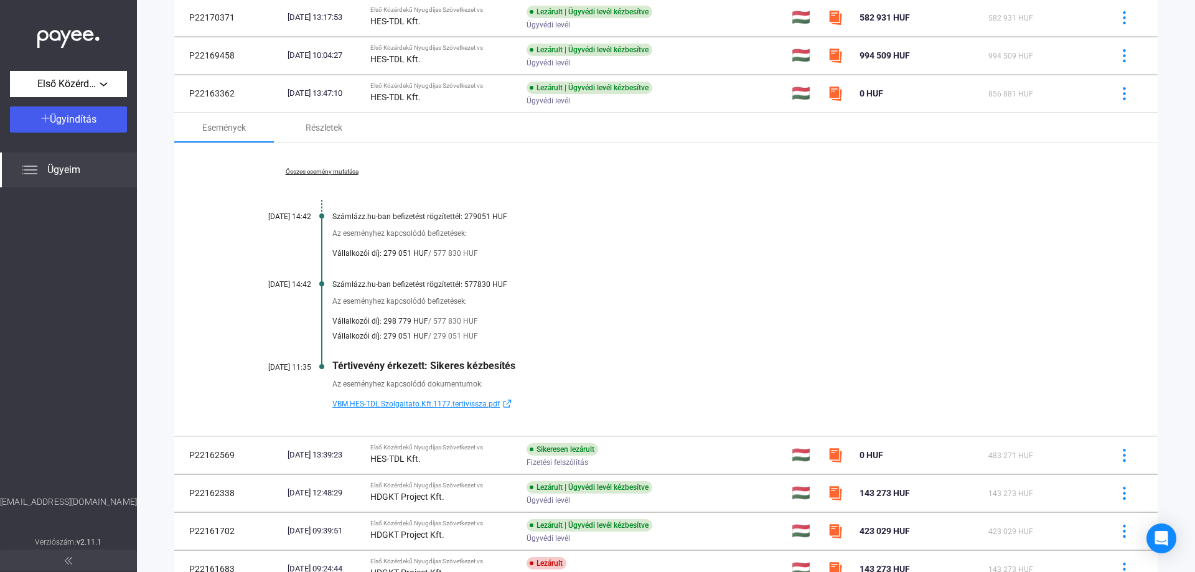
scroll to position [200, 0]
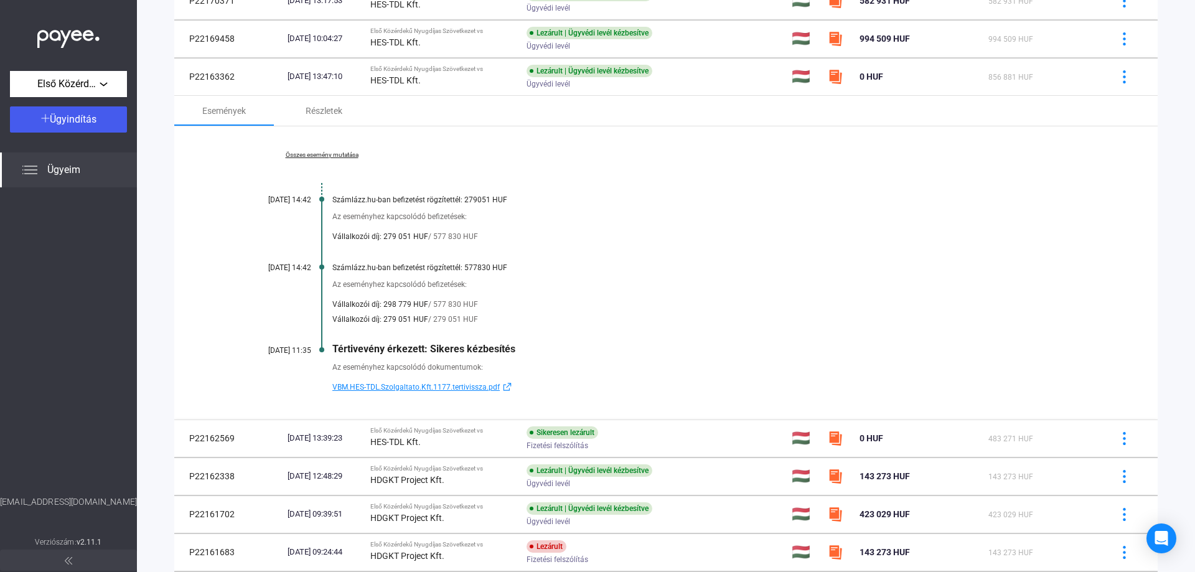
click at [324, 157] on link "Összes esemény mutatása" at bounding box center [321, 154] width 171 height 7
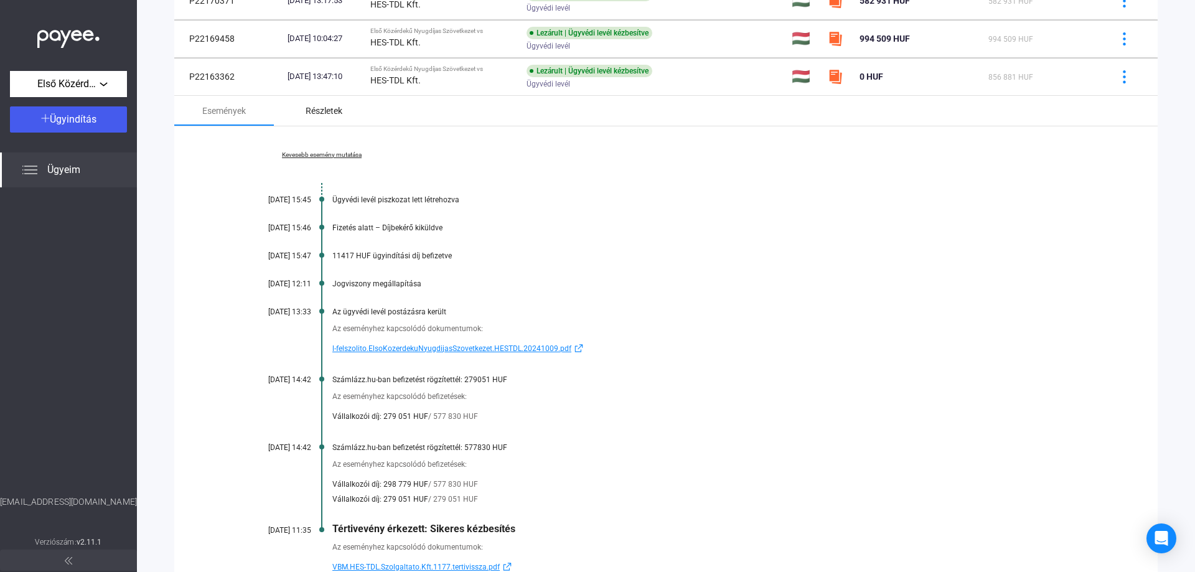
click at [316, 116] on div "Részletek" at bounding box center [324, 110] width 37 height 15
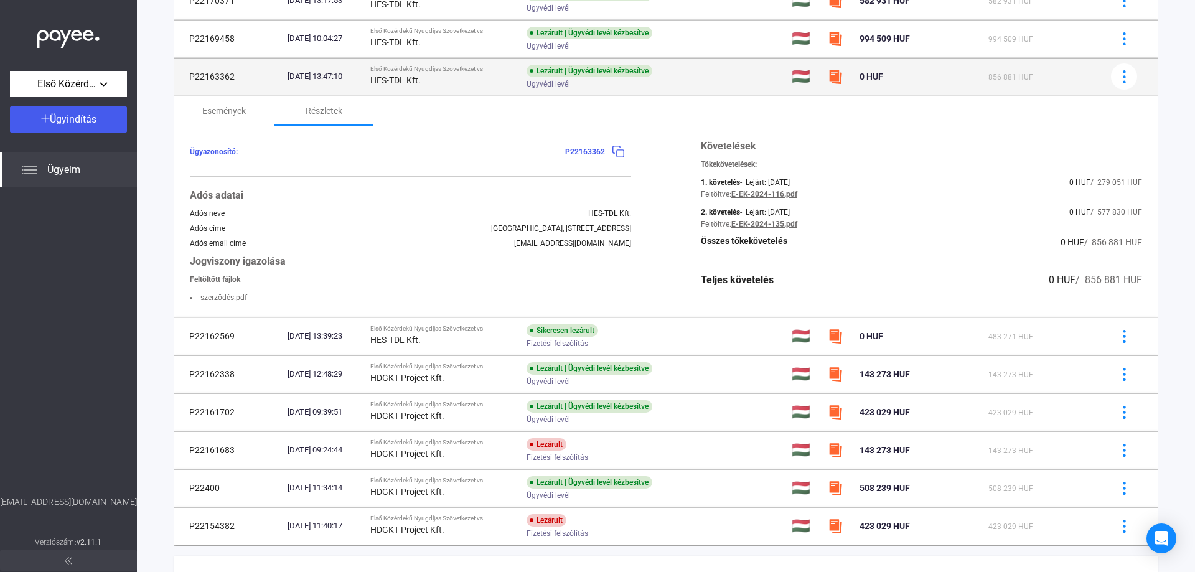
click at [223, 80] on td "P22163362" at bounding box center [228, 76] width 108 height 37
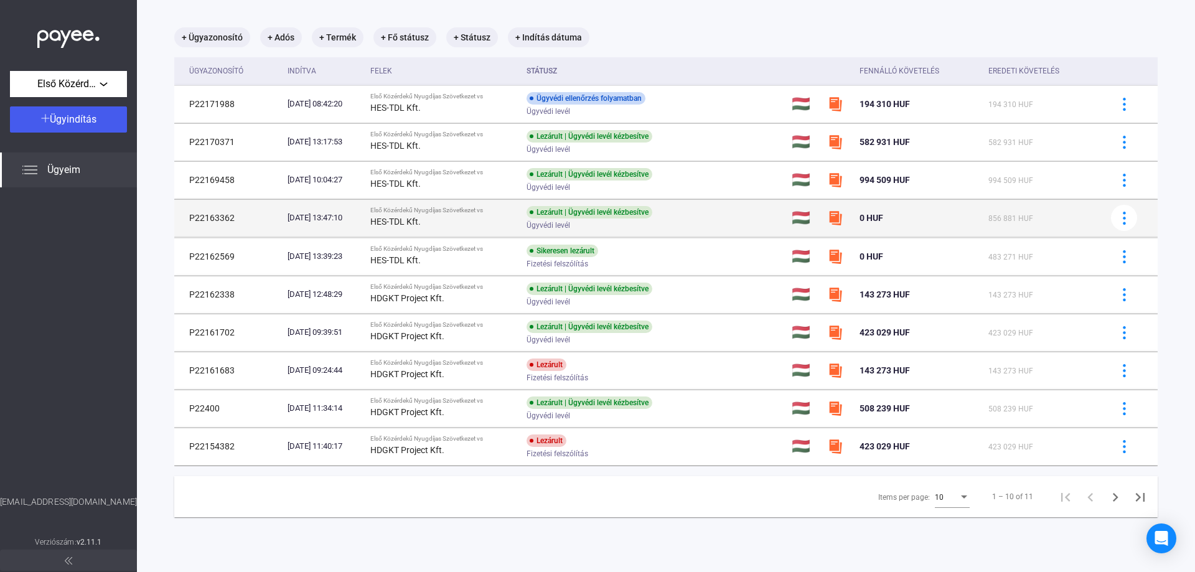
scroll to position [59, 0]
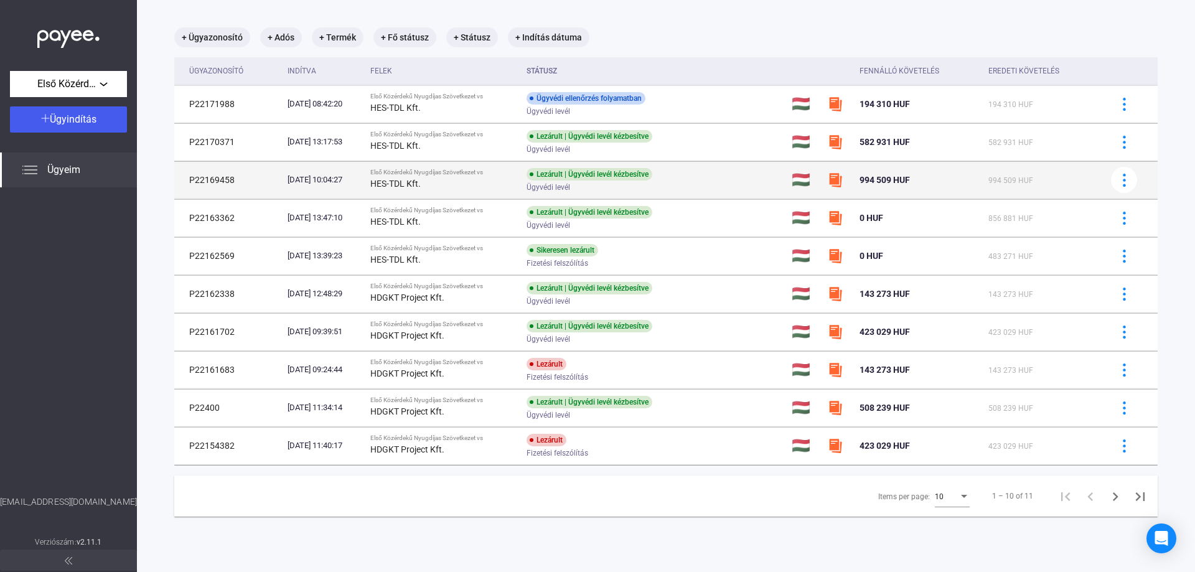
click at [242, 176] on td "P22169458" at bounding box center [228, 179] width 108 height 37
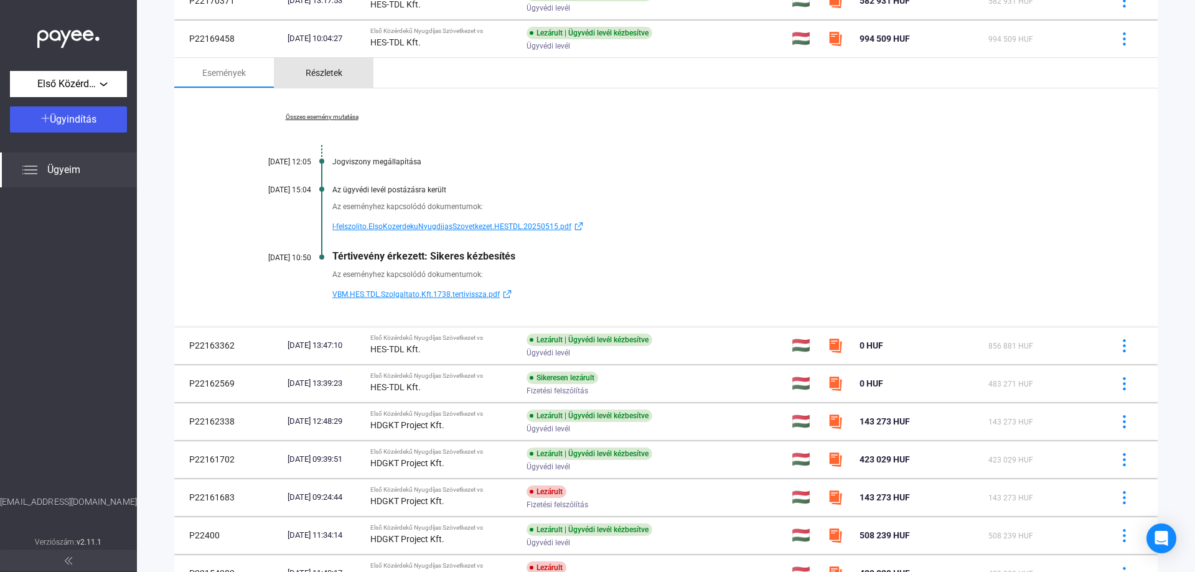
click at [331, 76] on div "Részletek" at bounding box center [324, 72] width 37 height 15
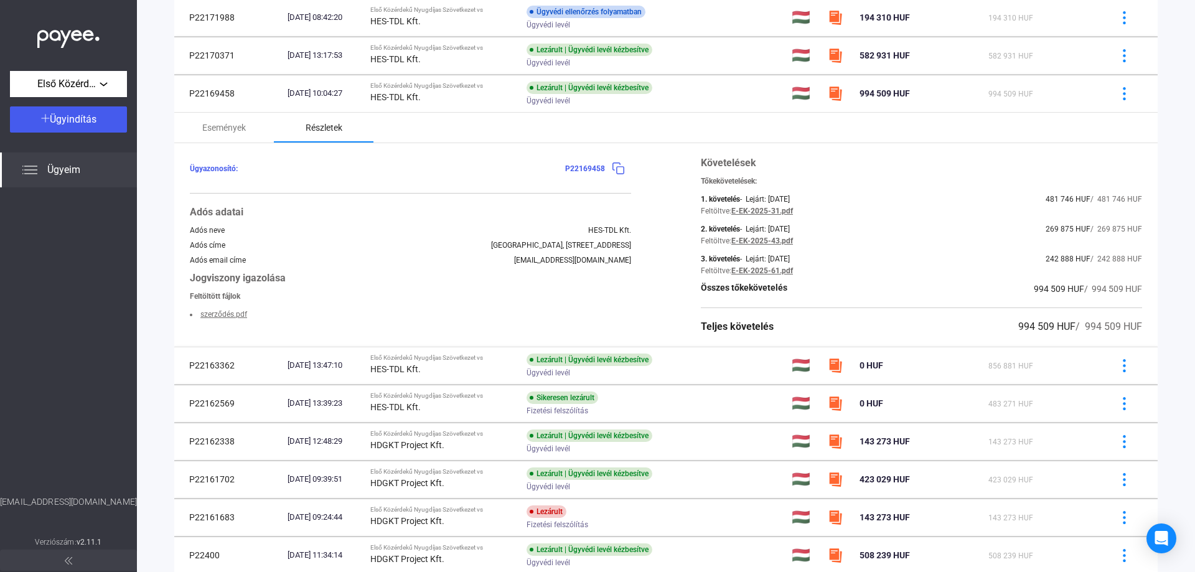
scroll to position [200, 0]
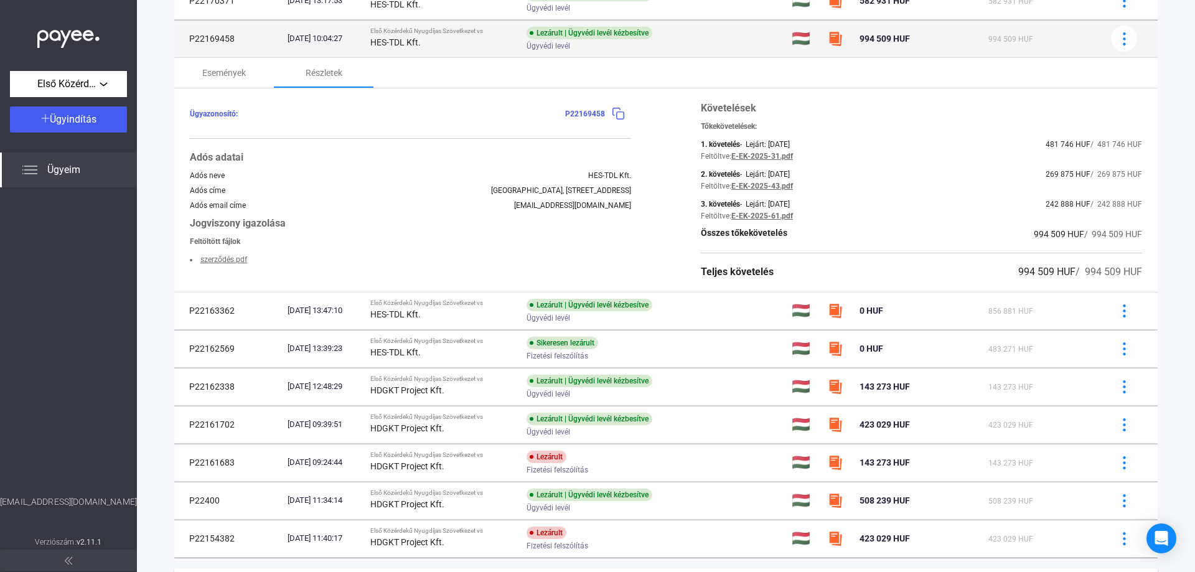
drag, startPoint x: 243, startPoint y: 37, endPoint x: 188, endPoint y: 39, distance: 55.4
click at [188, 39] on td "P22169458" at bounding box center [228, 38] width 108 height 37
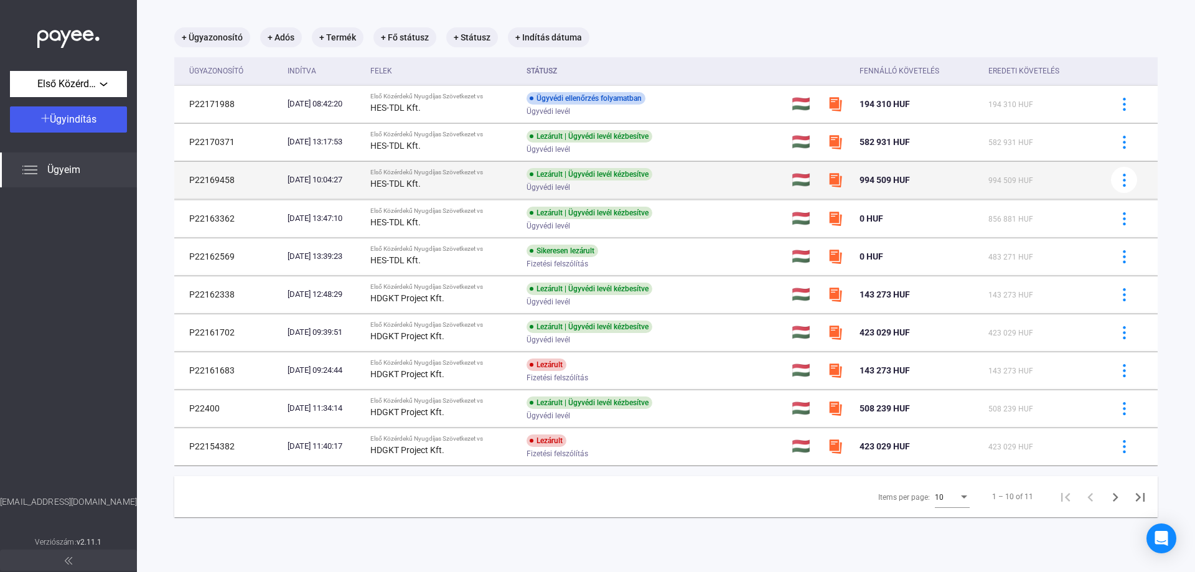
scroll to position [59, 0]
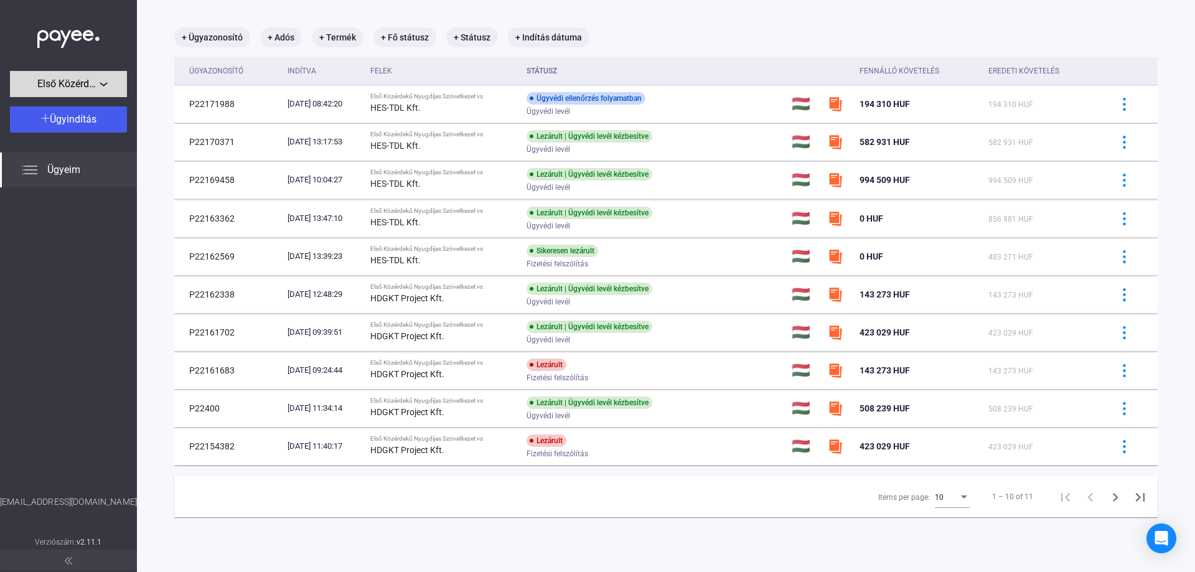
copy td "P22169458"
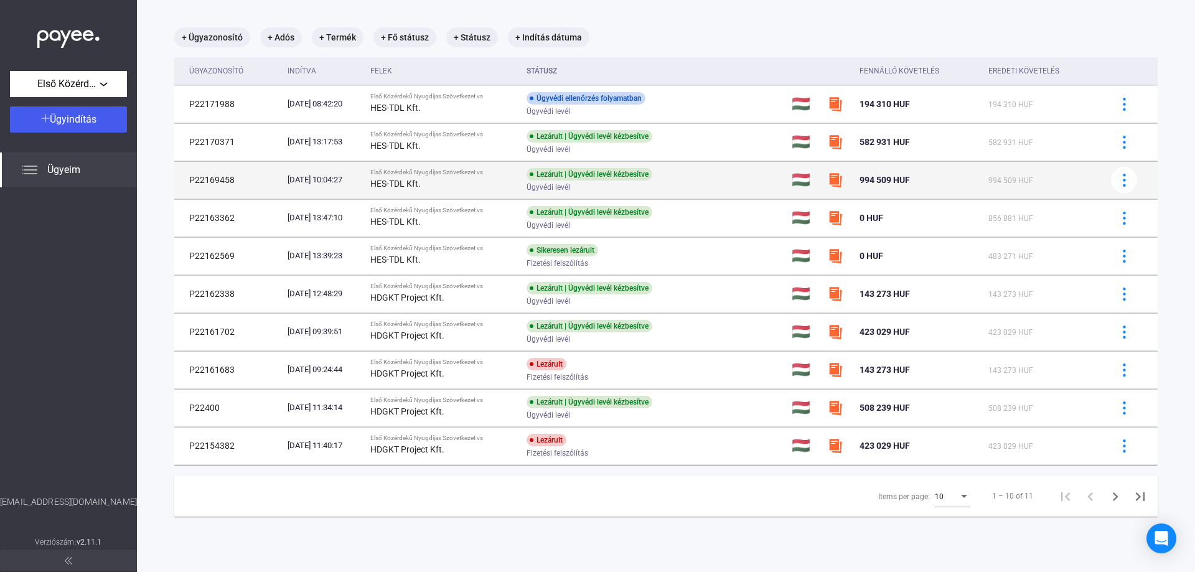
click at [217, 181] on td "P22169458" at bounding box center [228, 179] width 108 height 37
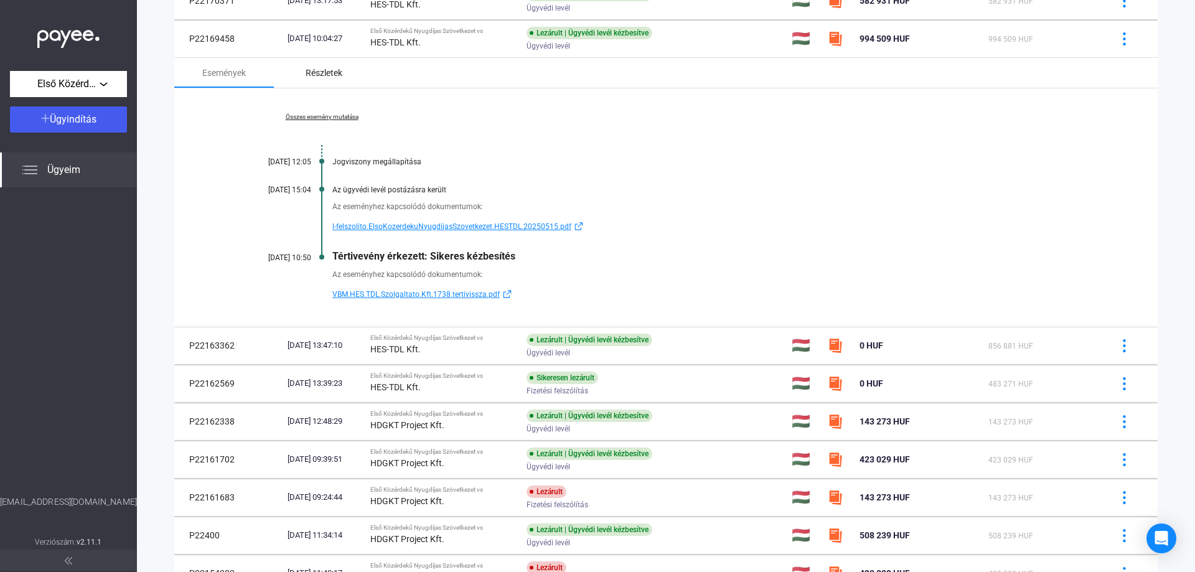
click at [339, 73] on div "Részletek" at bounding box center [324, 72] width 37 height 15
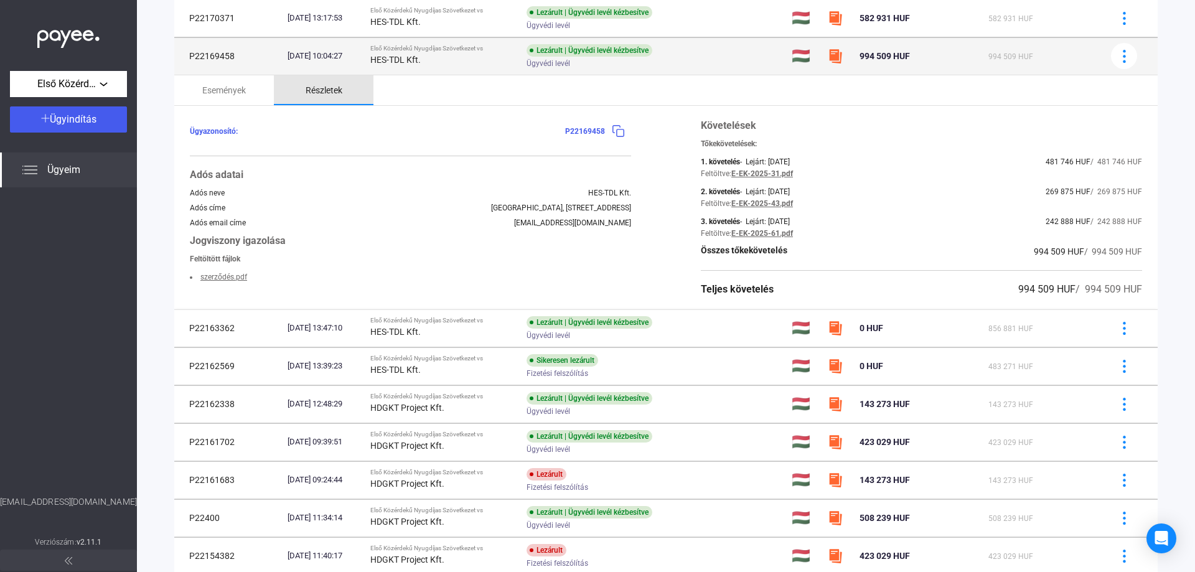
scroll to position [200, 0]
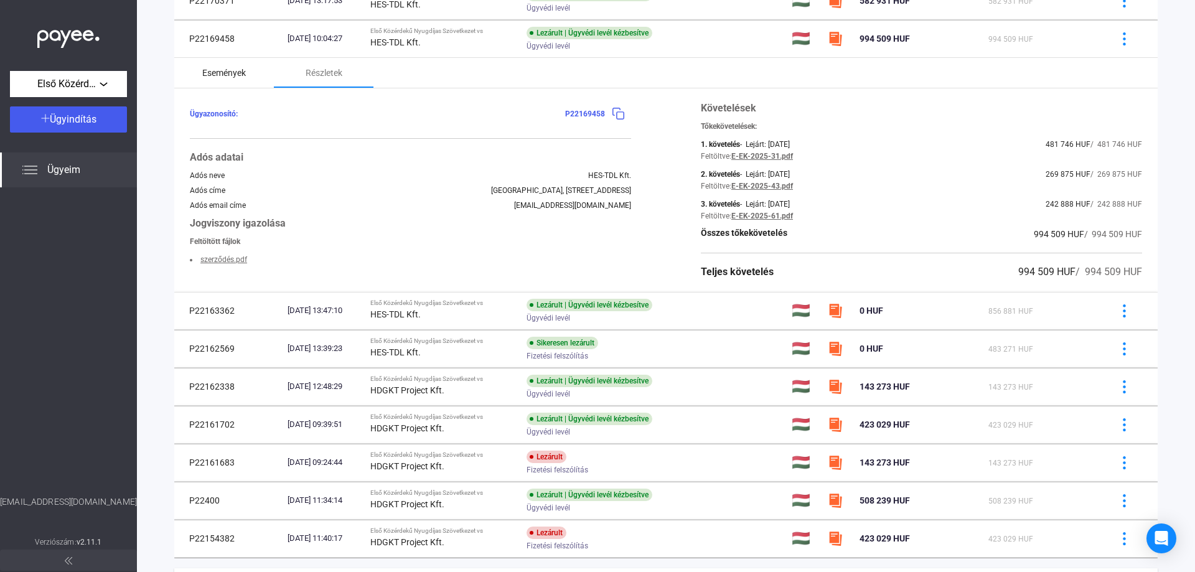
click at [208, 72] on div "Események" at bounding box center [224, 72] width 44 height 15
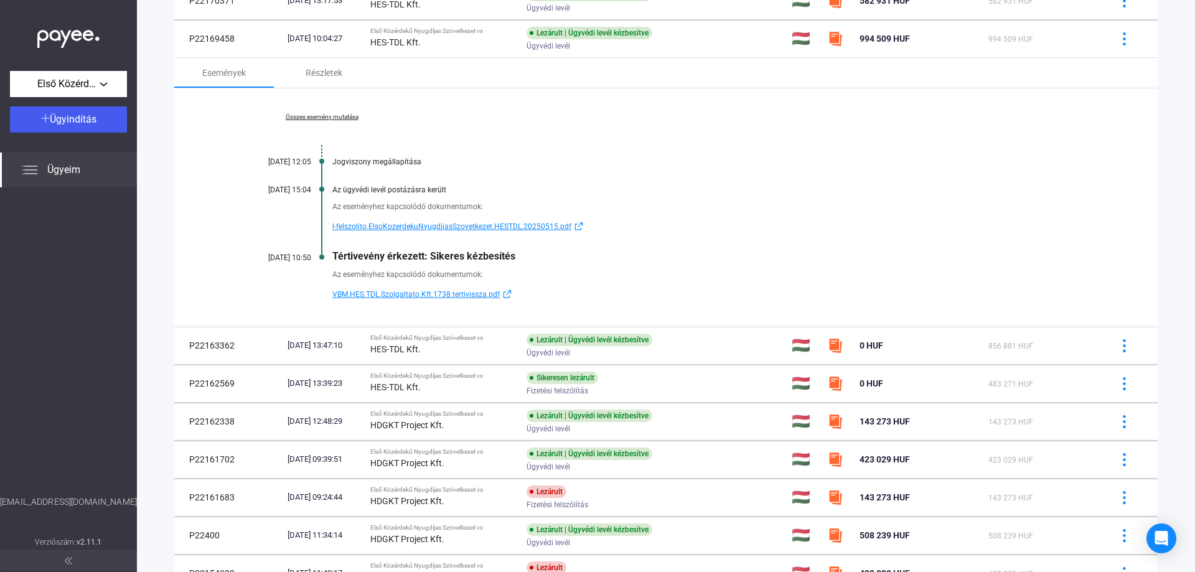
click at [326, 115] on link "Összes esemény mutatása" at bounding box center [321, 116] width 171 height 7
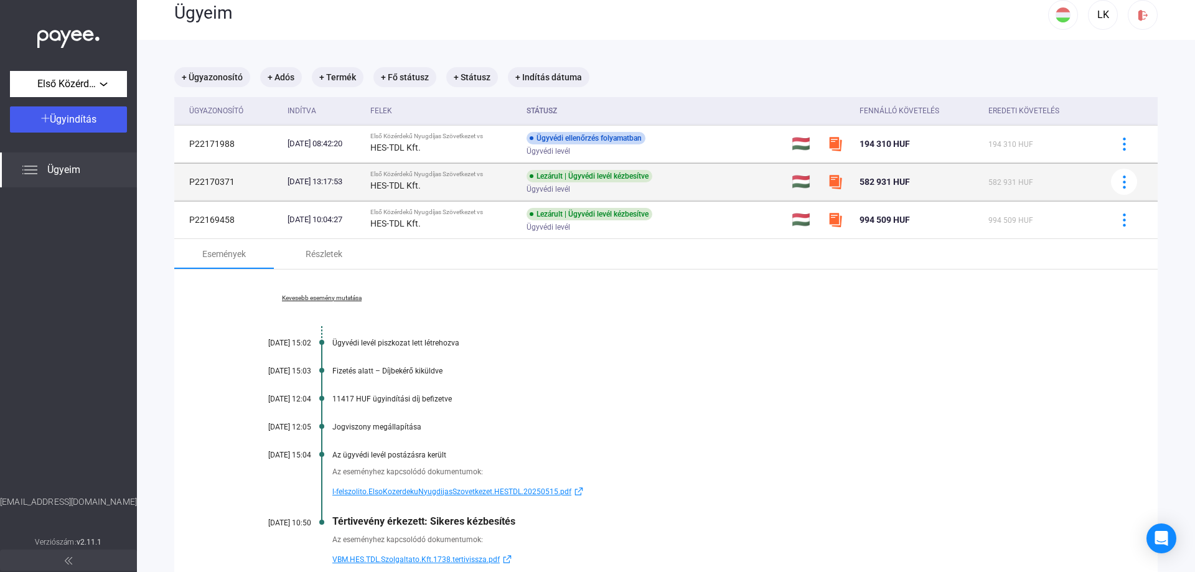
scroll to position [14, 0]
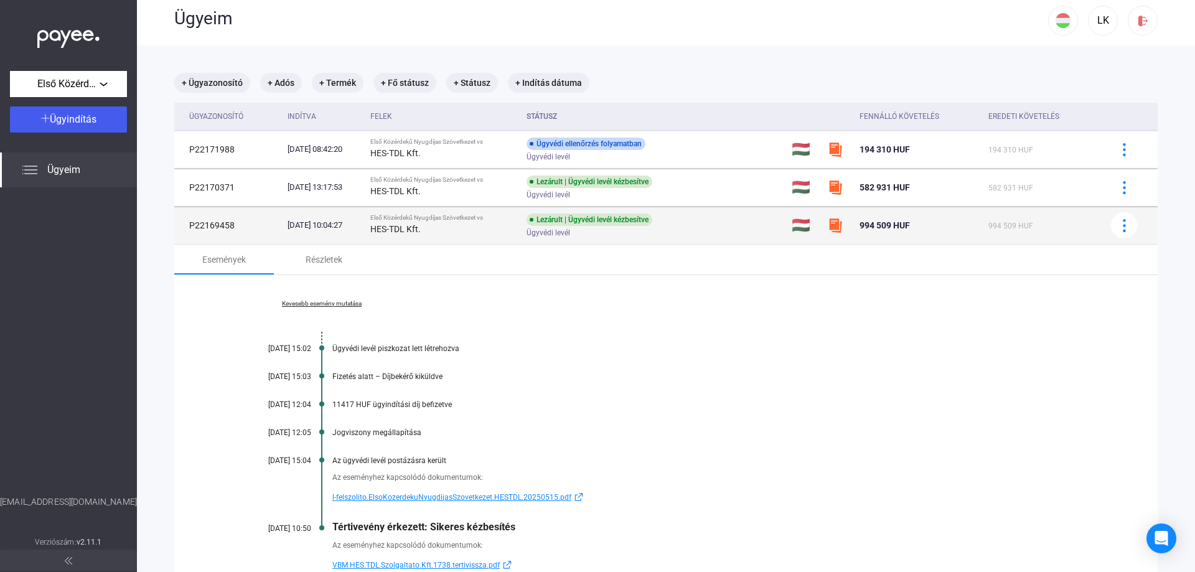
click at [222, 227] on td "P22169458" at bounding box center [228, 225] width 108 height 37
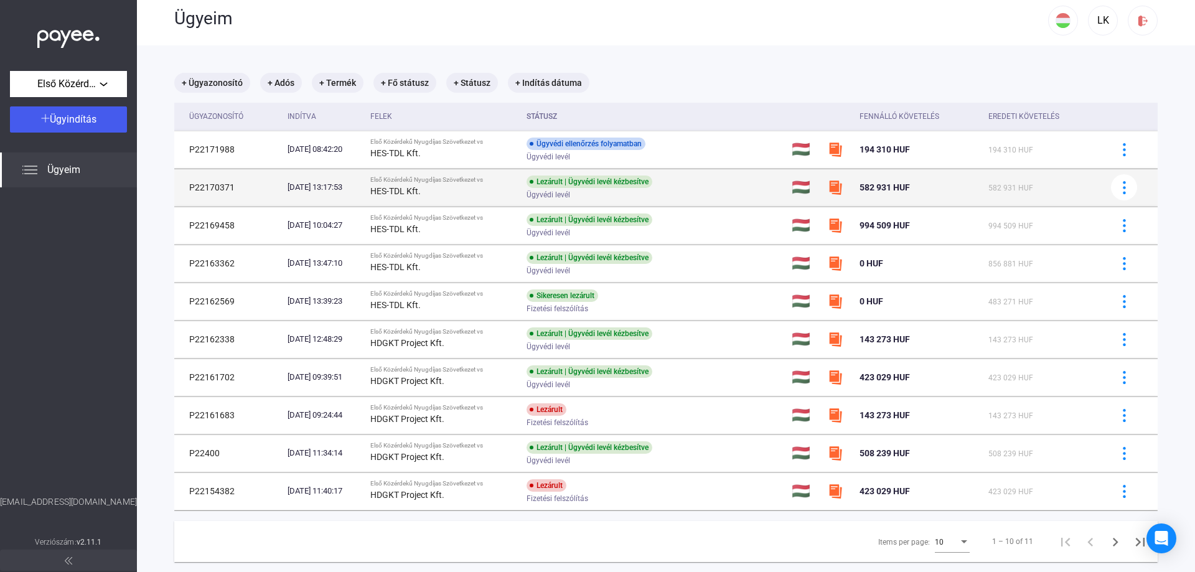
click at [229, 189] on td "P22170371" at bounding box center [228, 187] width 108 height 37
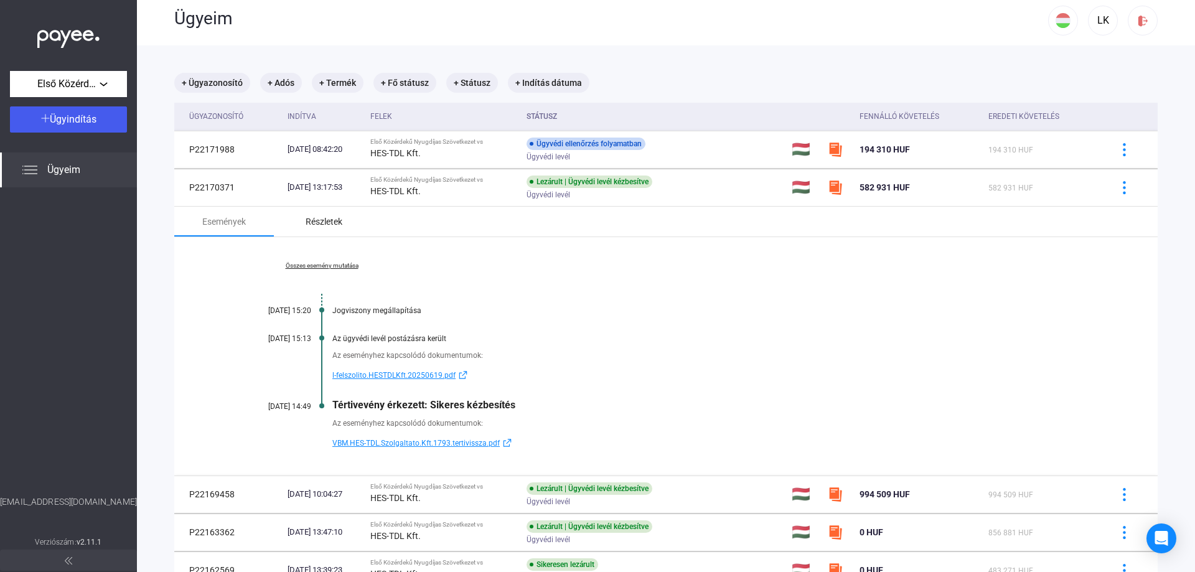
click at [335, 220] on div "Részletek" at bounding box center [324, 221] width 37 height 15
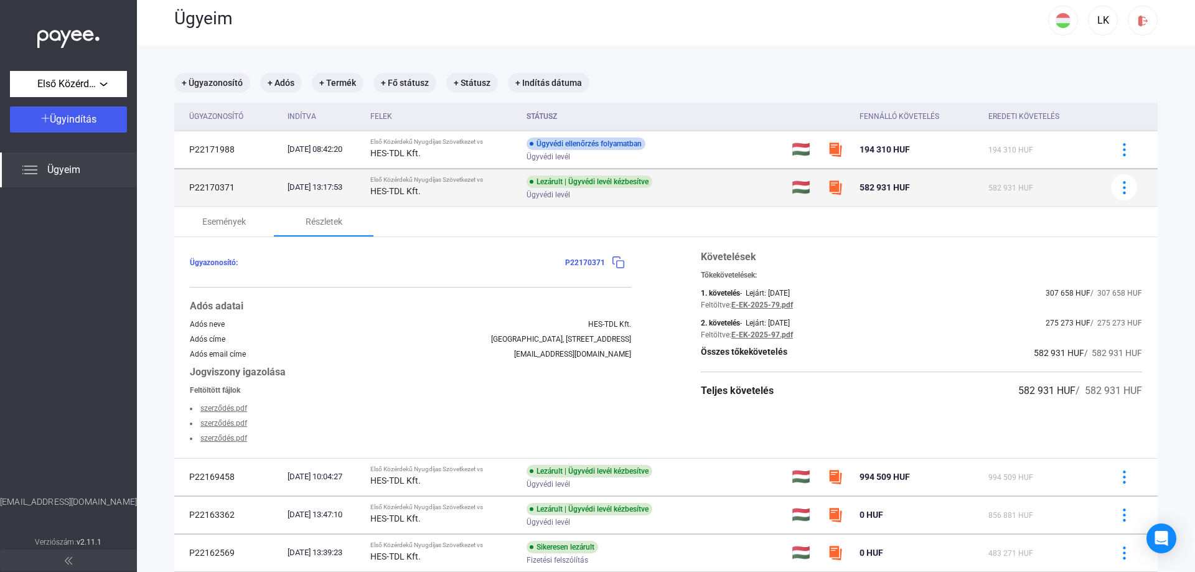
drag, startPoint x: 235, startPoint y: 182, endPoint x: 187, endPoint y: 187, distance: 47.5
click at [187, 187] on td "P22170371" at bounding box center [228, 187] width 108 height 37
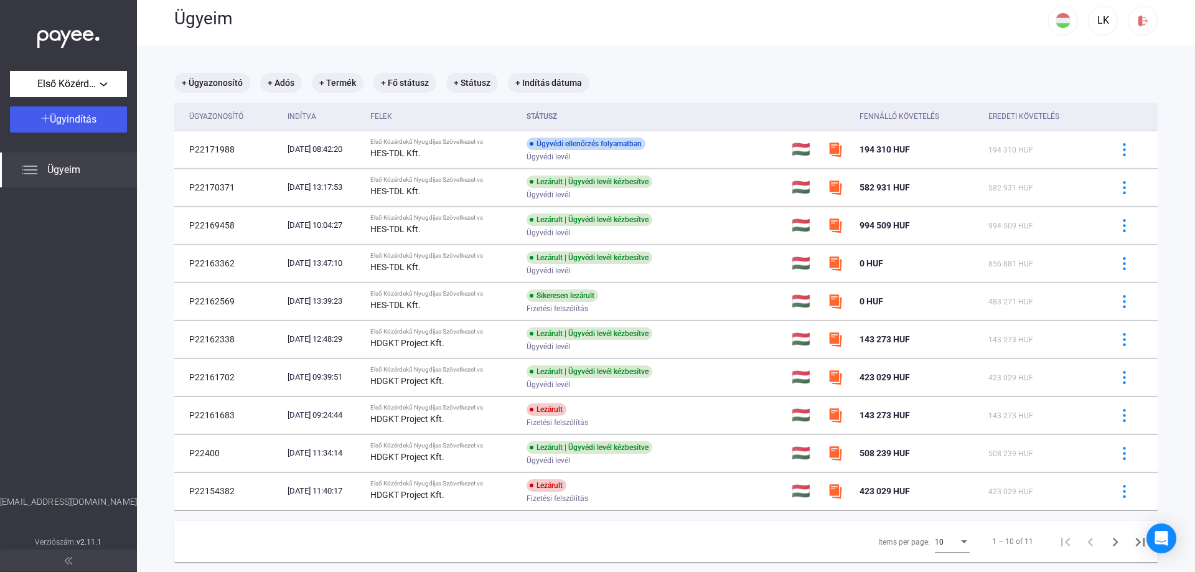
copy td "P22170371"
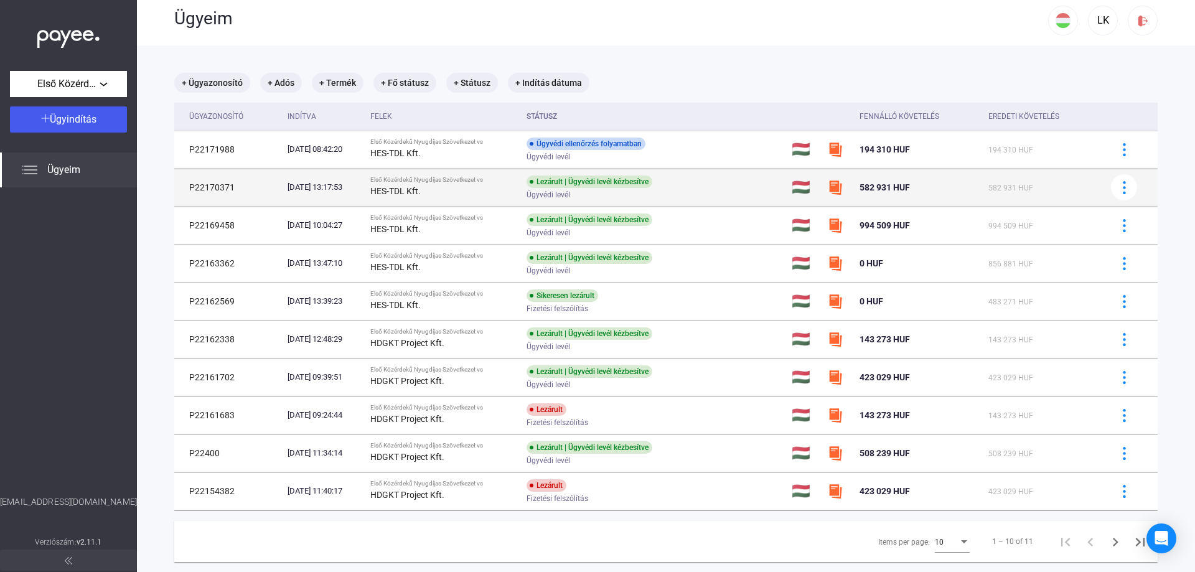
click at [229, 182] on td "P22170371" at bounding box center [228, 187] width 108 height 37
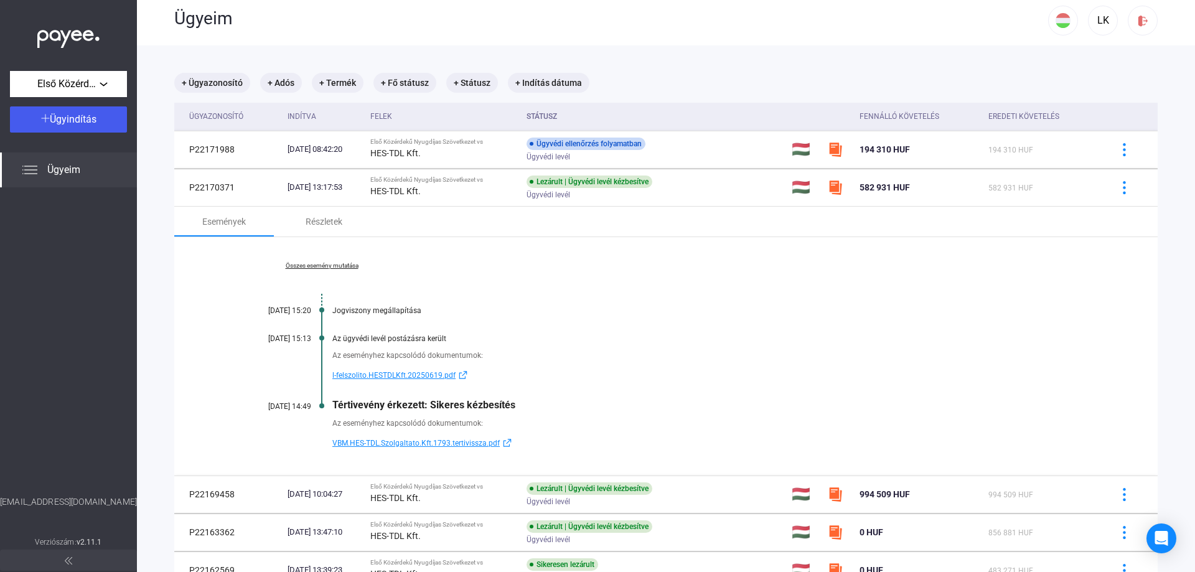
click at [339, 265] on link "Összes esemény mutatása" at bounding box center [321, 265] width 171 height 7
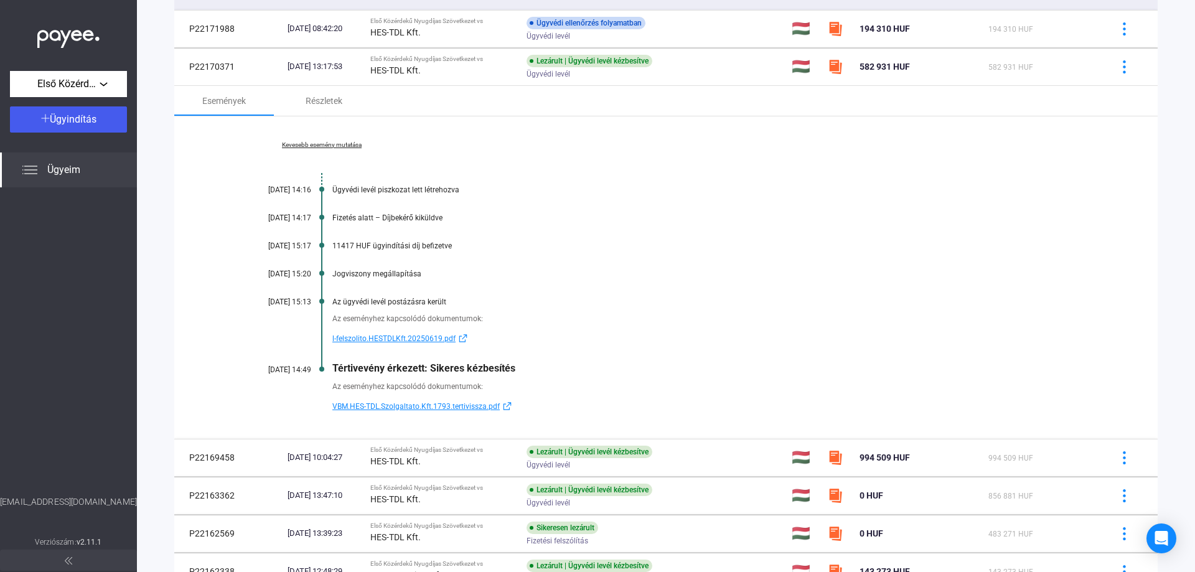
scroll to position [138, 0]
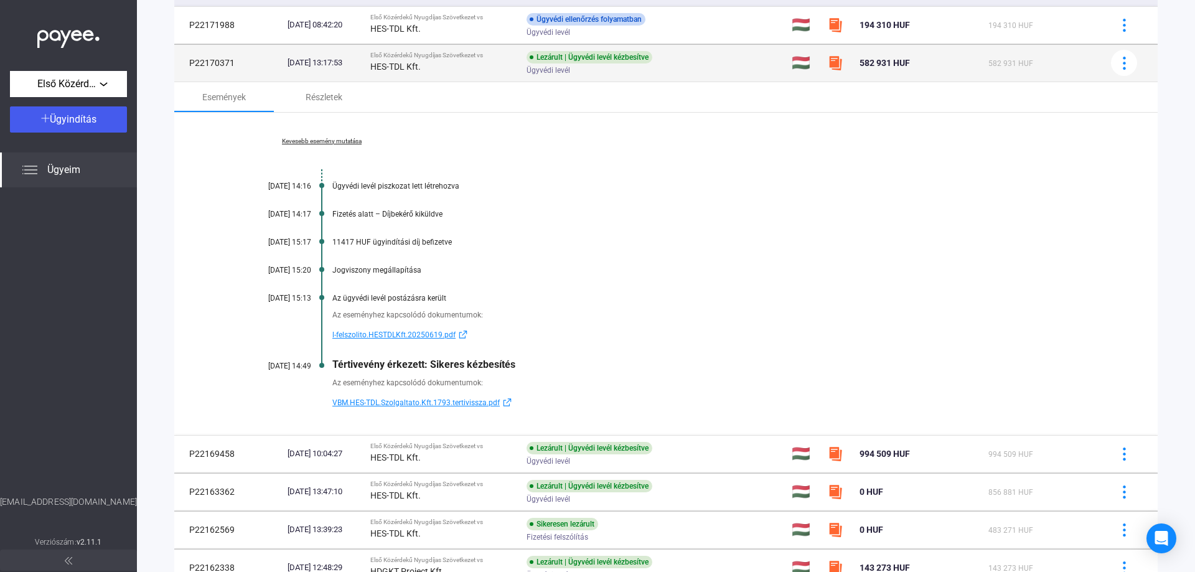
click at [222, 68] on td "P22170371" at bounding box center [228, 62] width 108 height 37
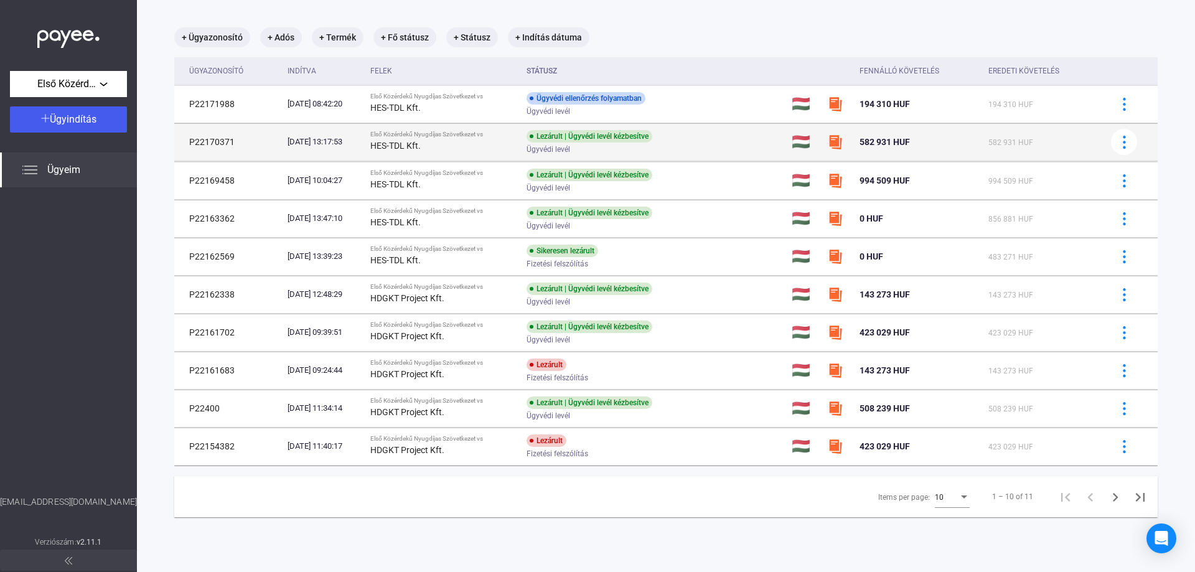
scroll to position [59, 0]
click at [214, 135] on td "P22170371" at bounding box center [228, 141] width 108 height 37
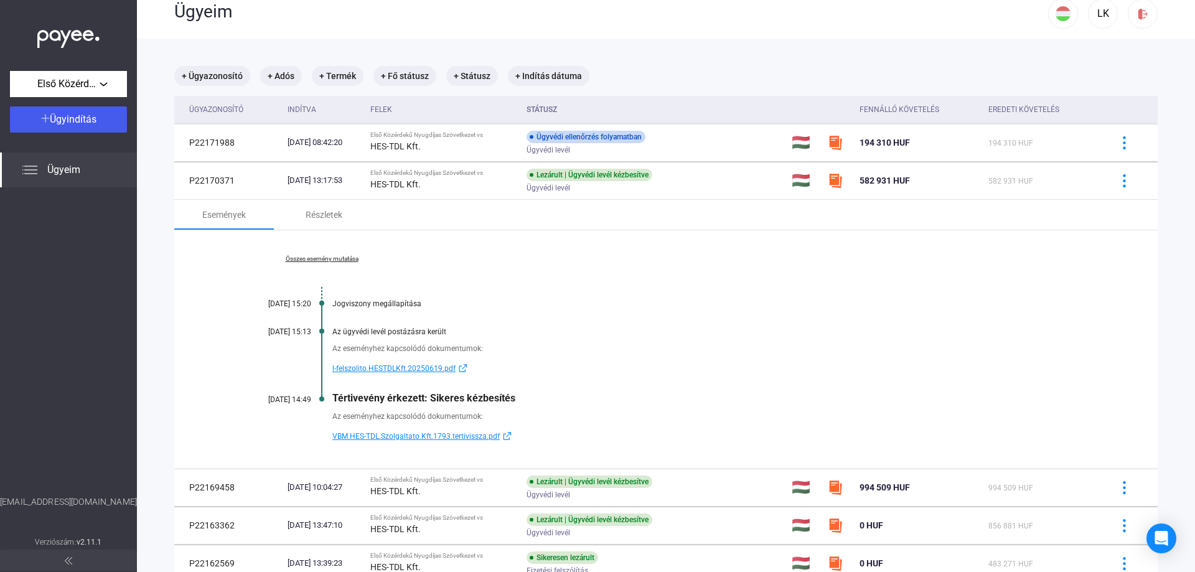
scroll to position [14, 0]
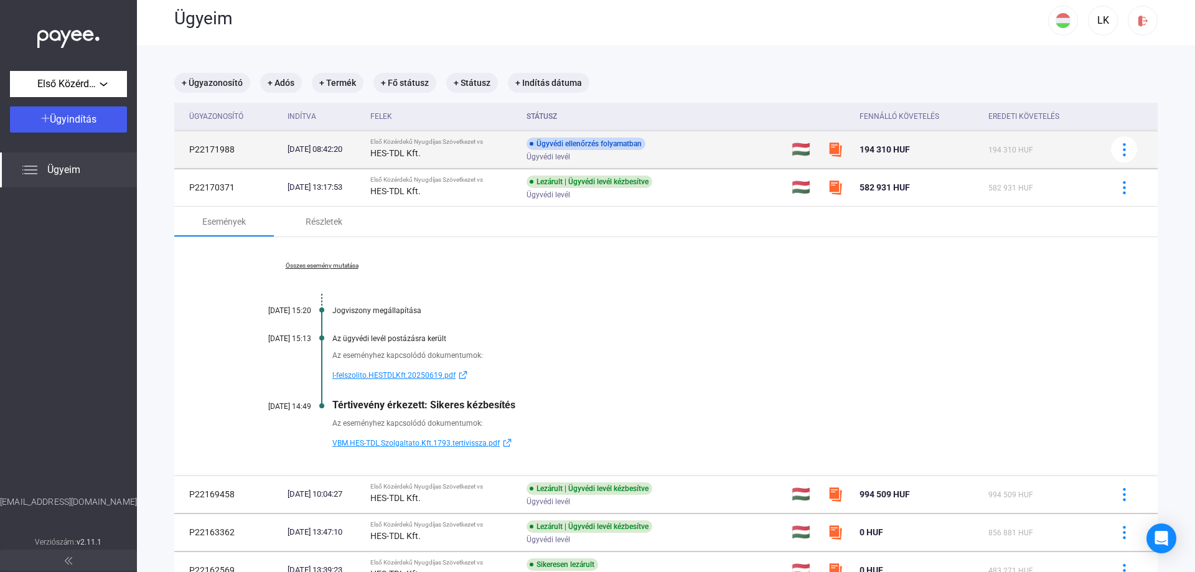
click at [222, 144] on td "P22171988" at bounding box center [228, 149] width 108 height 37
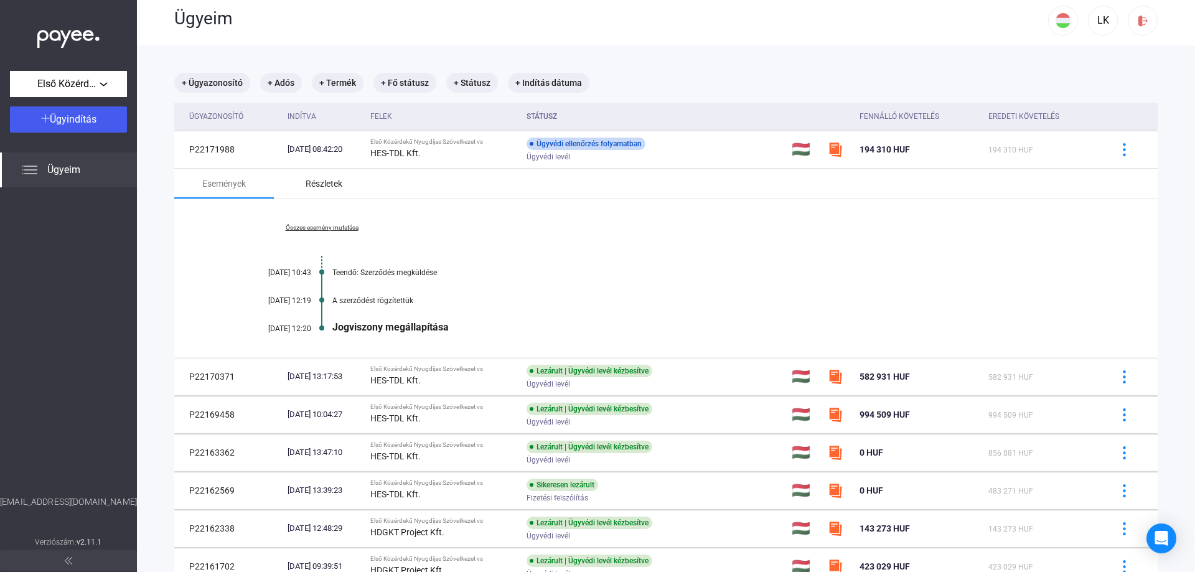
click at [334, 182] on div "Részletek" at bounding box center [324, 183] width 37 height 15
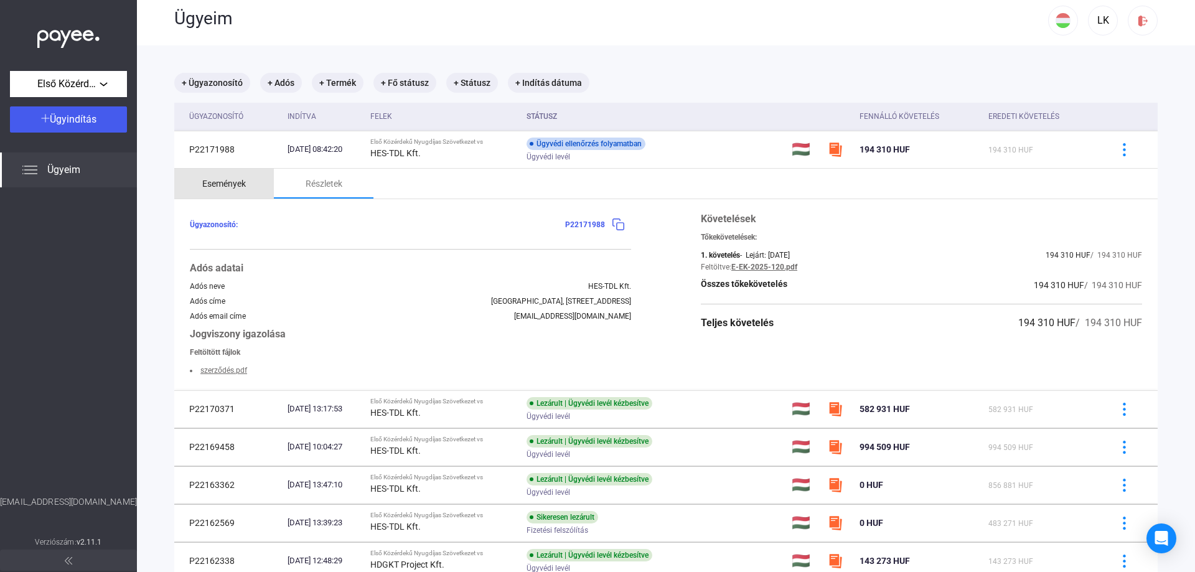
click at [232, 181] on div "Események" at bounding box center [224, 183] width 44 height 15
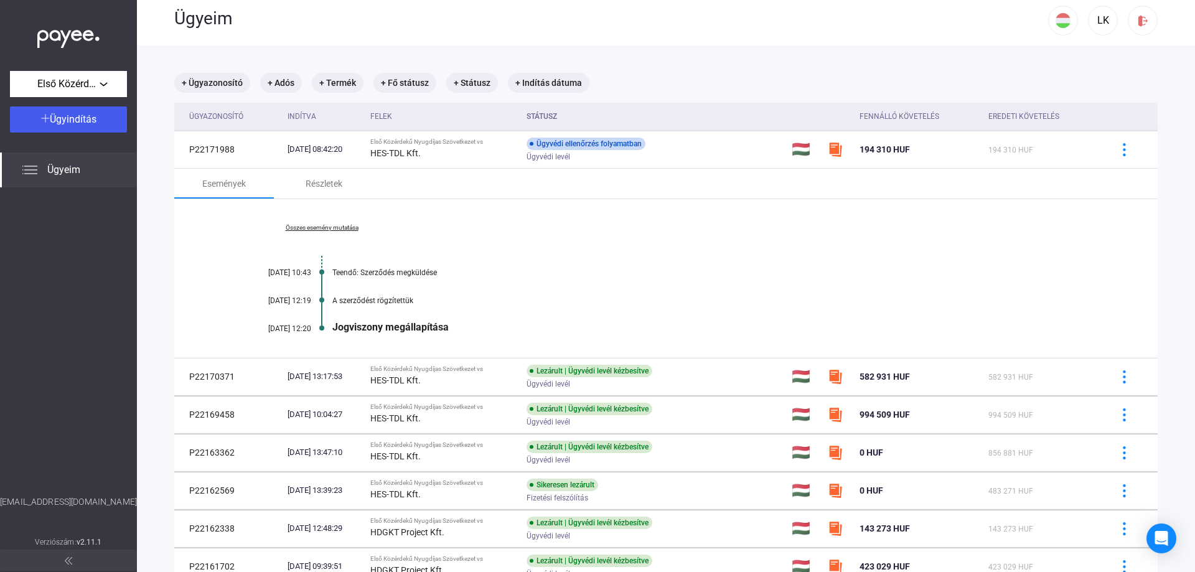
click at [324, 229] on link "Összes esemény mutatása" at bounding box center [321, 227] width 171 height 7
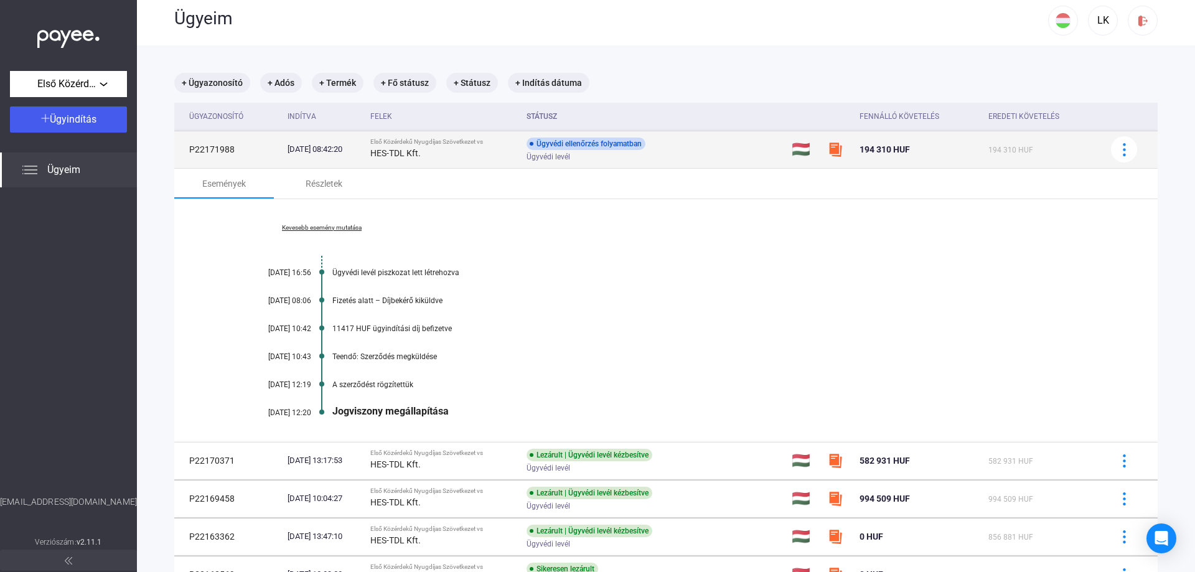
drag, startPoint x: 234, startPoint y: 152, endPoint x: 189, endPoint y: 151, distance: 45.4
click at [189, 151] on td "P22171988" at bounding box center [228, 149] width 108 height 37
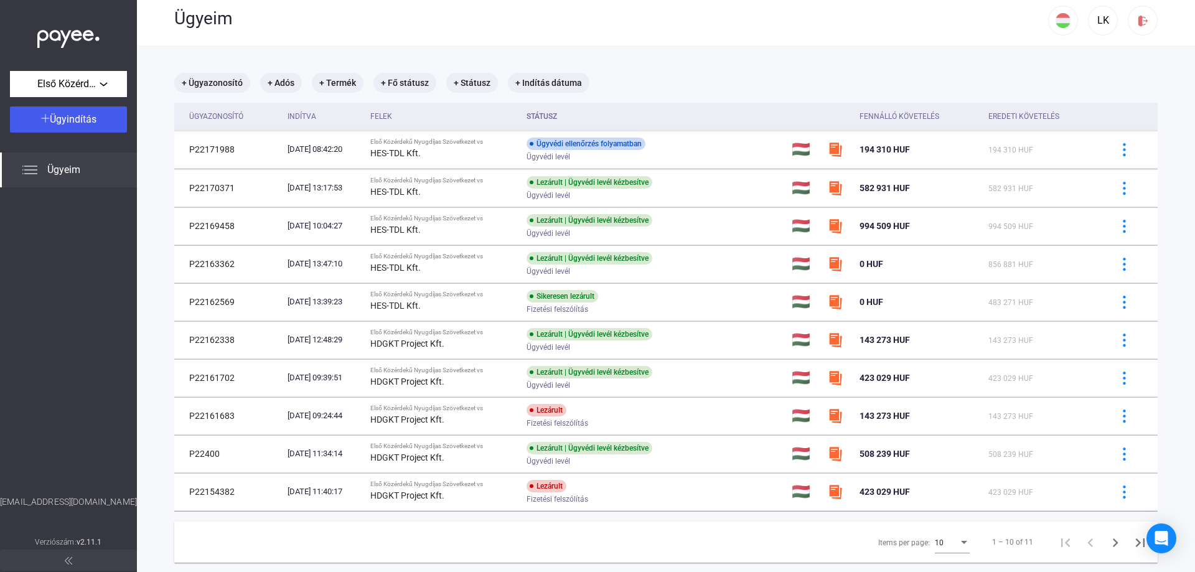
copy td "P22171988"
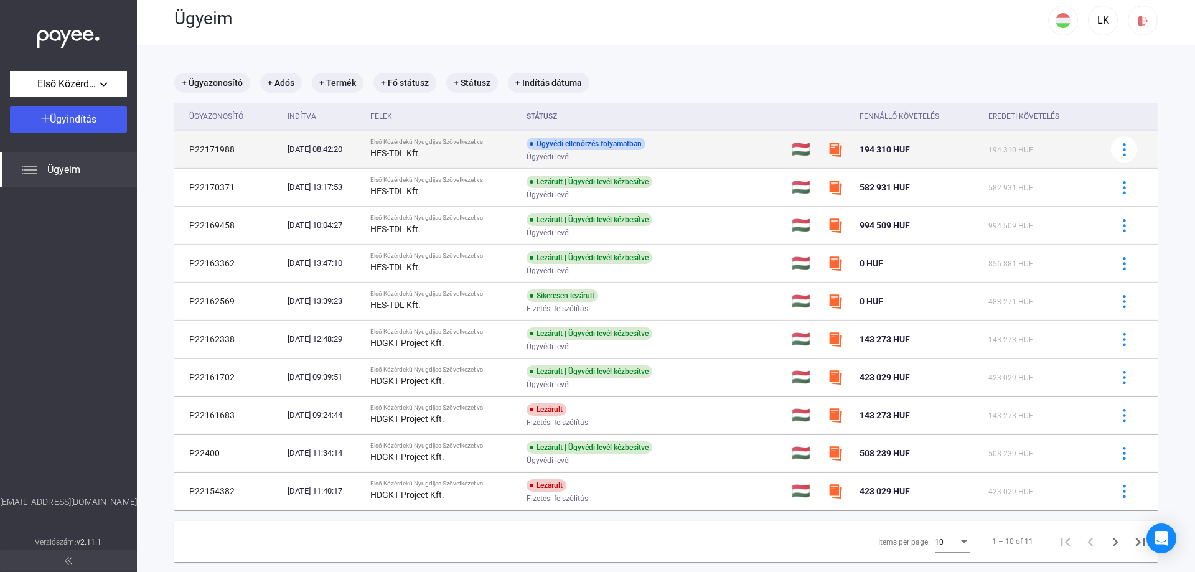
click at [229, 152] on td "P22171988" at bounding box center [228, 149] width 108 height 37
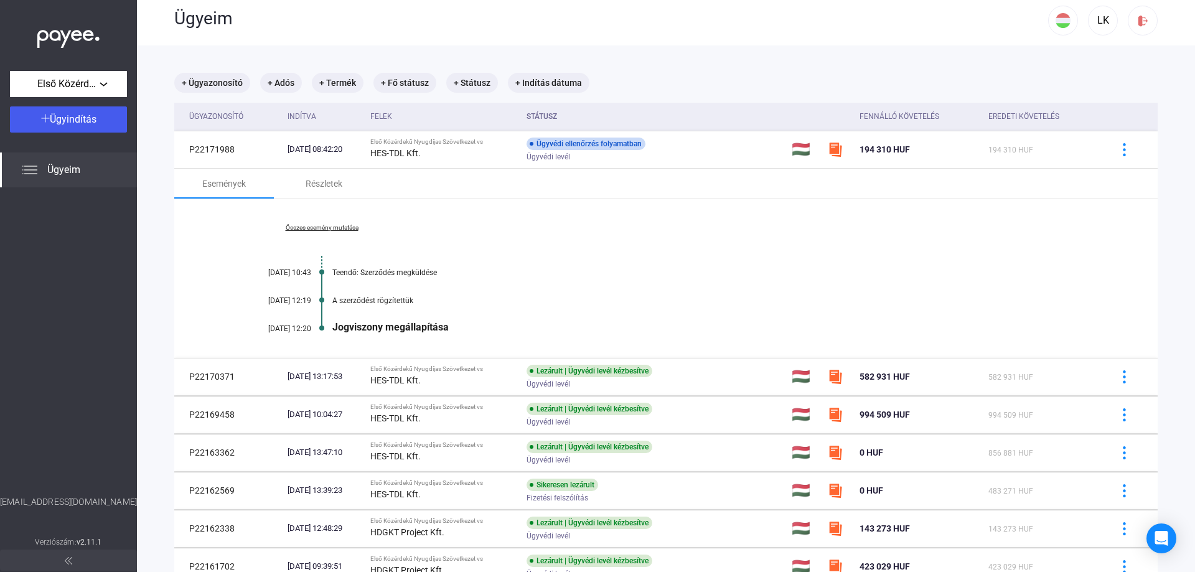
click at [335, 236] on div "Összes esemény mutatása [DATE] 10:43 Teendő: Szerződés megküldése [DATE] 12:19 …" at bounding box center [665, 278] width 983 height 159
click at [335, 232] on div "Összes esemény mutatása [DATE] 10:43 Teendő: Szerződés megküldése [DATE] 12:19 …" at bounding box center [665, 278] width 983 height 159
click at [340, 227] on link "Összes esemény mutatása" at bounding box center [321, 227] width 171 height 7
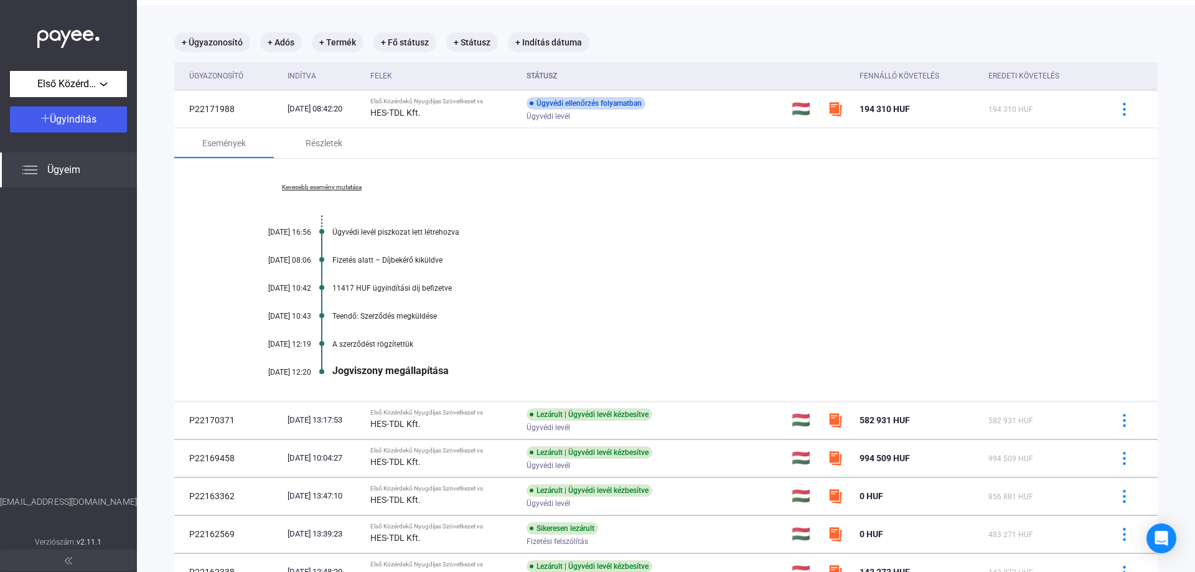
scroll to position [76, 0]
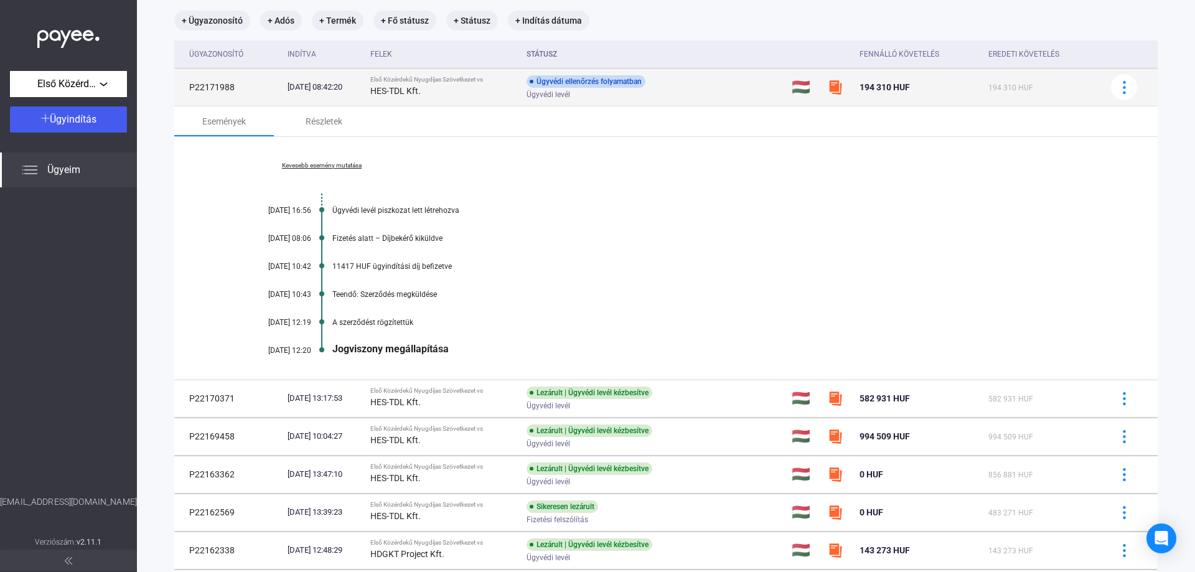
click at [215, 95] on td "P22171988" at bounding box center [228, 86] width 108 height 37
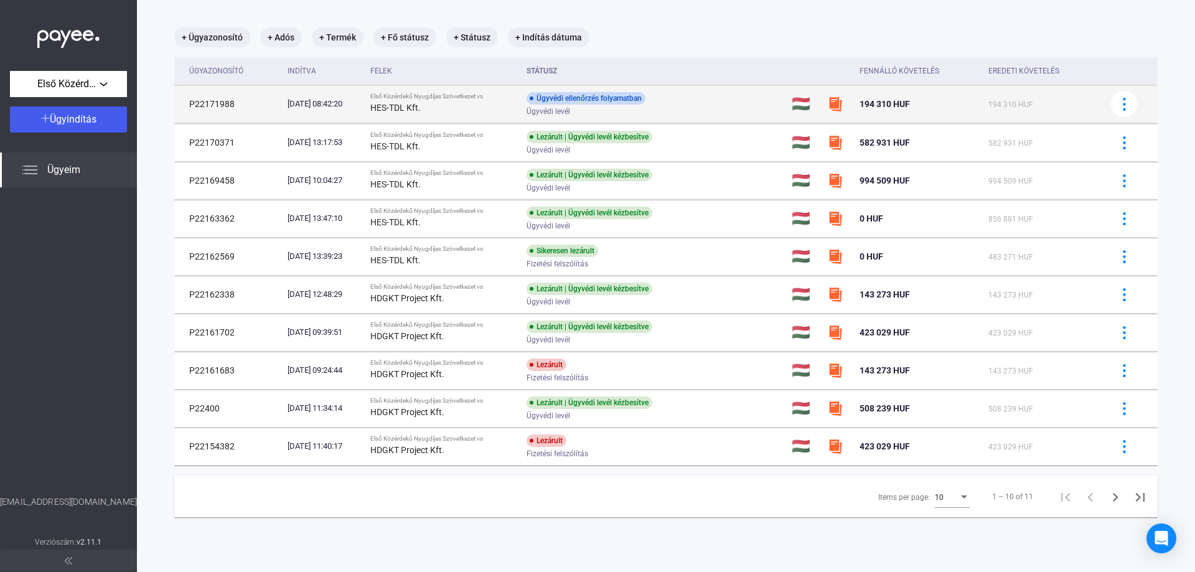
scroll to position [59, 0]
